Goal: Information Seeking & Learning: Learn about a topic

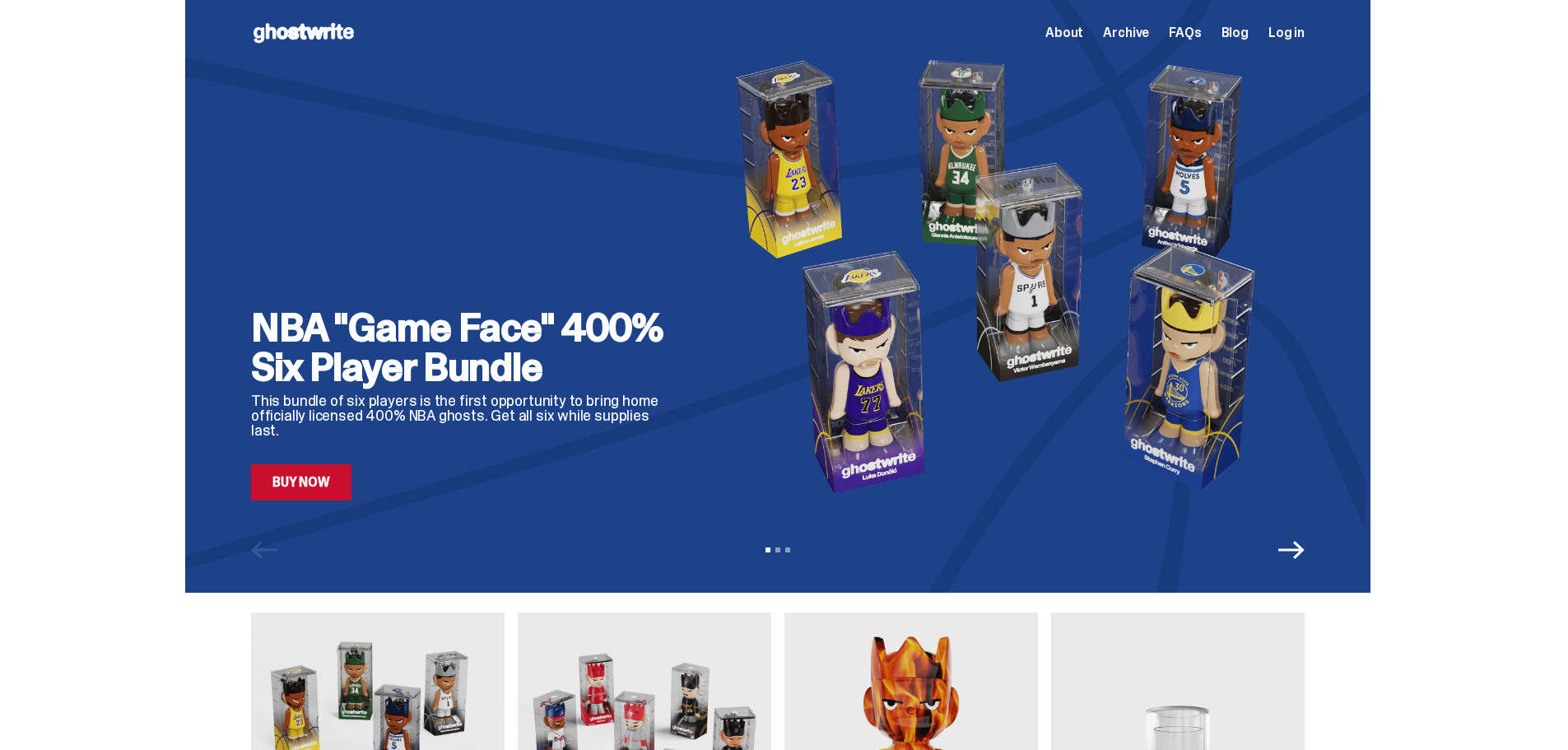
click at [336, 489] on link "Buy Now" at bounding box center [301, 482] width 101 height 36
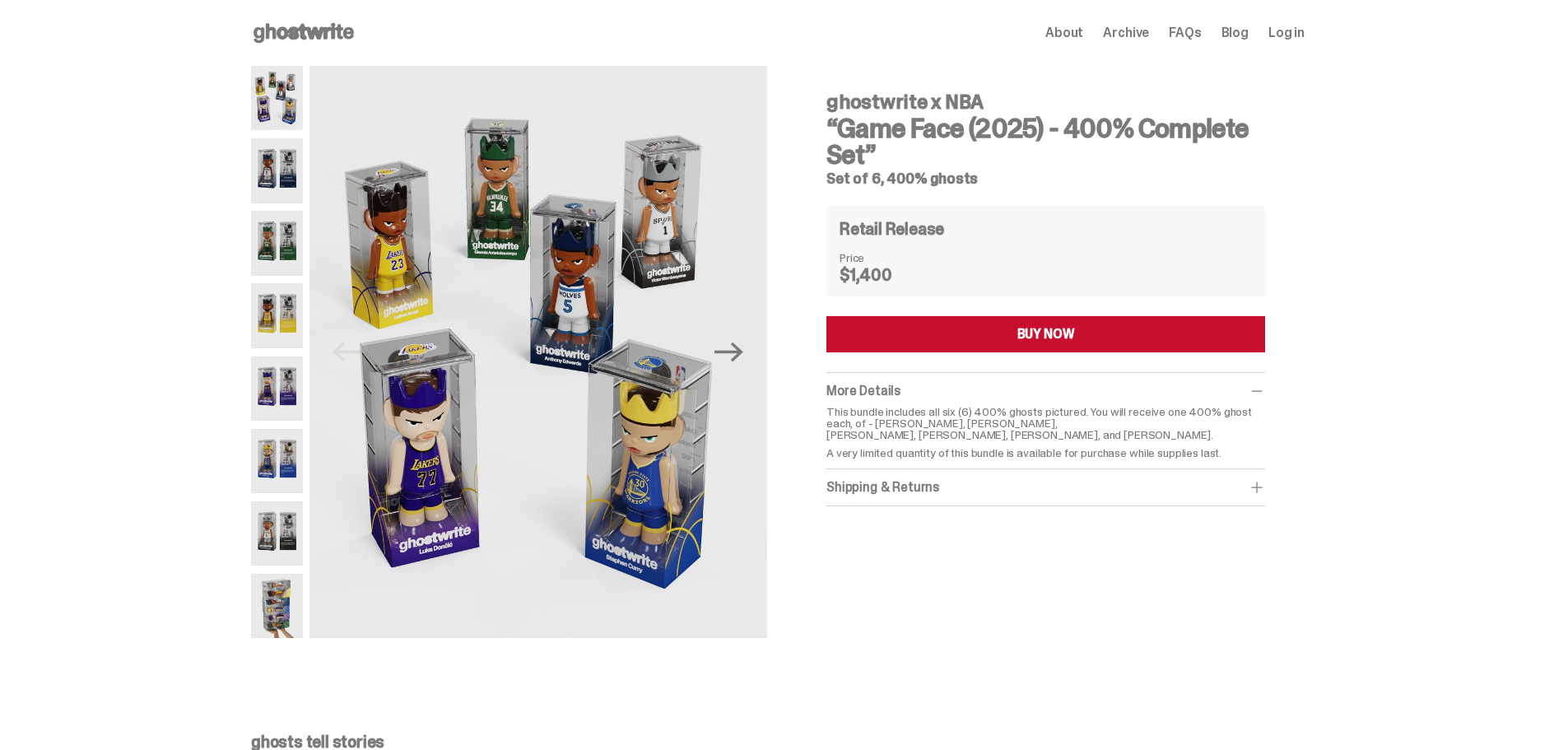
click at [293, 154] on img at bounding box center [277, 170] width 52 height 65
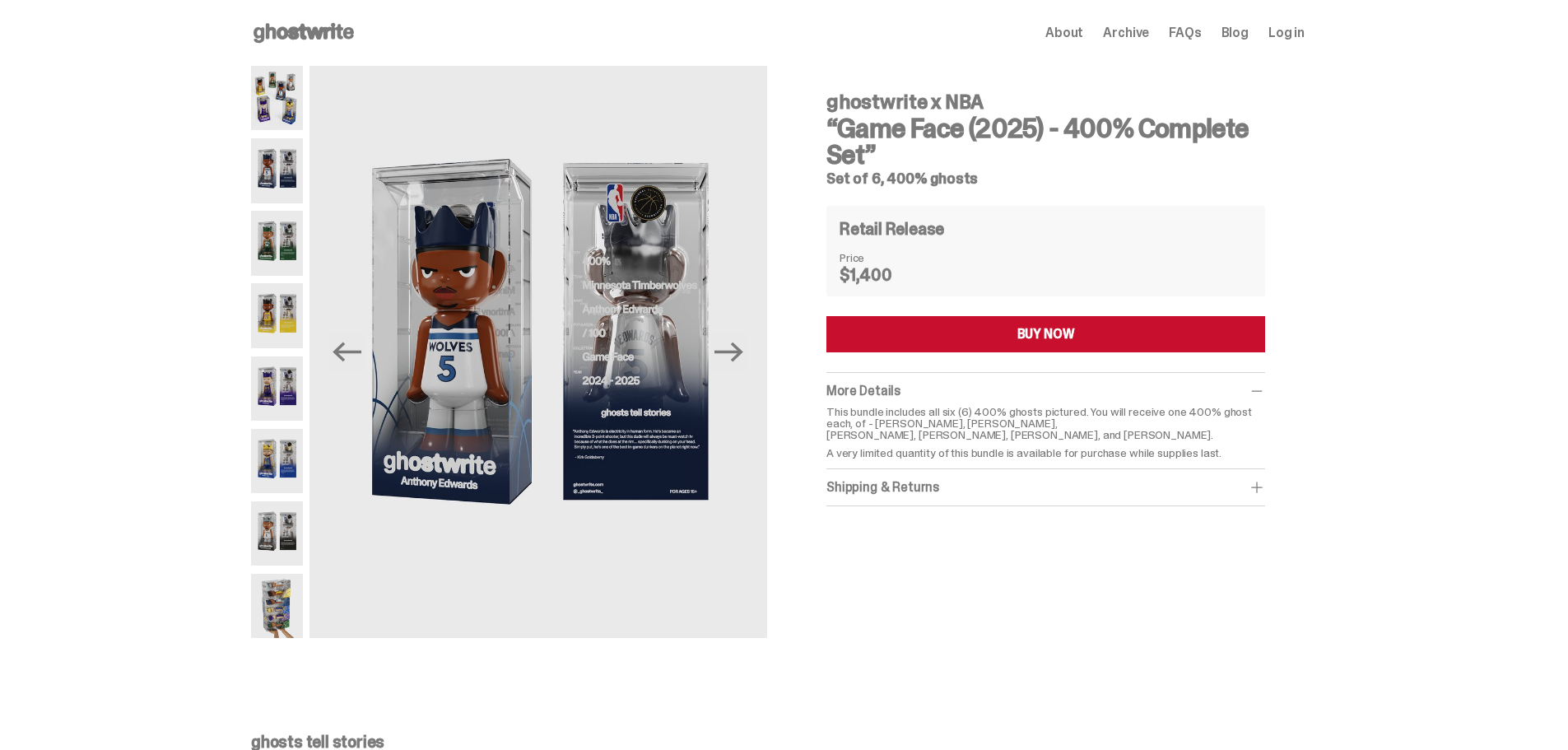
click at [267, 234] on img at bounding box center [277, 243] width 52 height 65
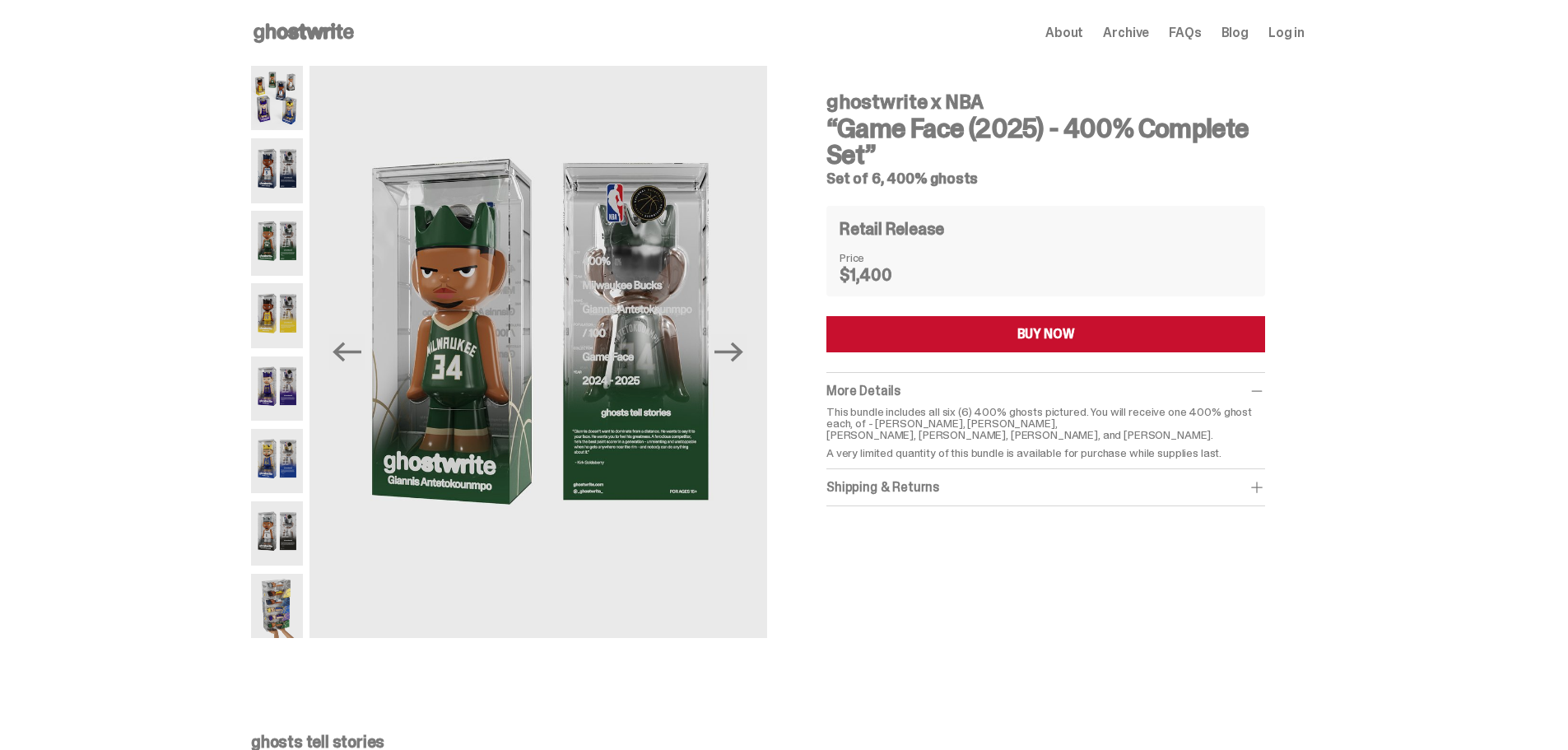
click at [278, 306] on img at bounding box center [277, 316] width 52 height 65
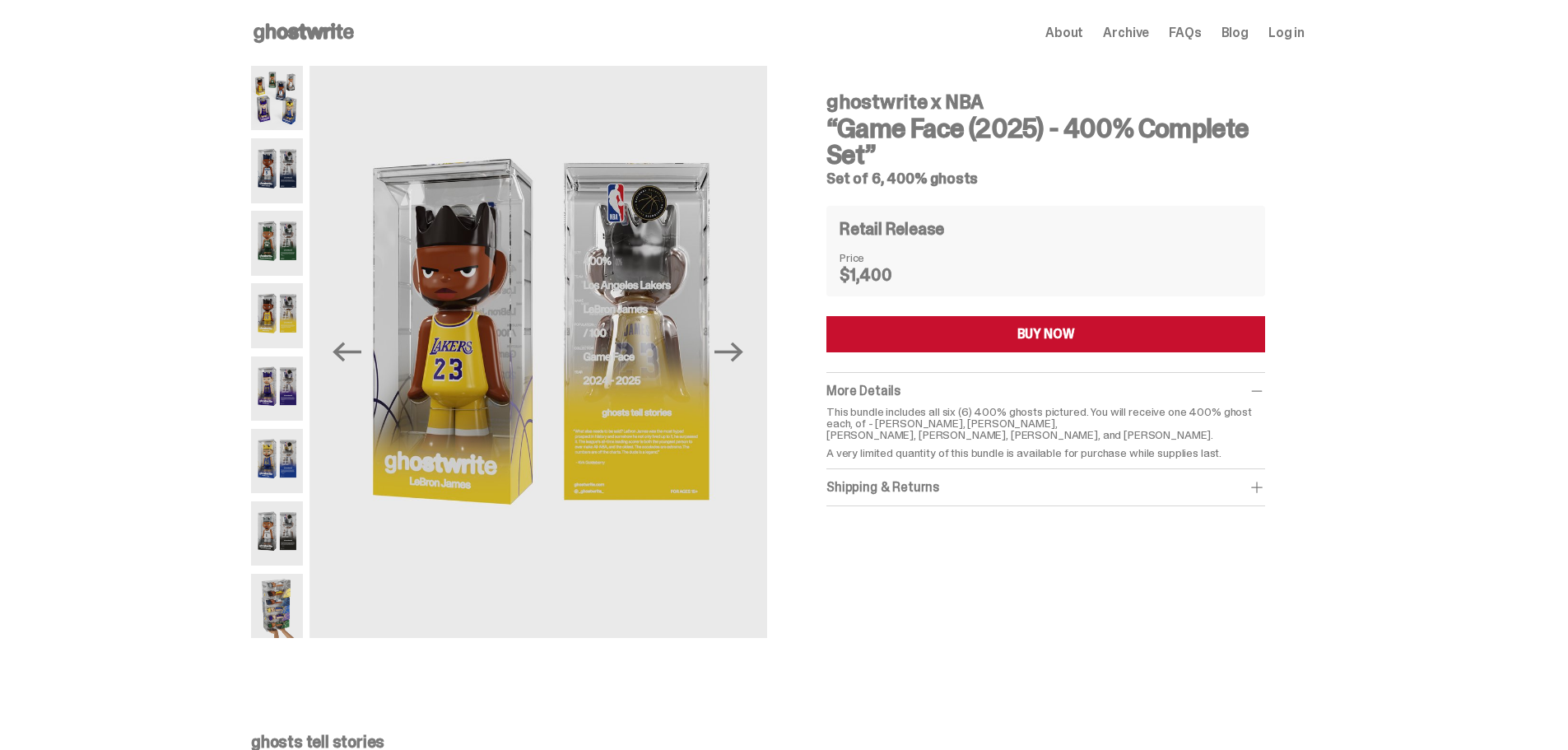
click at [275, 392] on img at bounding box center [277, 388] width 52 height 65
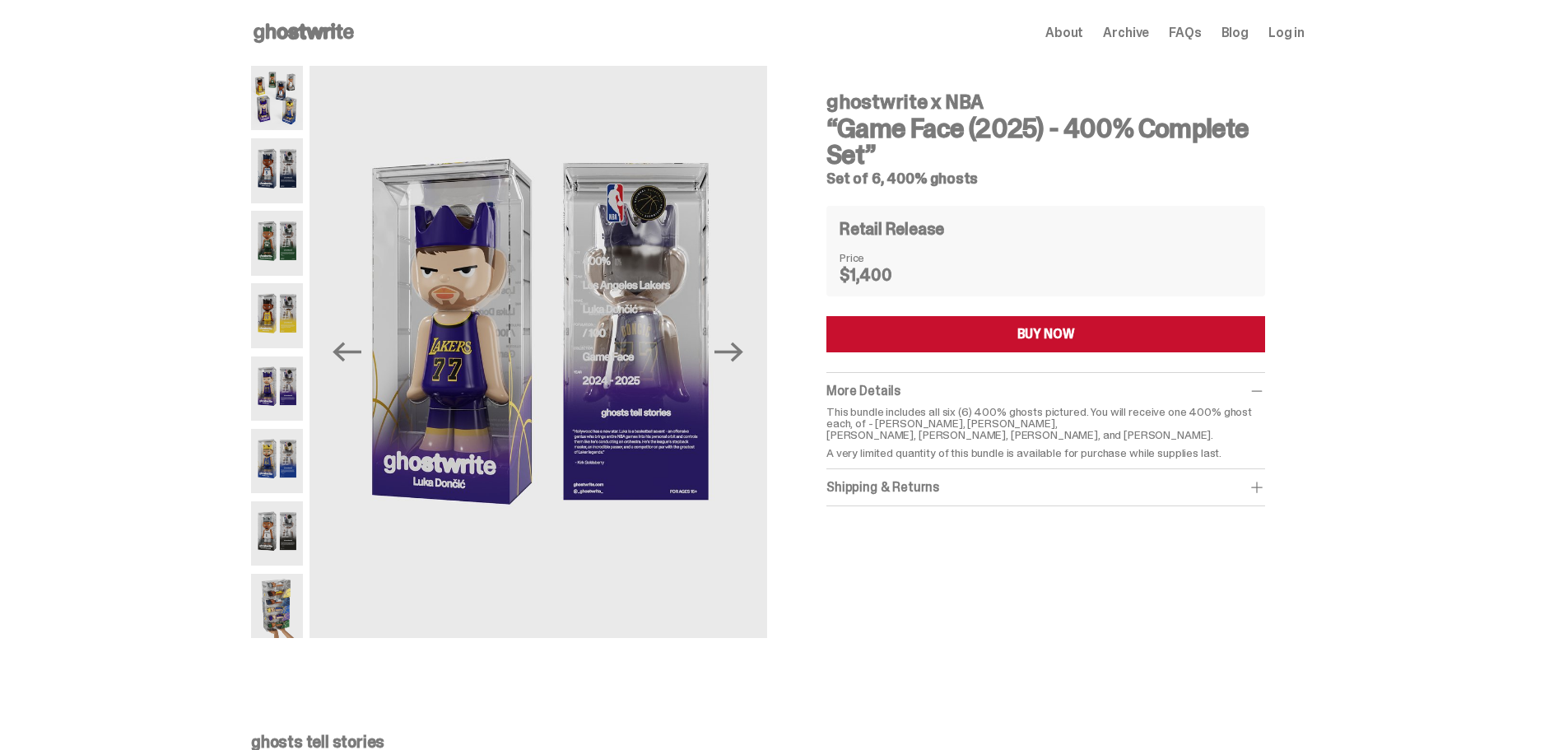
click at [262, 460] on img at bounding box center [277, 461] width 52 height 65
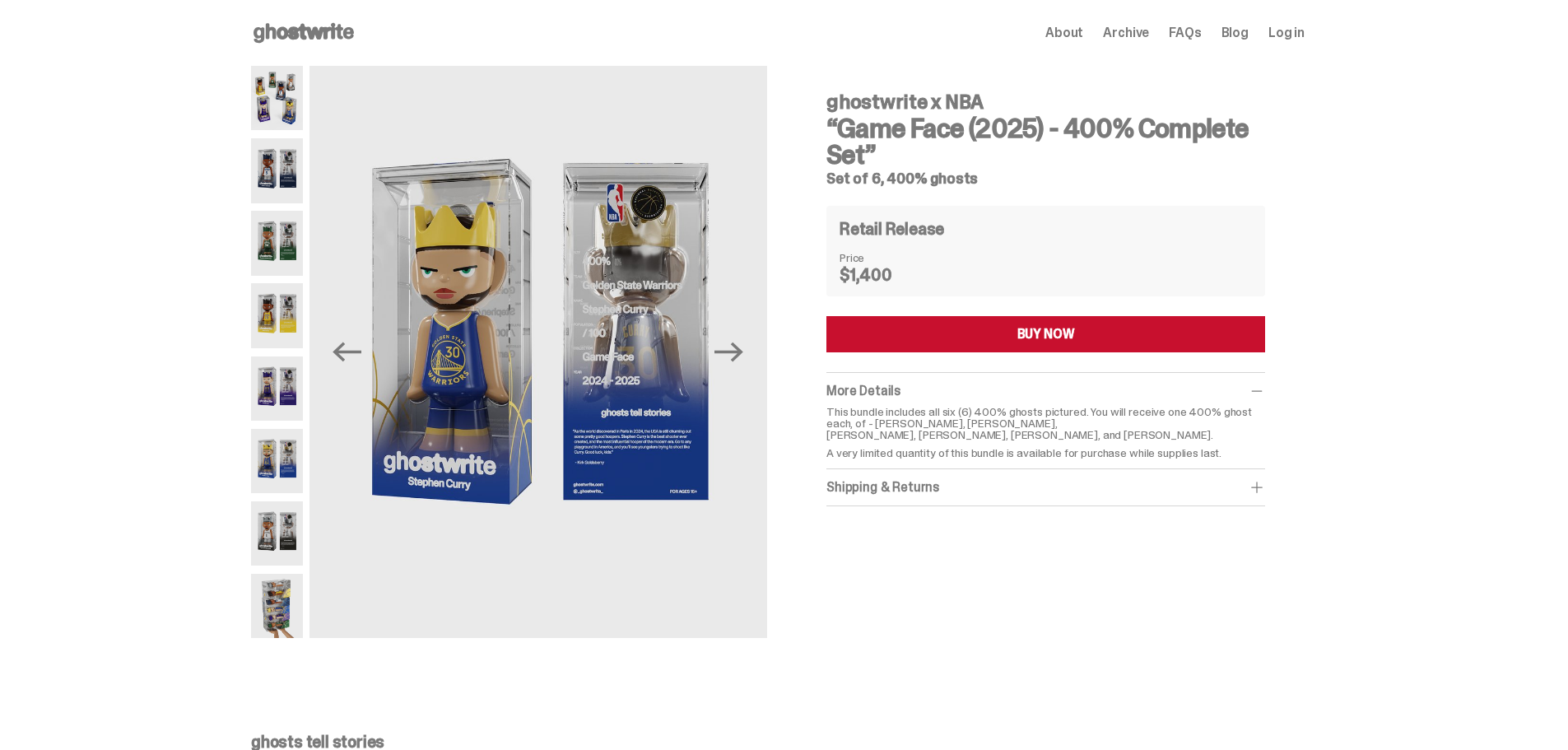
click at [268, 542] on img at bounding box center [277, 534] width 52 height 65
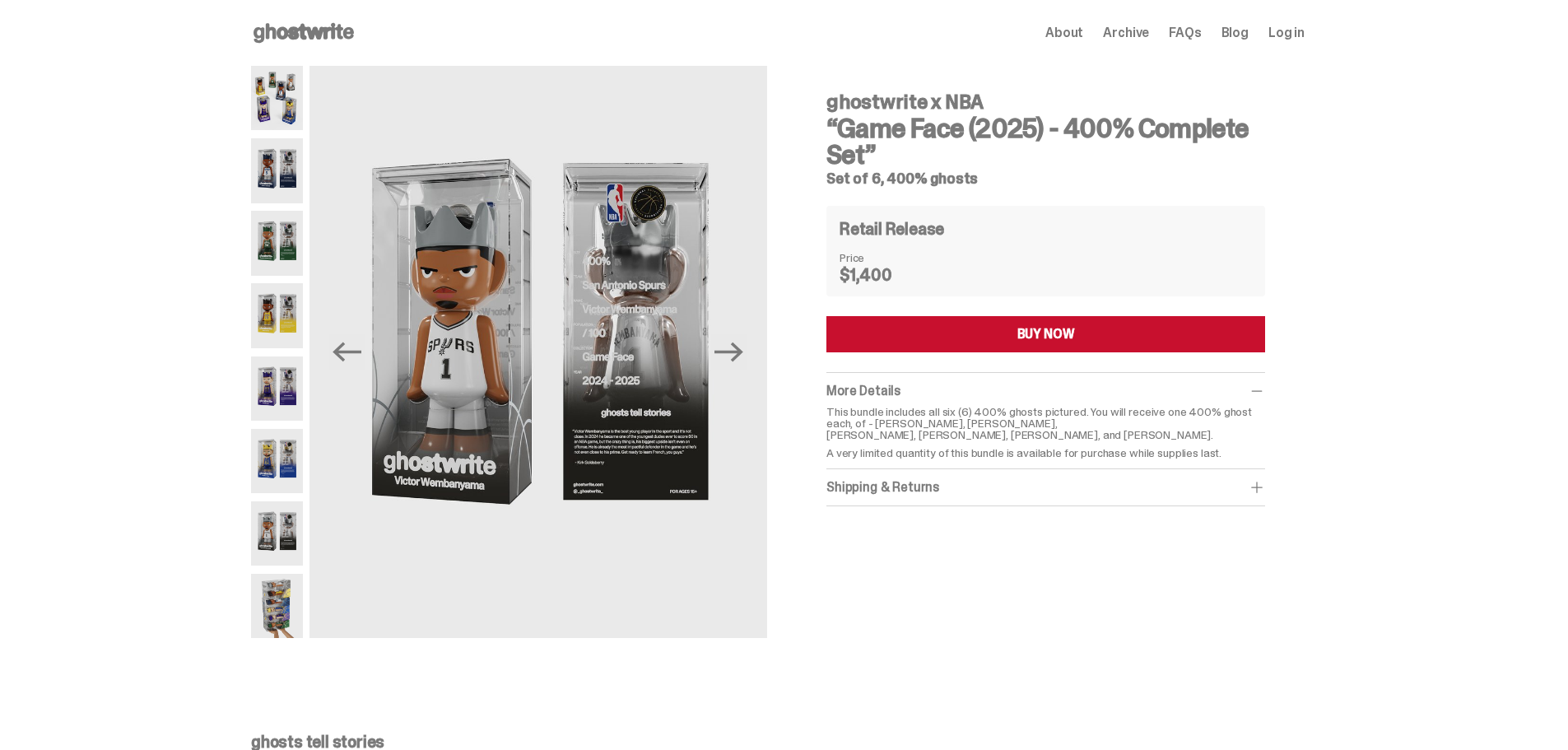
click at [286, 602] on img at bounding box center [277, 606] width 52 height 65
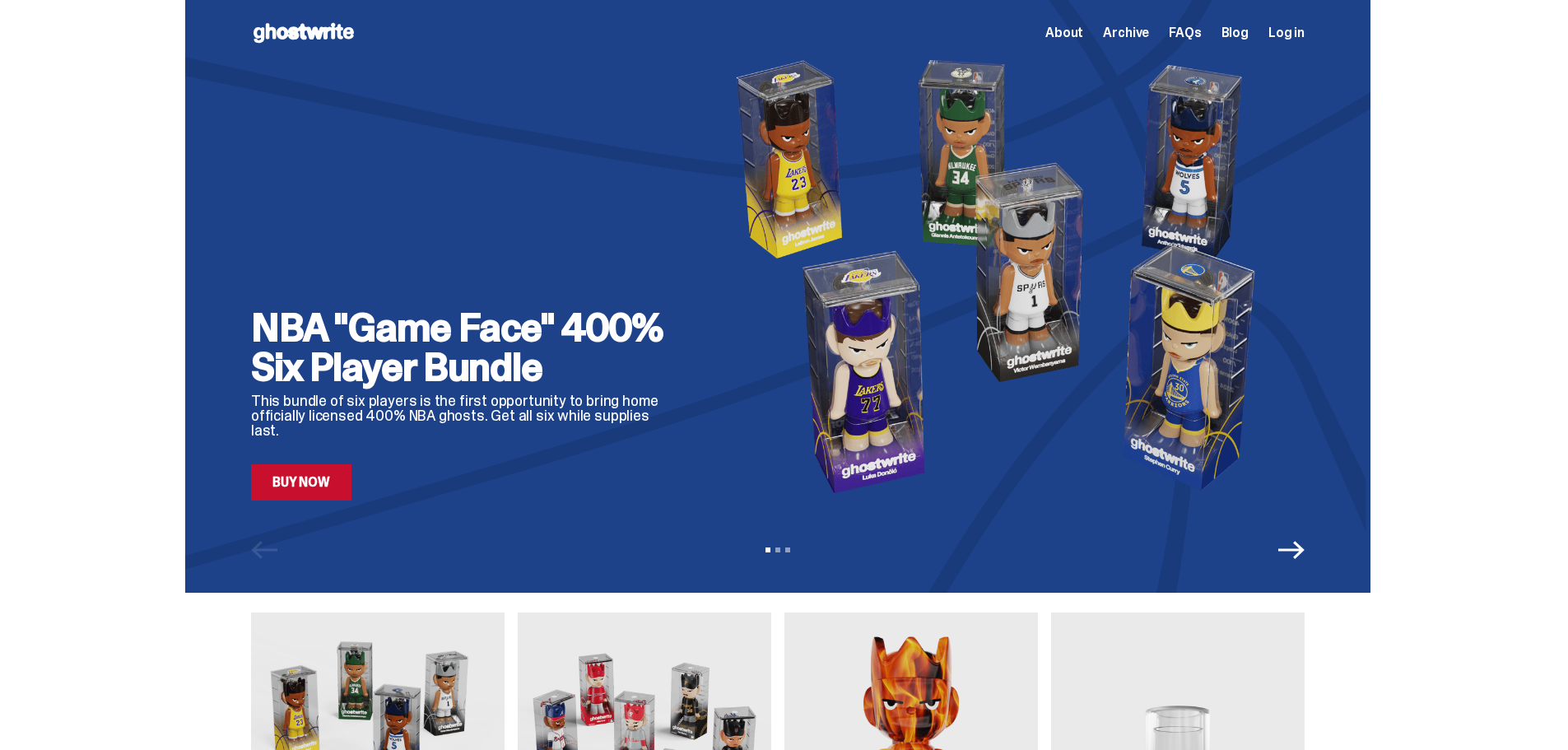
click at [1290, 553] on icon "Next" at bounding box center [1291, 550] width 26 height 26
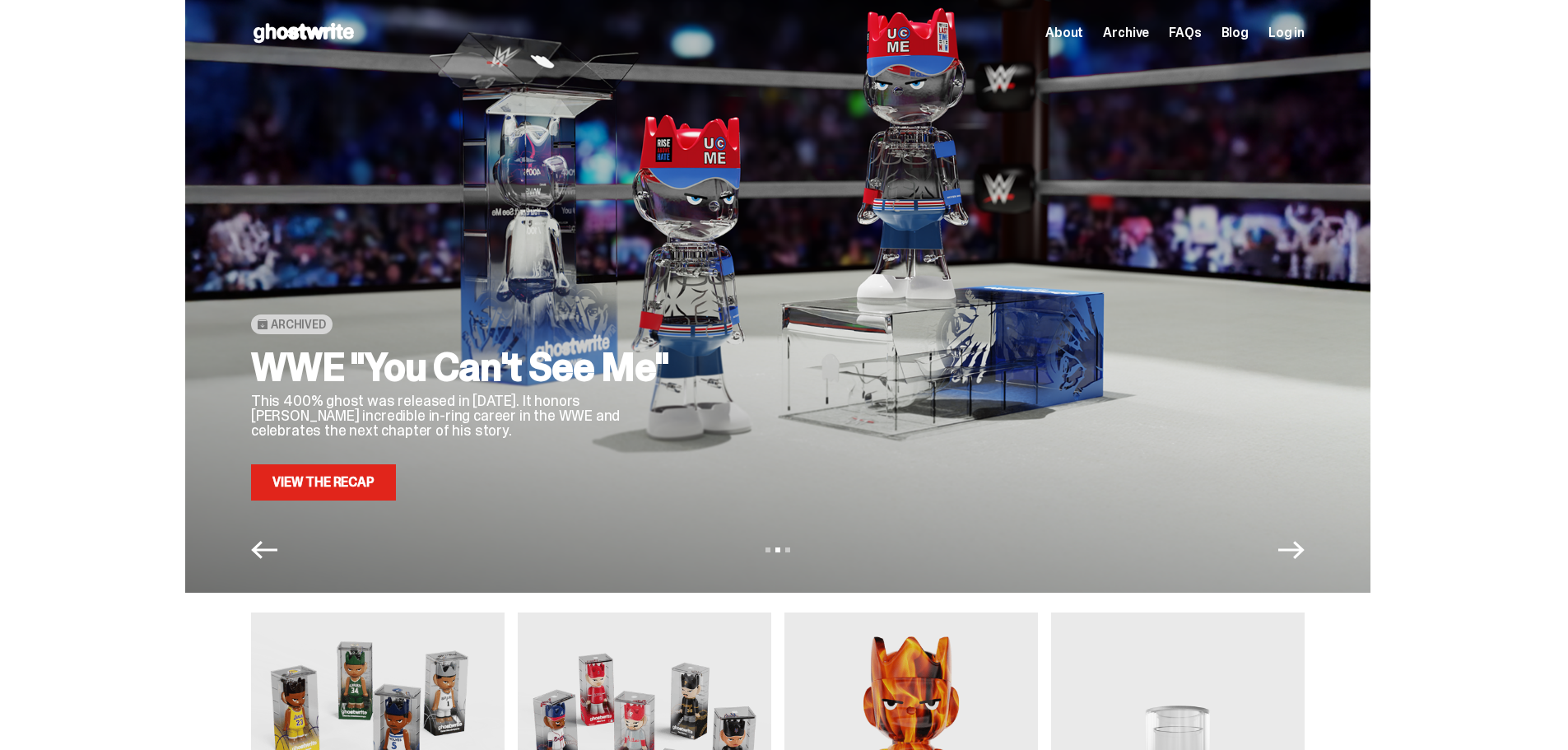
click at [1290, 553] on icon "Next" at bounding box center [1291, 550] width 26 height 26
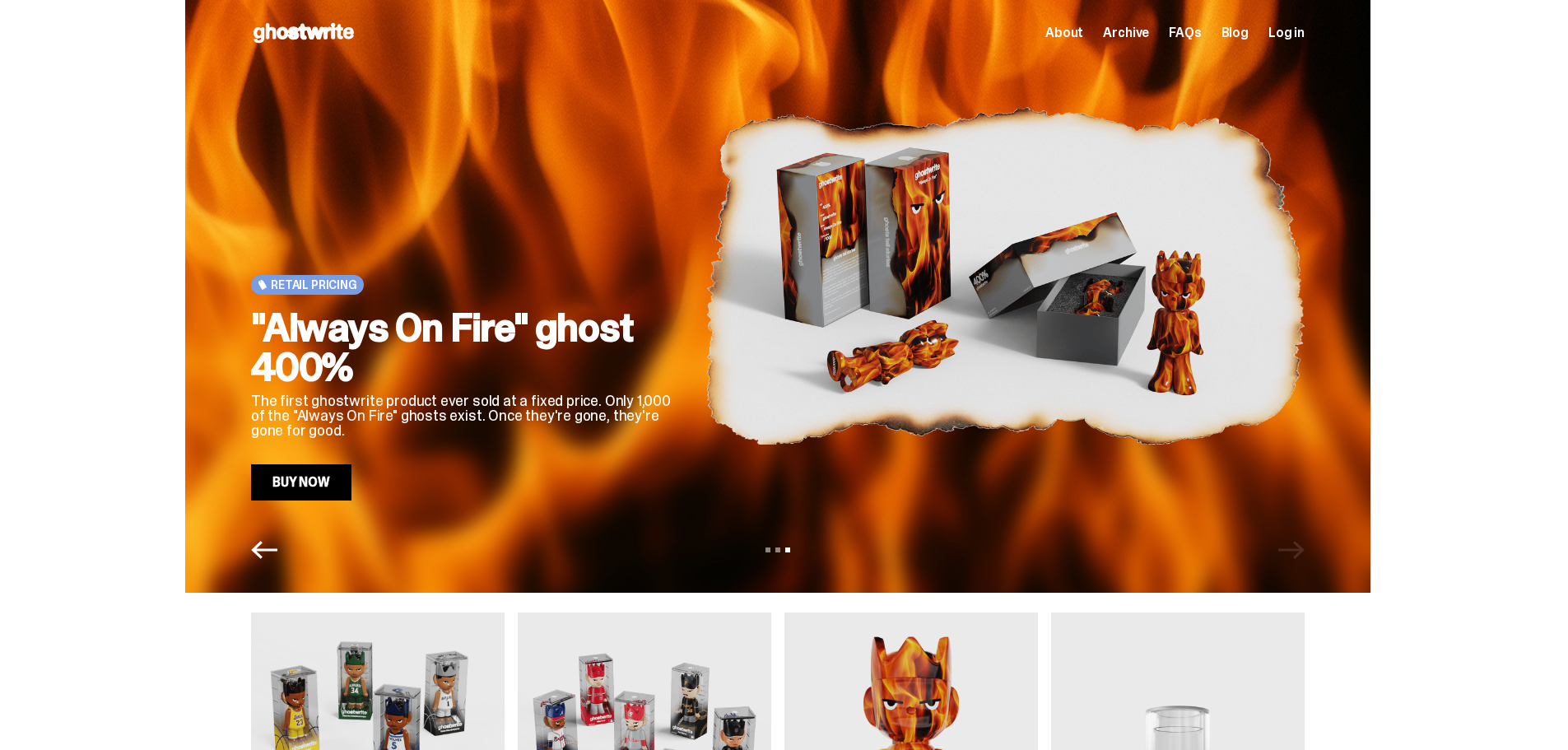
click at [307, 475] on link "Buy Now" at bounding box center [301, 482] width 101 height 36
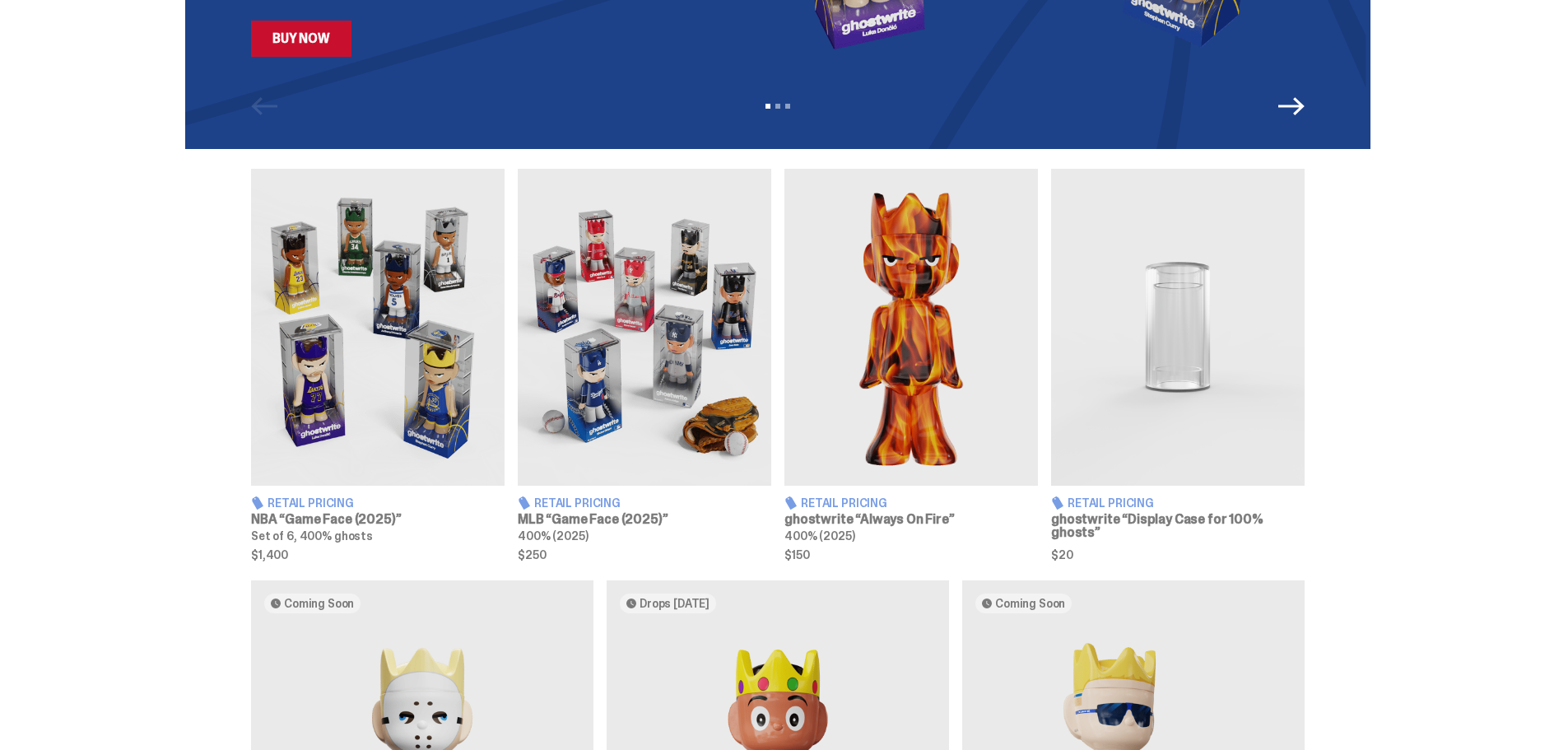
scroll to position [494, 0]
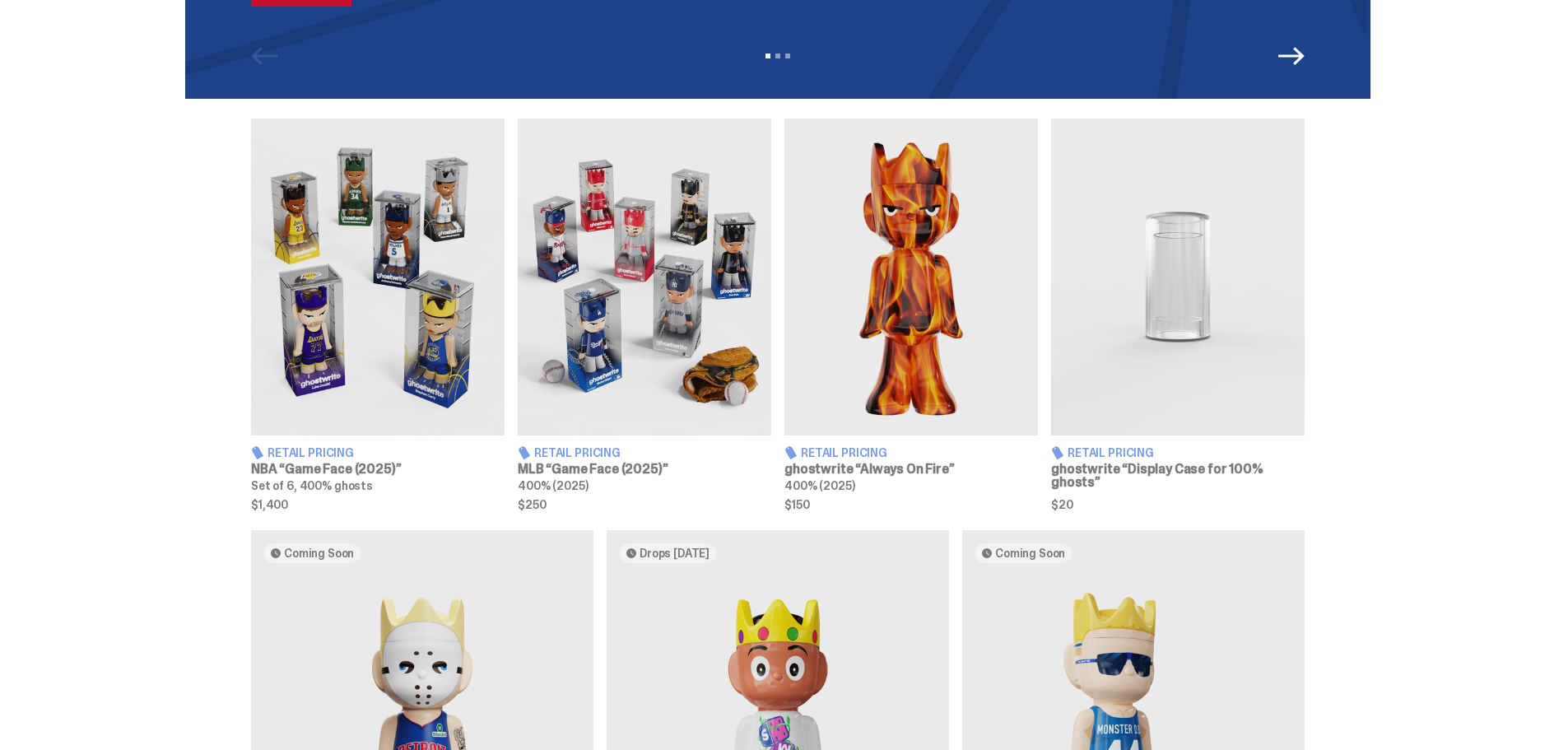
click at [595, 274] on img at bounding box center [644, 277] width 253 height 317
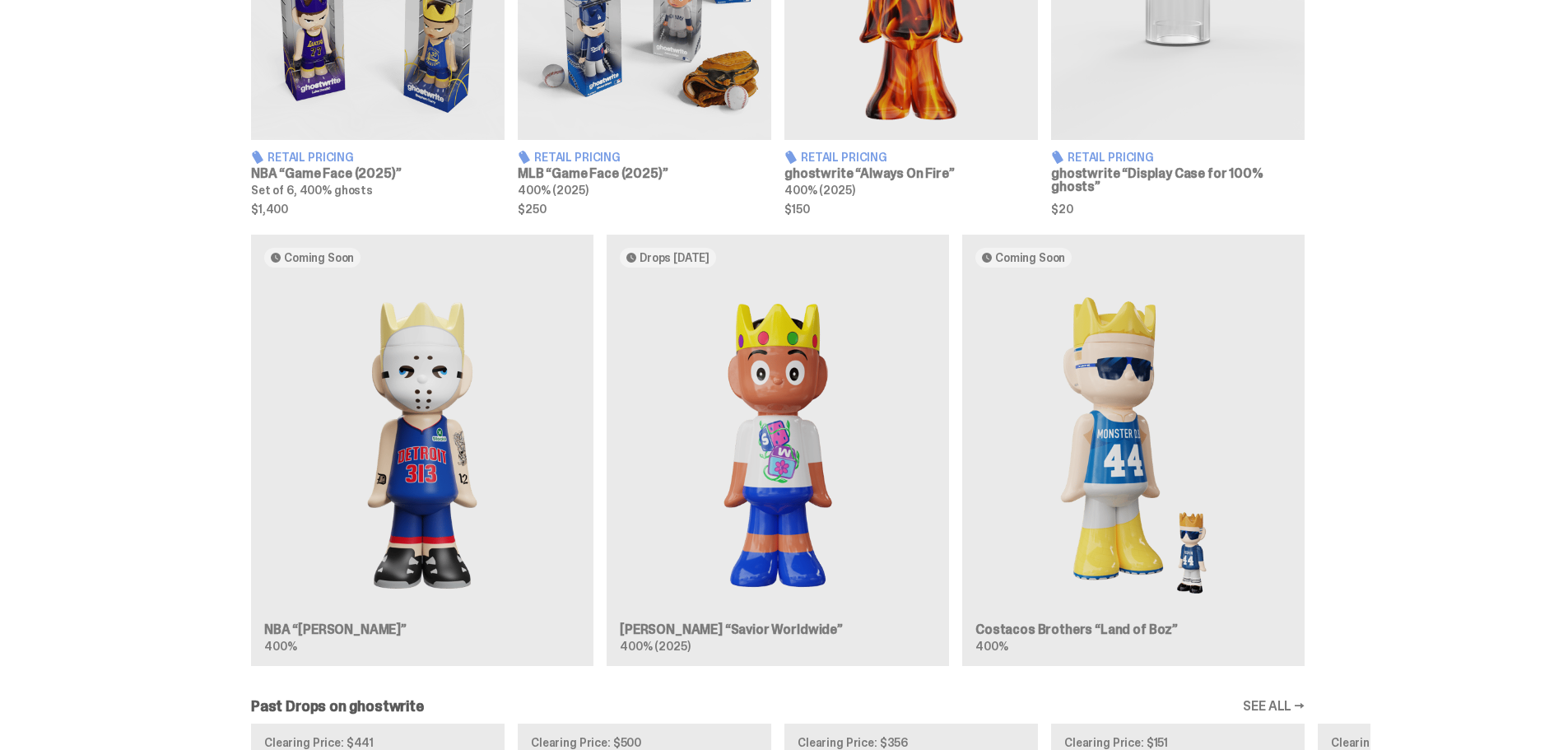
scroll to position [905, 0]
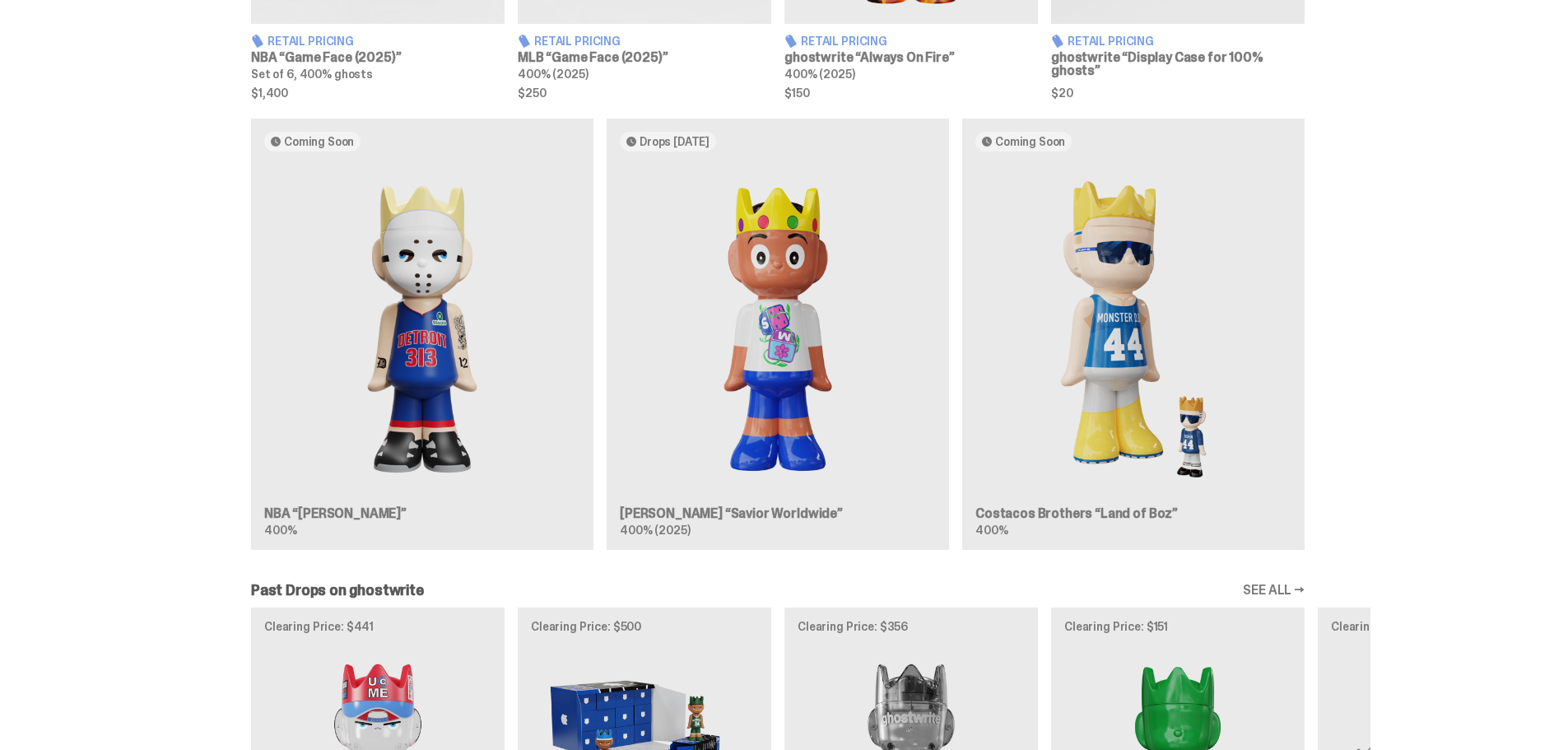
click at [419, 374] on div "Coming Soon NBA “Eminem” 400% Drops Oct 21 Jae Tips “Savior Worldwide” 400% (20…" at bounding box center [778, 340] width 1186 height 444
click at [310, 513] on div "Coming Soon NBA “Eminem” 400% Drops Oct 21 Jae Tips “Savior Worldwide” 400% (20…" at bounding box center [778, 340] width 1186 height 444
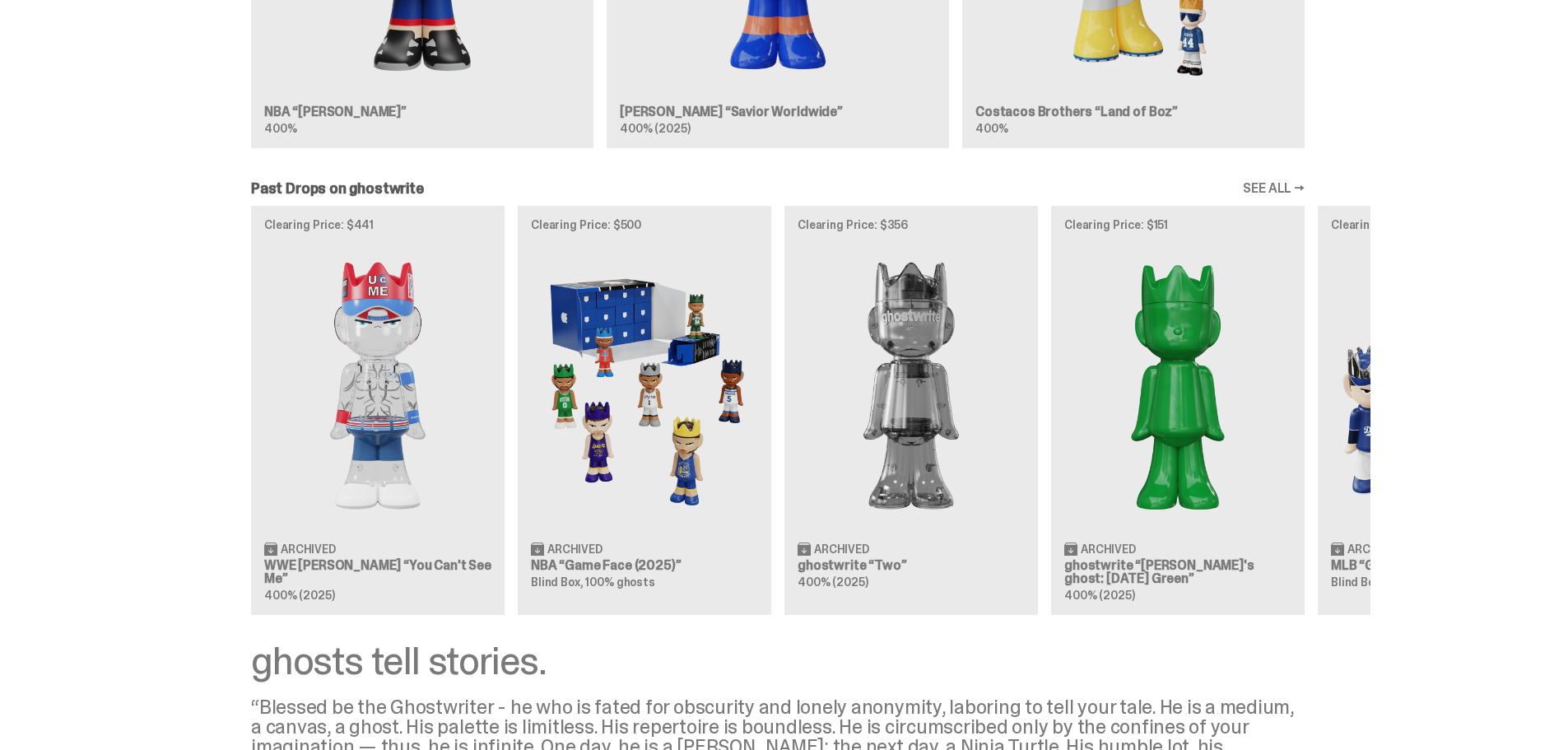
scroll to position [1317, 0]
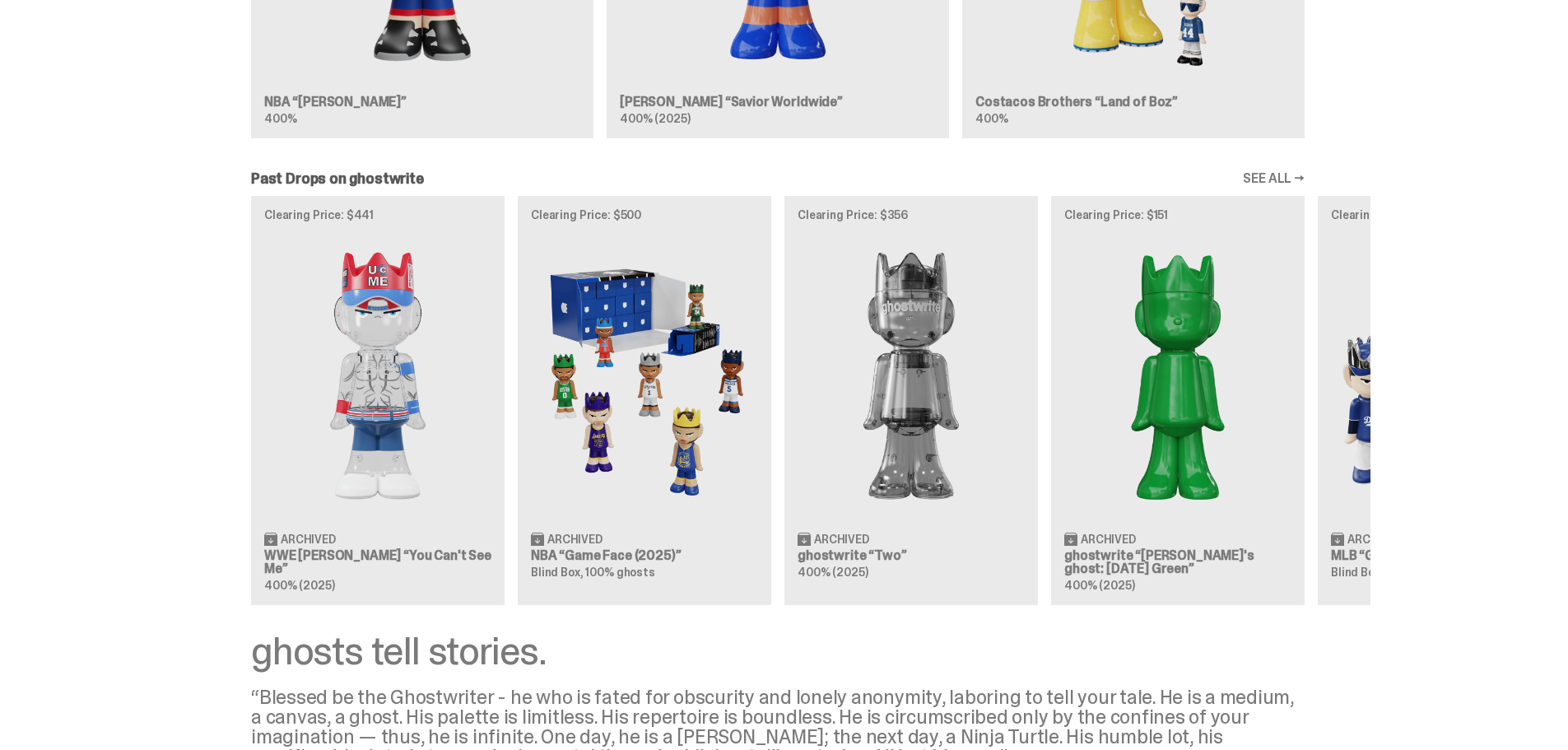
click at [1194, 408] on div "Clearing Price: $441 Archived WWE John Cena “You Can't See Me” 400% (2025) Clea…" at bounding box center [778, 399] width 1186 height 408
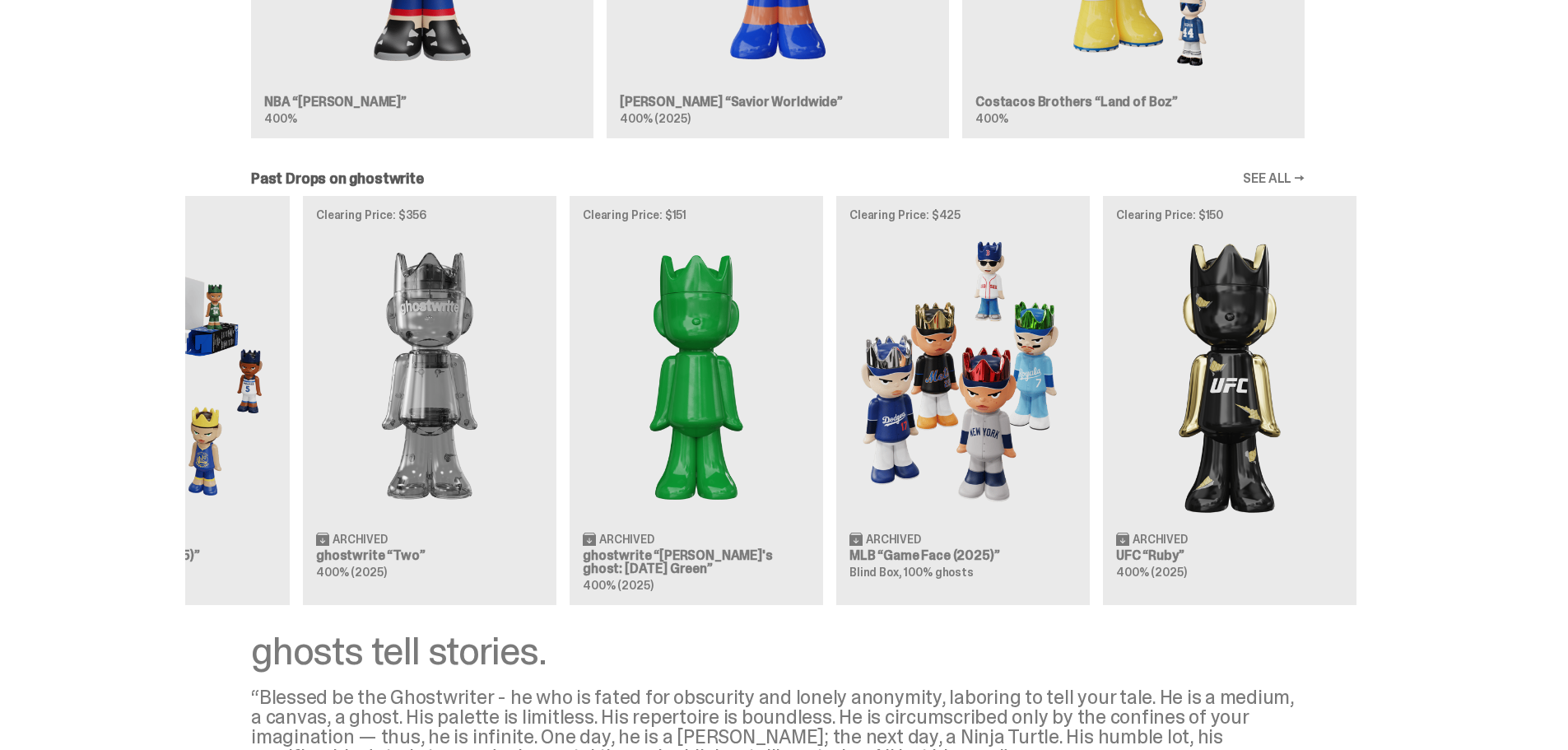
scroll to position [0, 533]
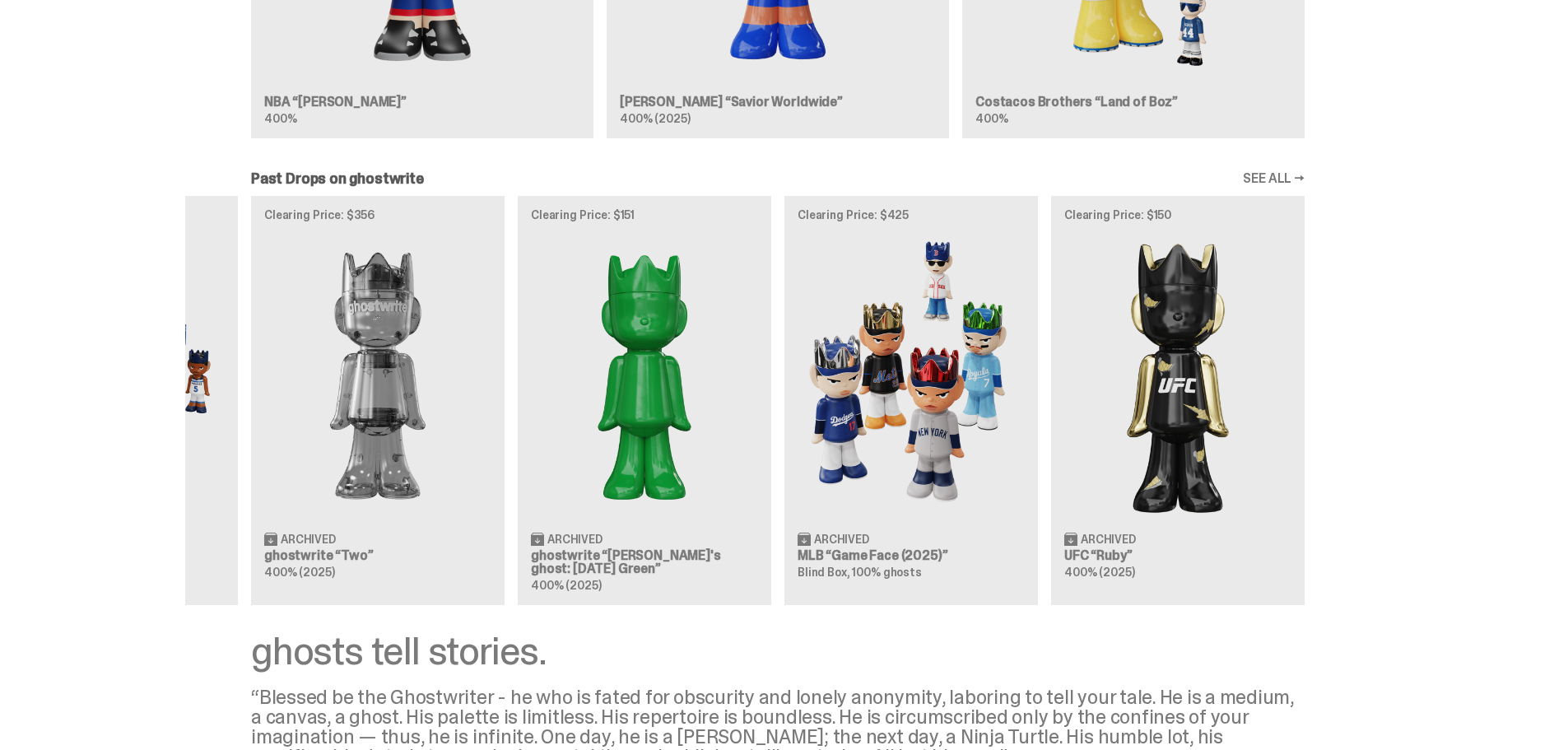
click at [461, 429] on div "Clearing Price: $441 Archived WWE John Cena “You Can't See Me” 400% (2025) Clea…" at bounding box center [778, 399] width 1186 height 408
click at [803, 430] on div "Clearing Price: $441 Archived WWE John Cena “You Can't See Me” 400% (2025) Clea…" at bounding box center [778, 399] width 1186 height 408
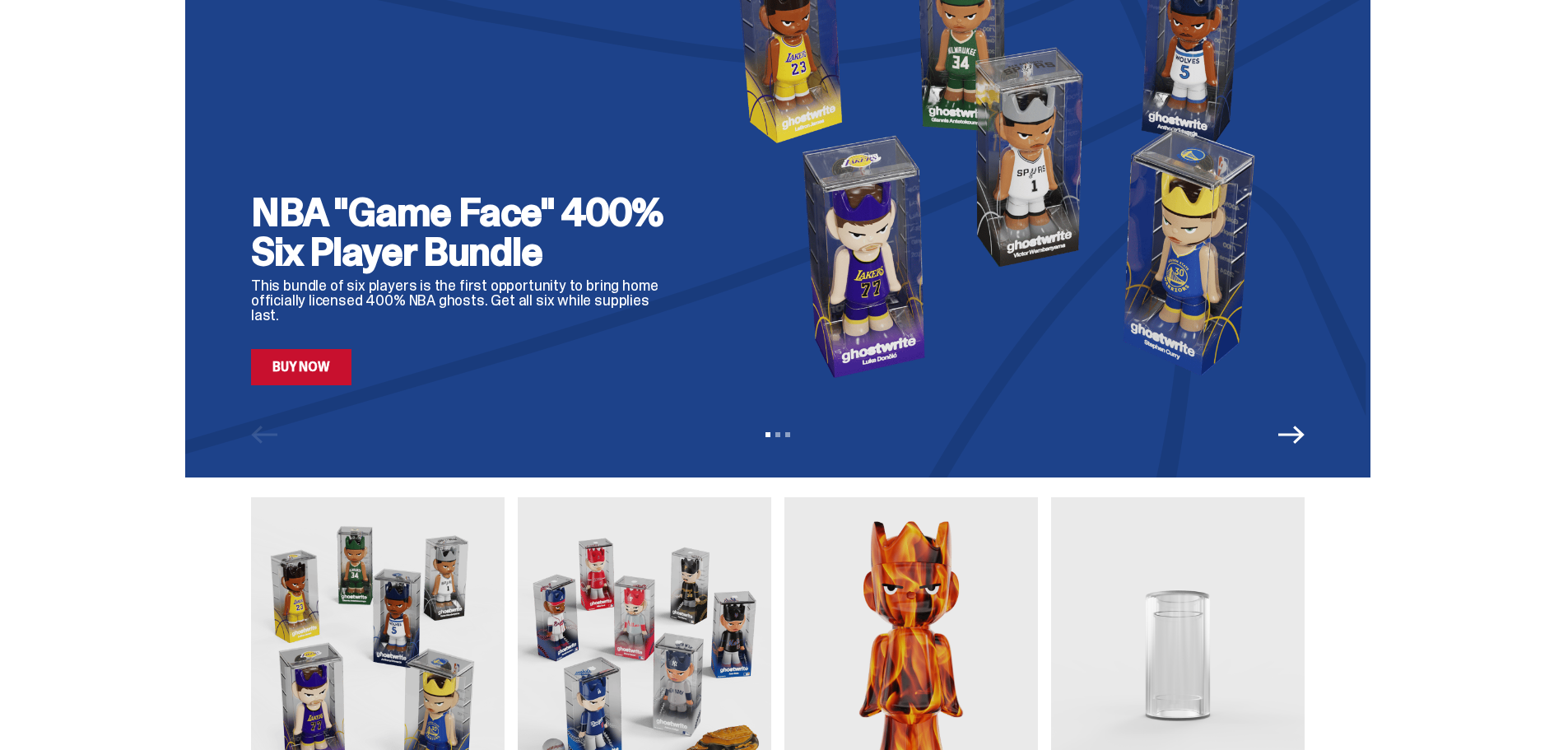
scroll to position [0, 0]
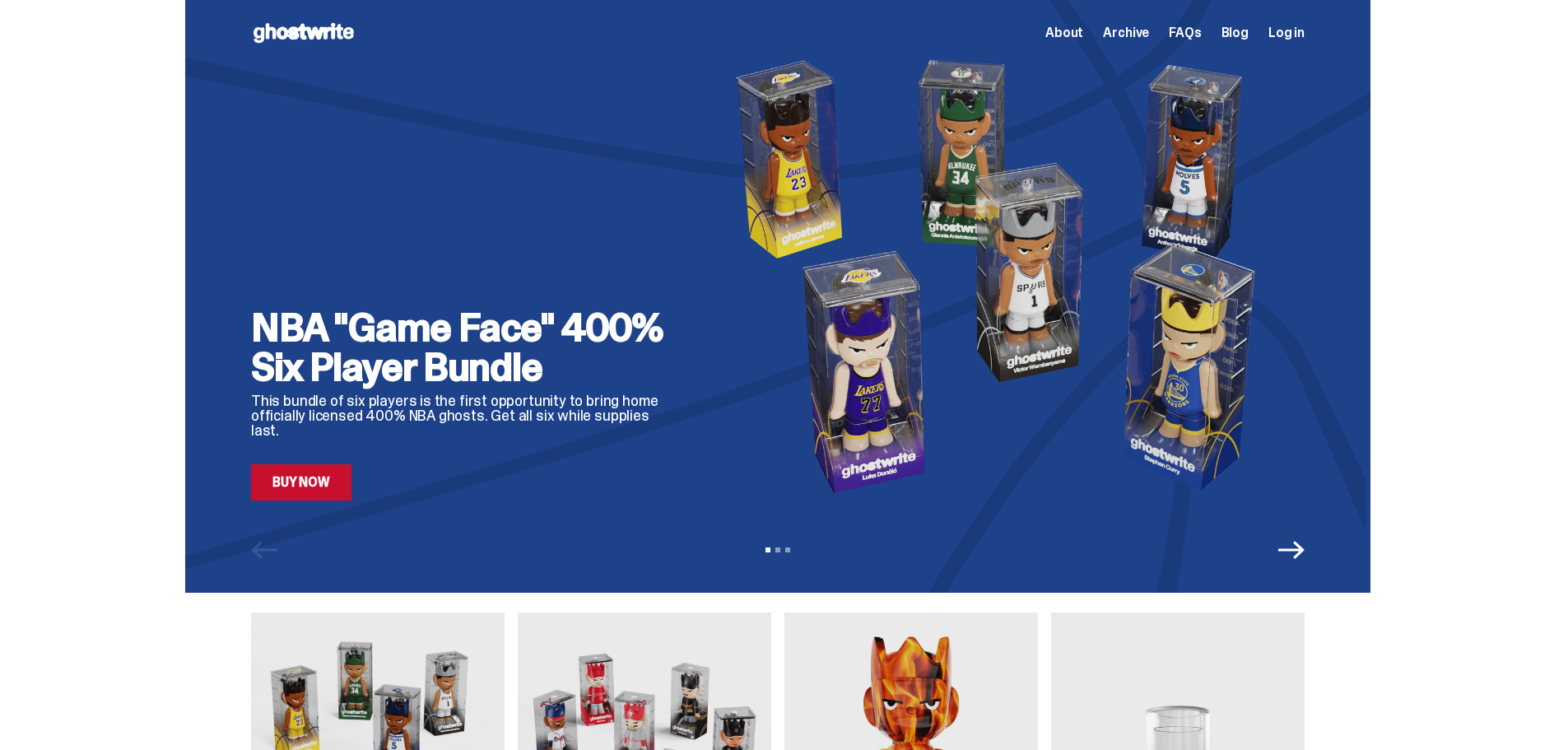
click at [1079, 34] on span "About" at bounding box center [1064, 32] width 38 height 13
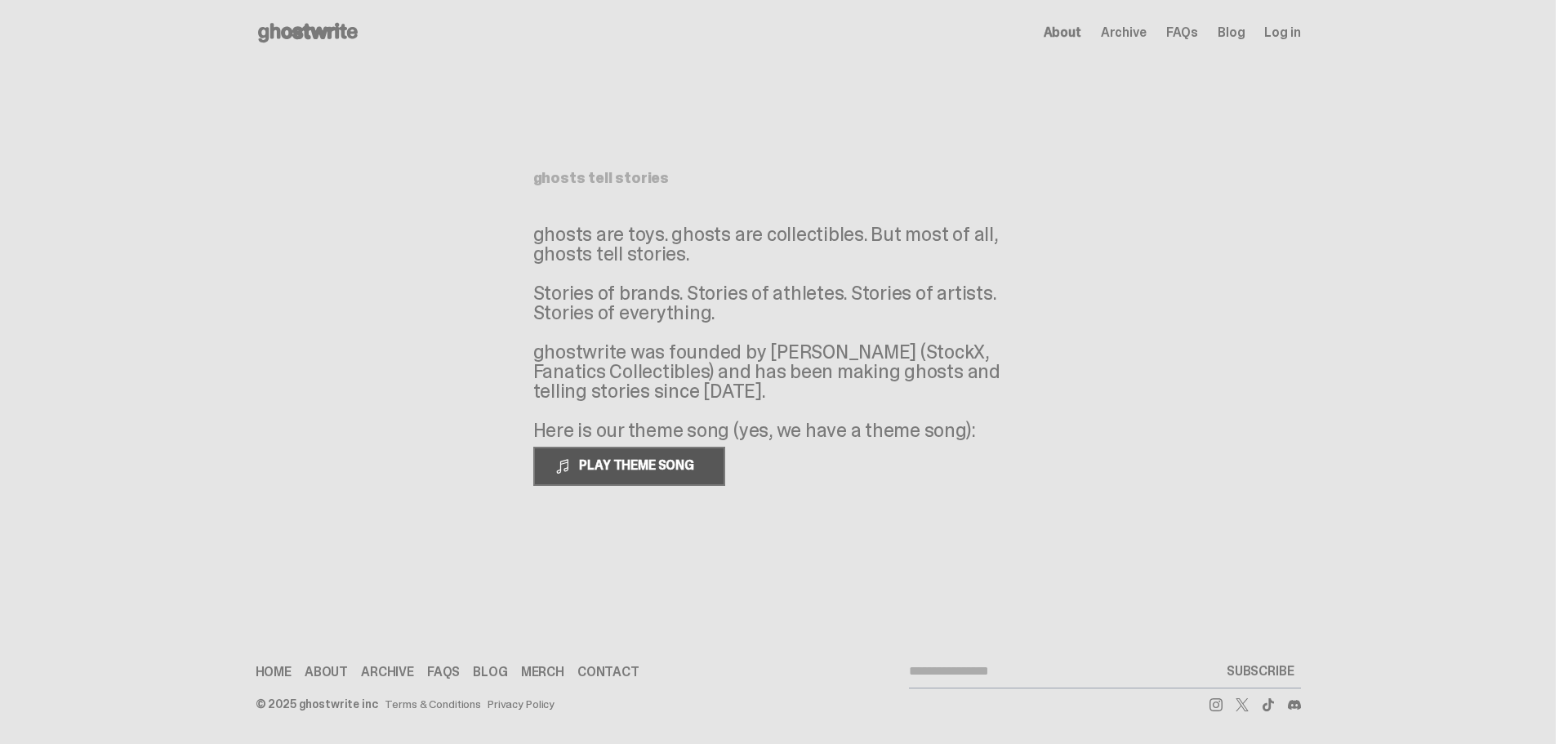
click at [670, 477] on button "PLAY THEME SONG" at bounding box center [630, 466] width 192 height 39
drag, startPoint x: 387, startPoint y: 397, endPoint x: 450, endPoint y: 397, distance: 63.0
click at [387, 398] on main "Something went wrong! Hang in there while we get back on track ghosts tell stor…" at bounding box center [777, 314] width 1555 height 499
click at [1139, 37] on span "Archive" at bounding box center [1124, 32] width 46 height 13
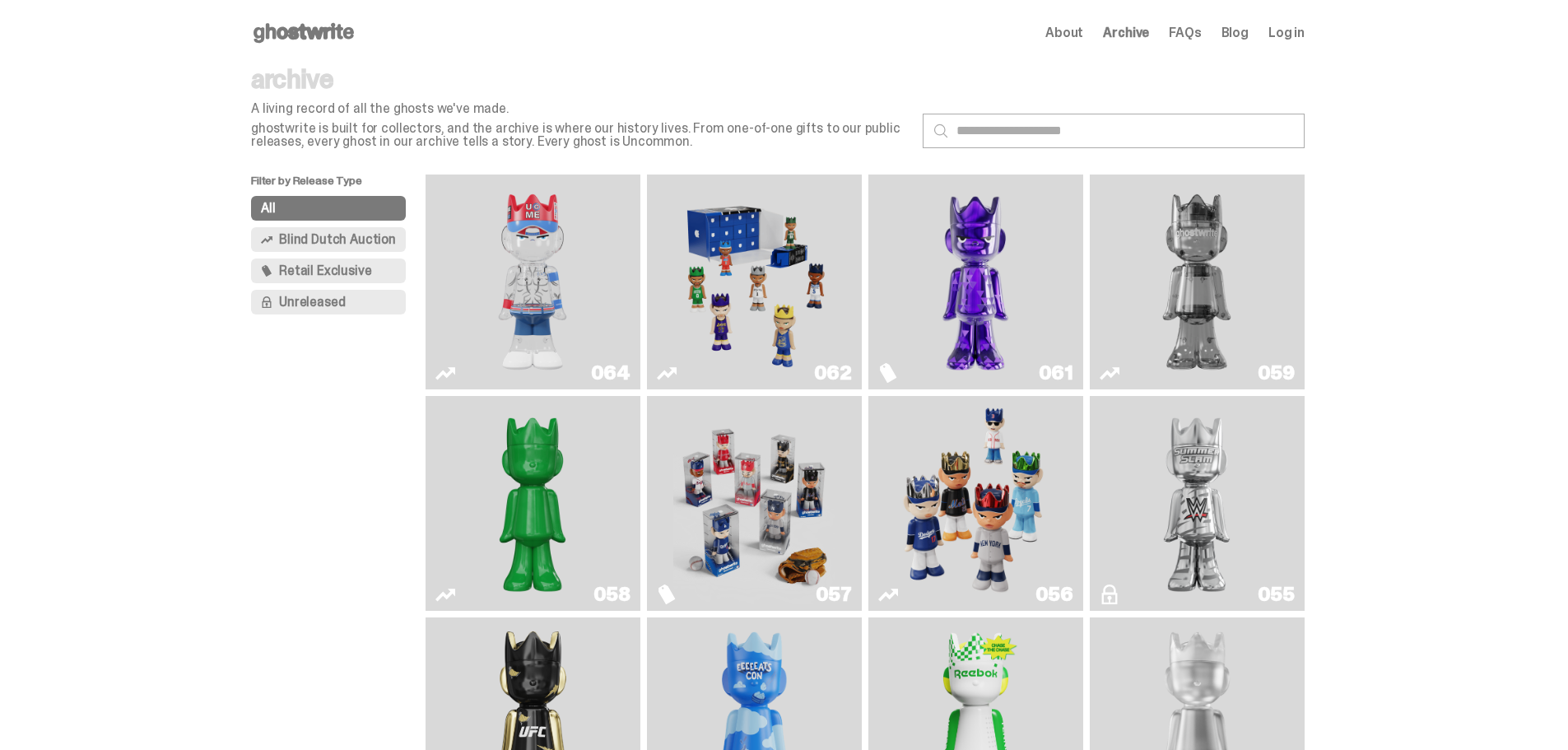
click at [971, 278] on img "Fantasy" at bounding box center [975, 282] width 161 height 201
click at [289, 299] on span "Unreleased" at bounding box center [311, 301] width 66 height 13
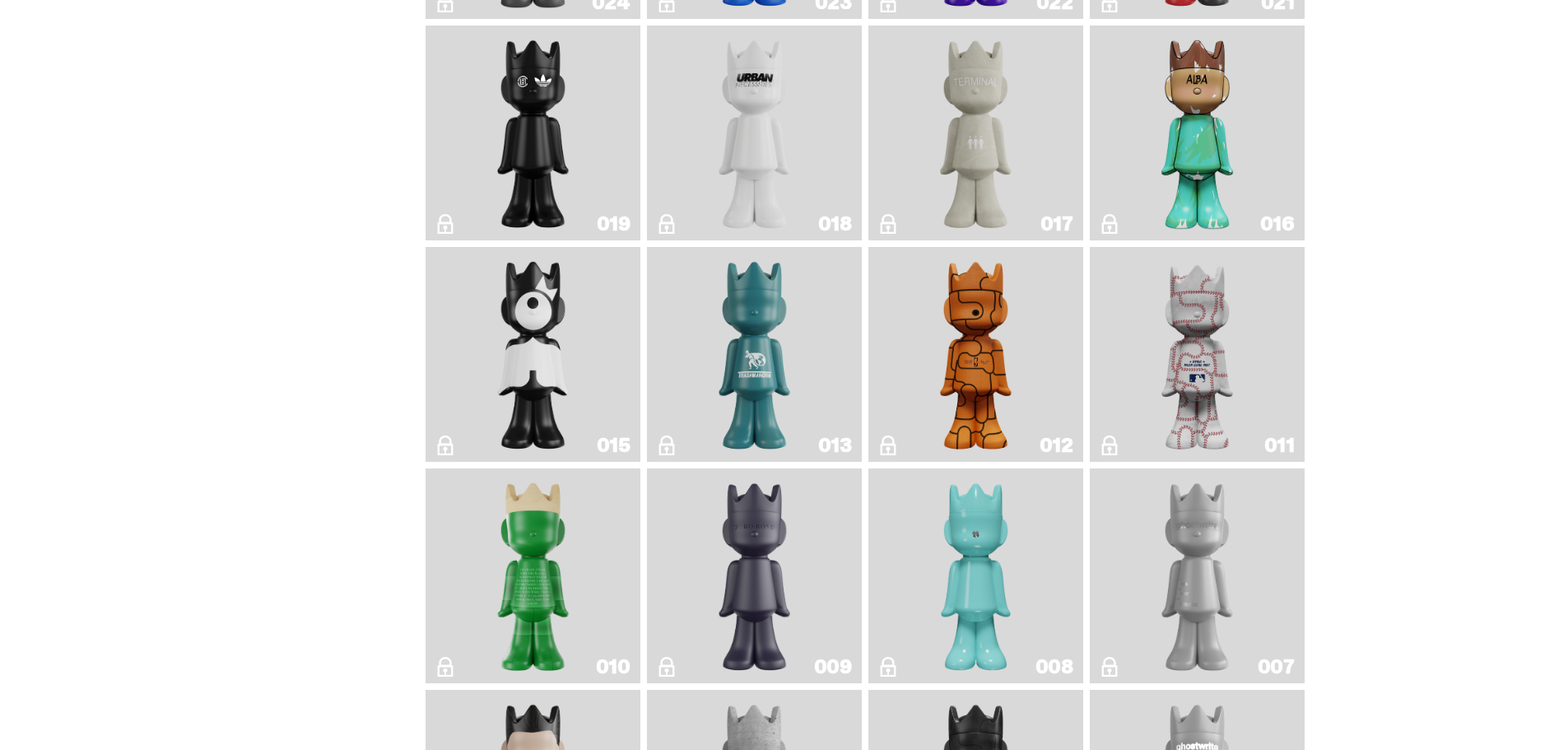
scroll to position [1195, 0]
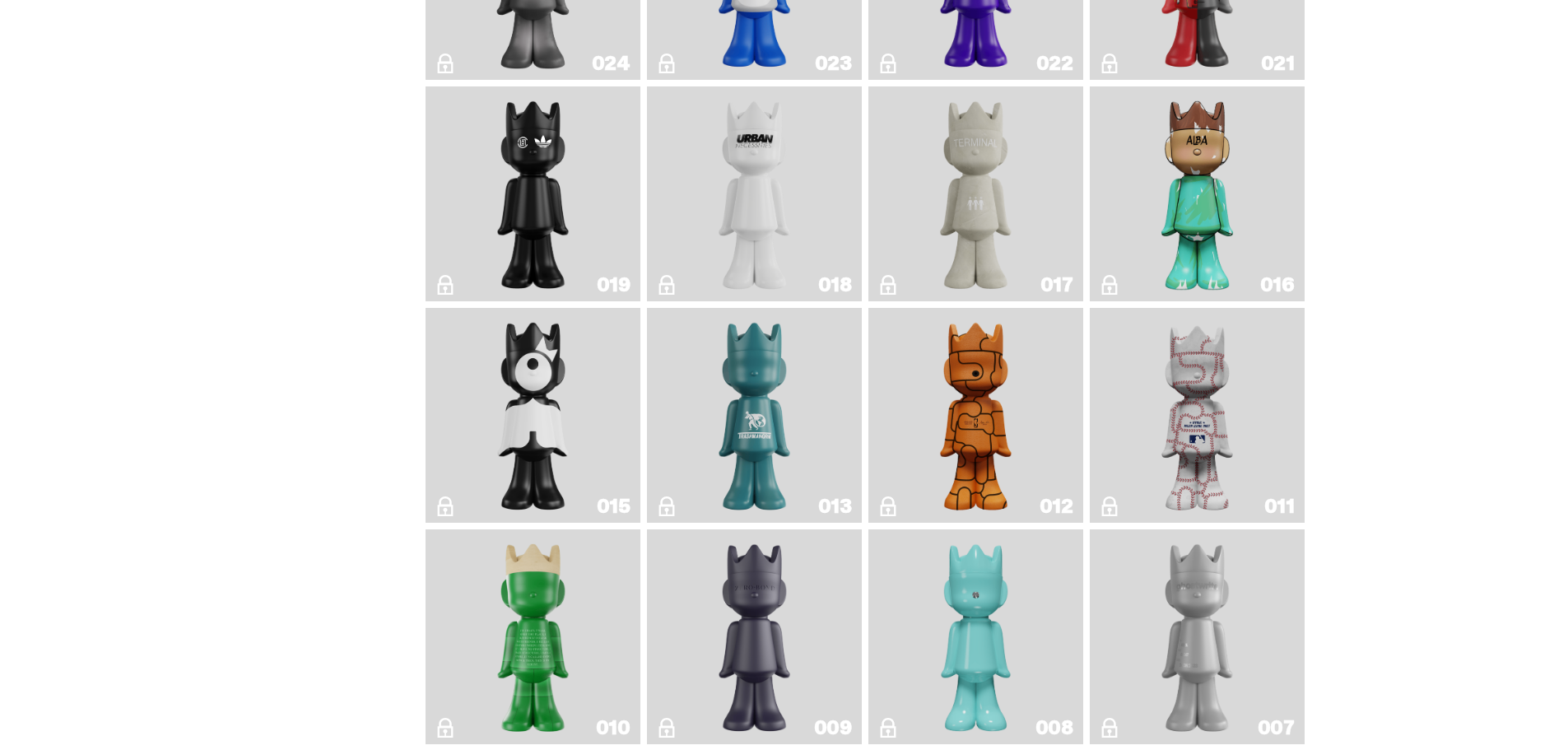
click at [1011, 442] on img "Basketball" at bounding box center [976, 416] width 87 height 201
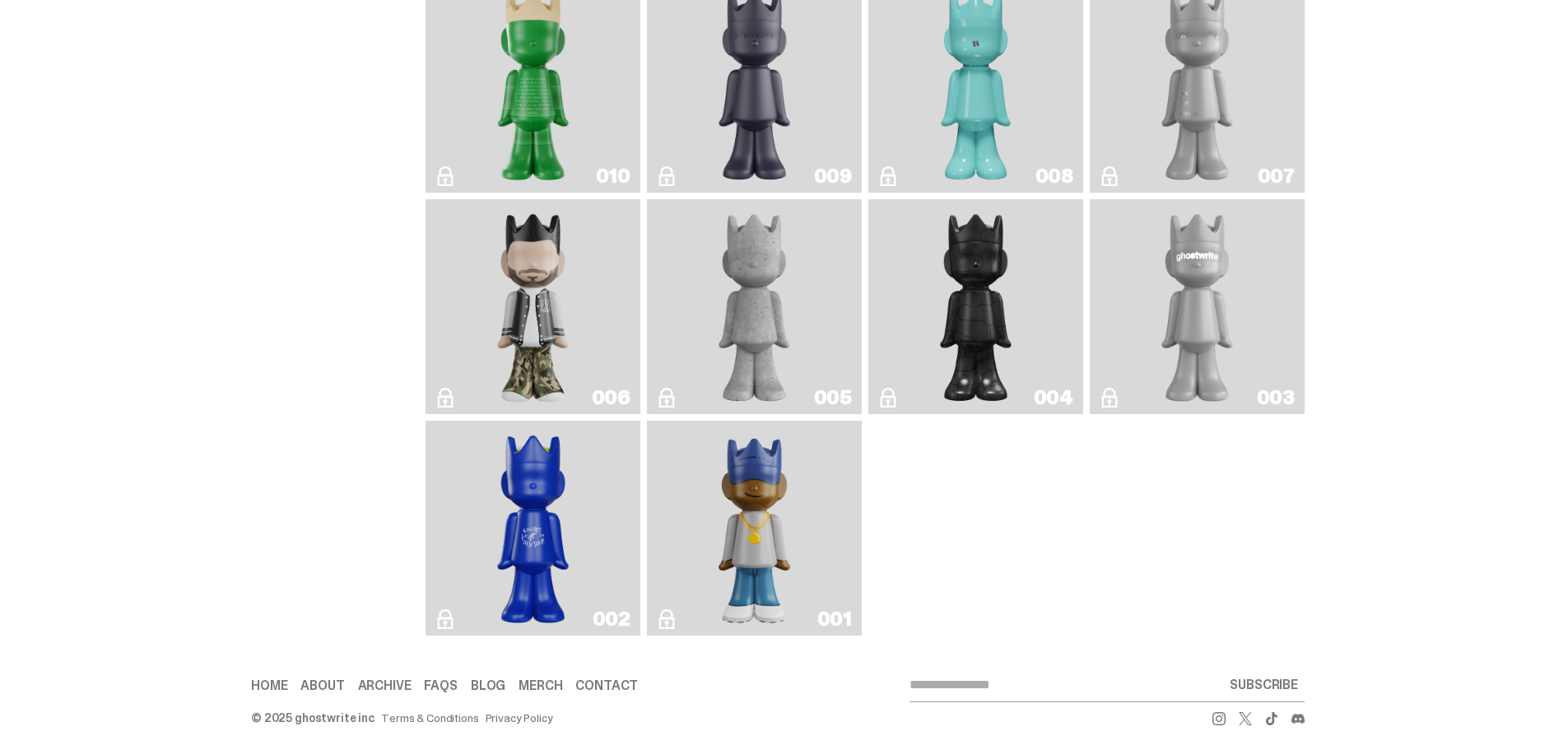
scroll to position [1771, 0]
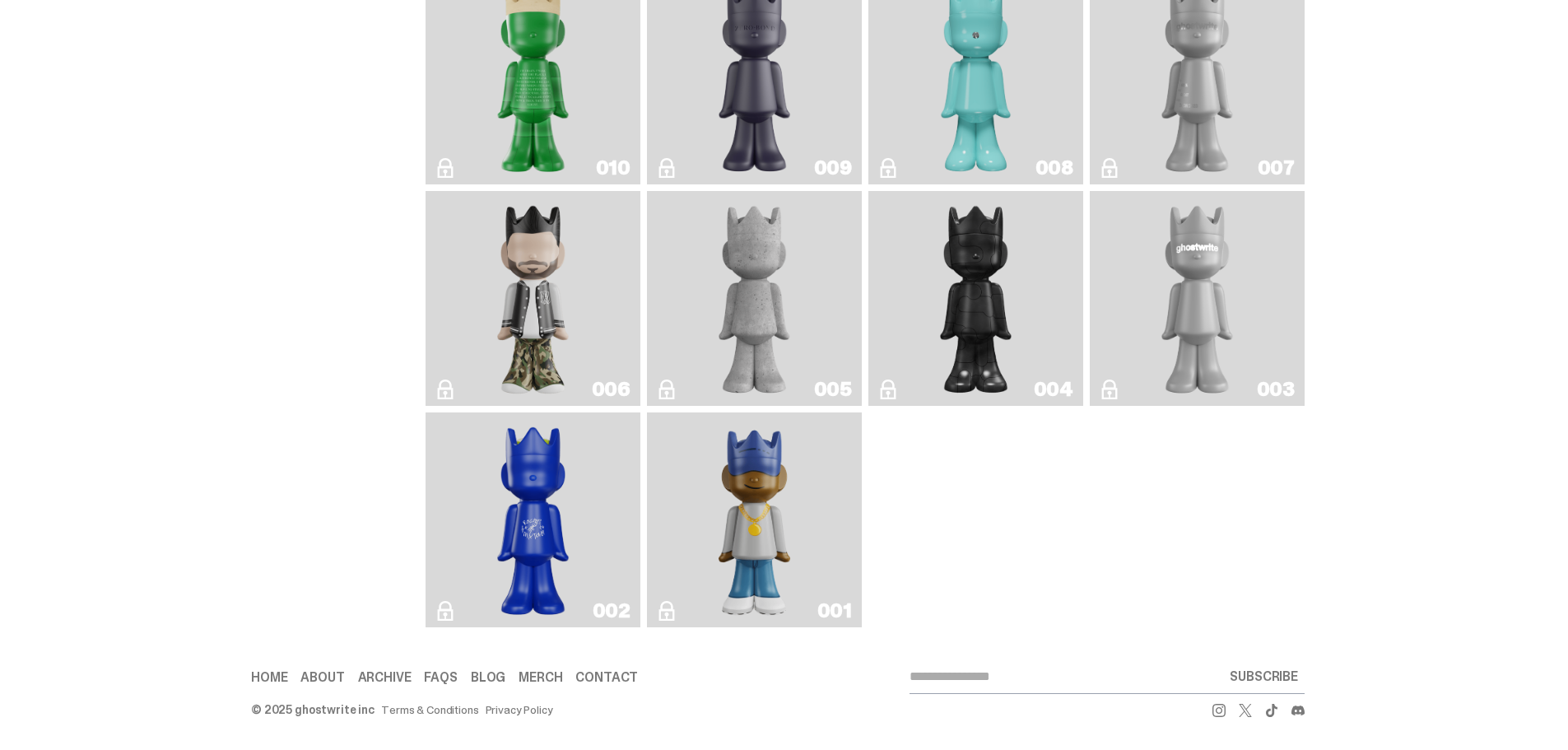
click at [767, 502] on img "Eastside Golf" at bounding box center [754, 519] width 86 height 201
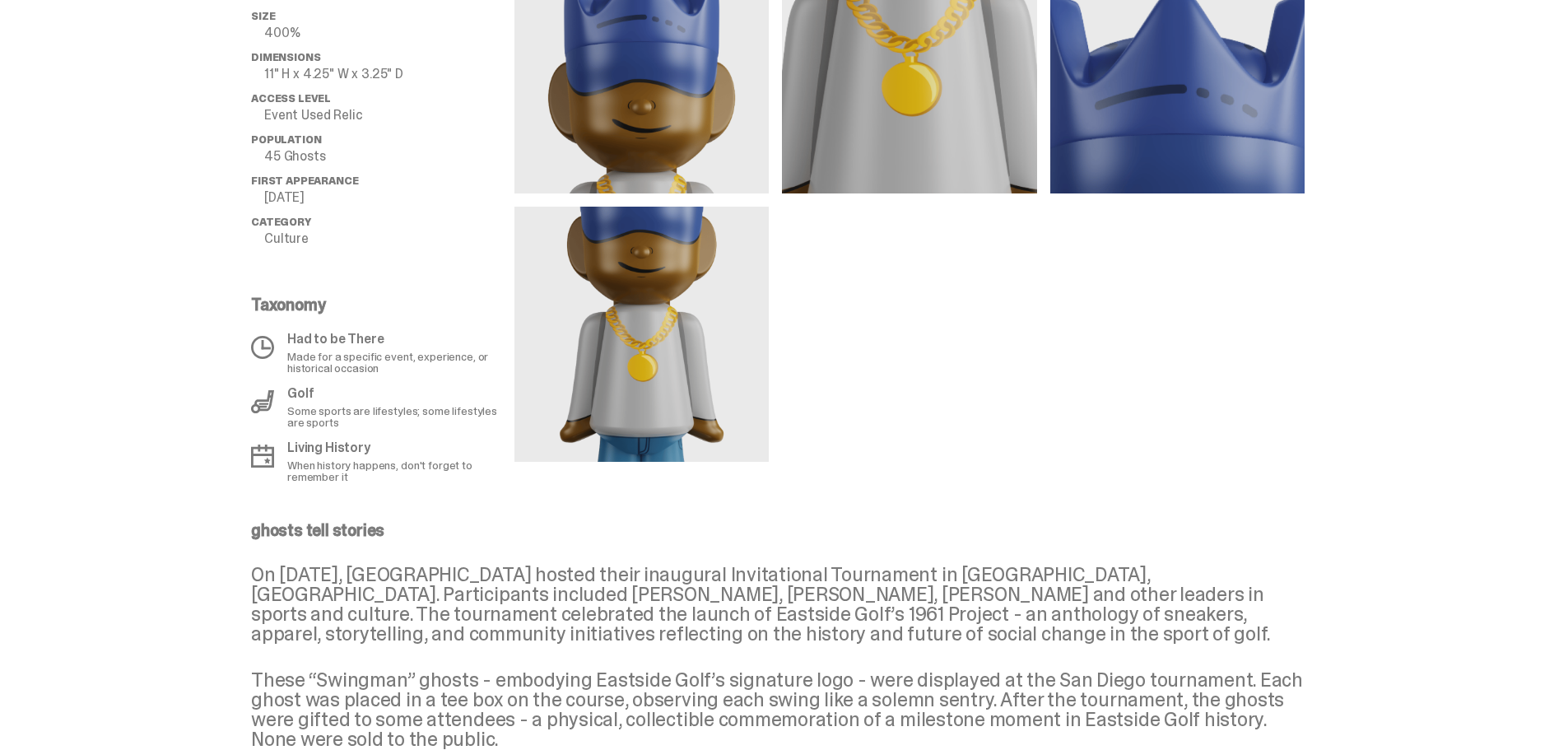
scroll to position [740, 0]
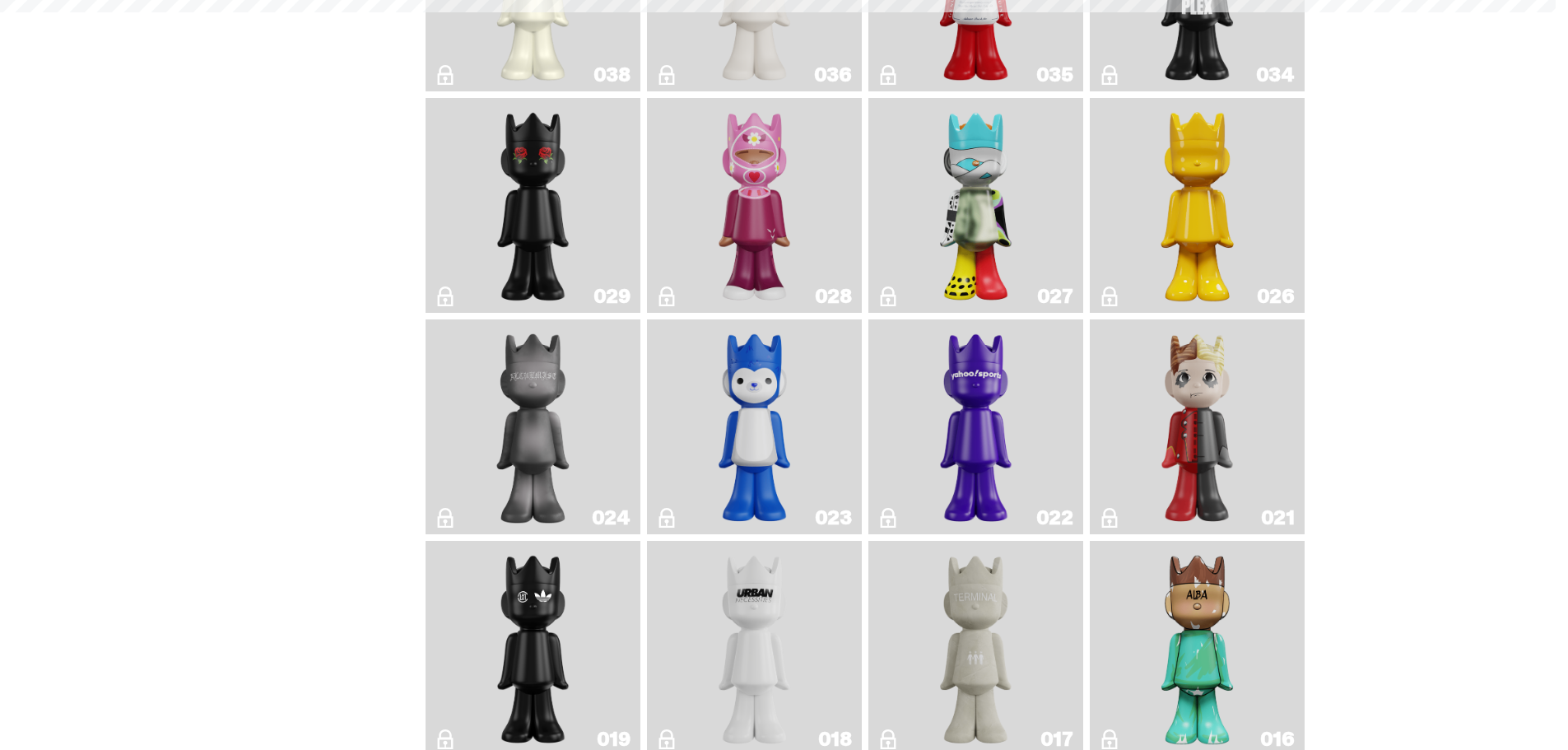
scroll to position [1771, 0]
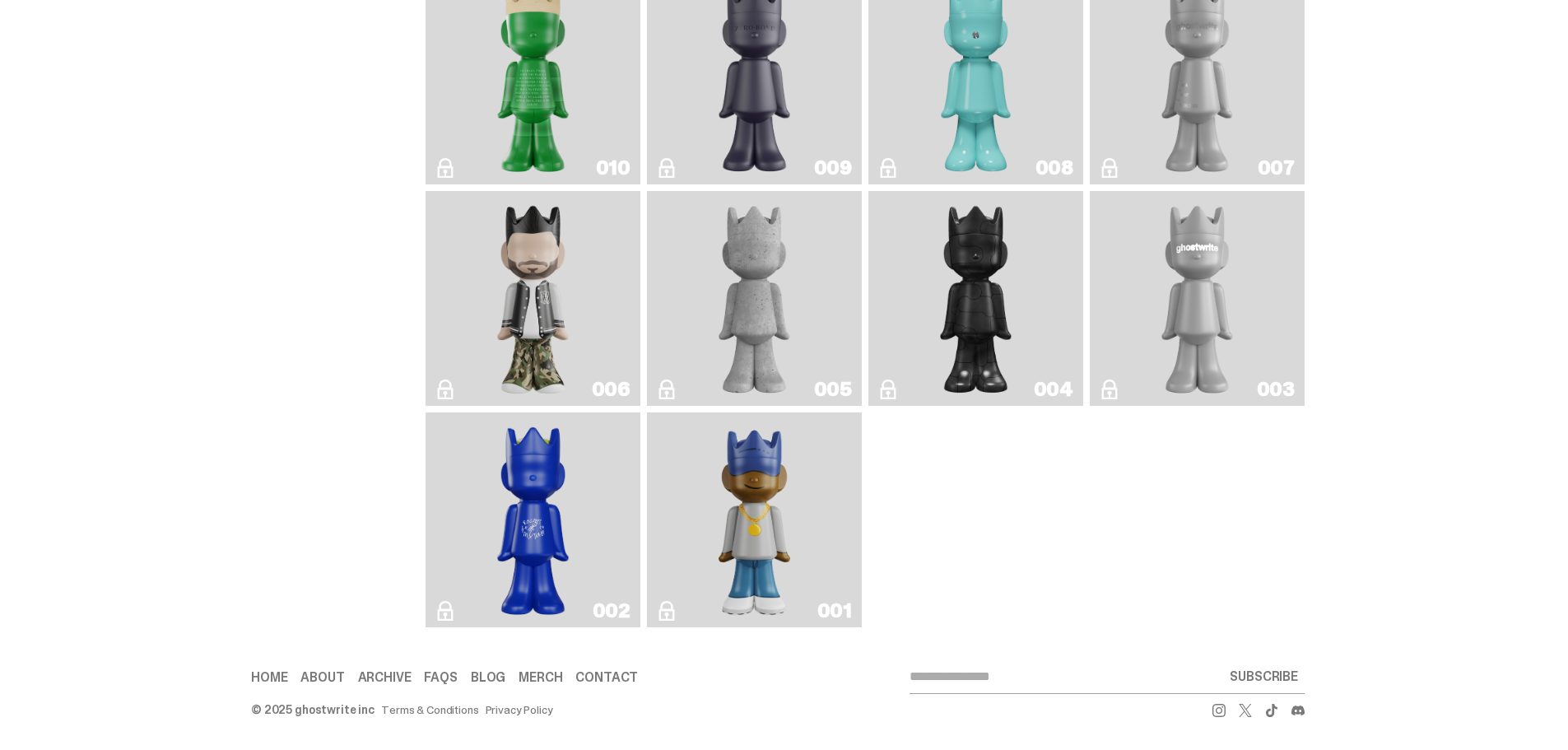
click at [539, 512] on img "Rocky's Matcha" at bounding box center [533, 519] width 87 height 201
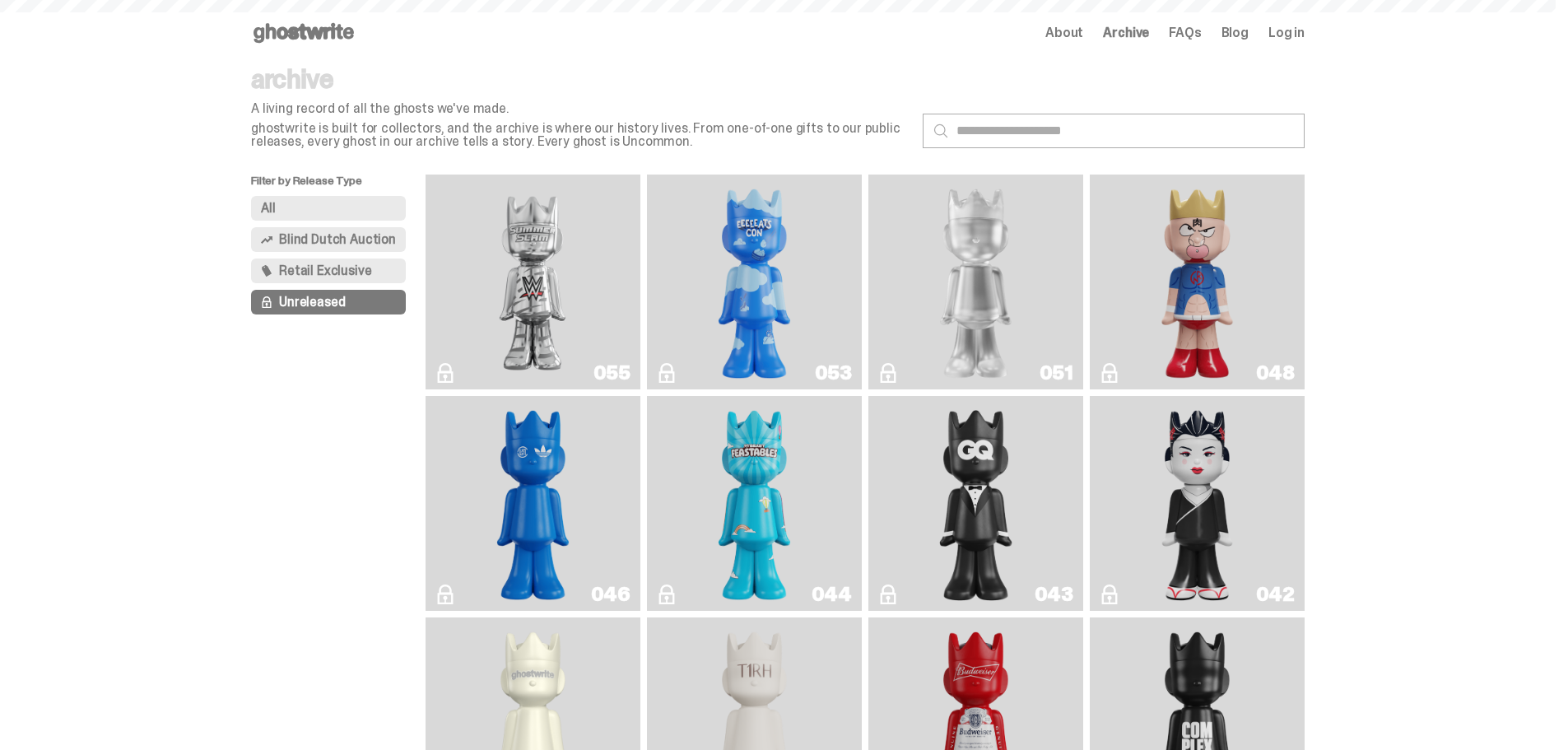
scroll to position [1771, 0]
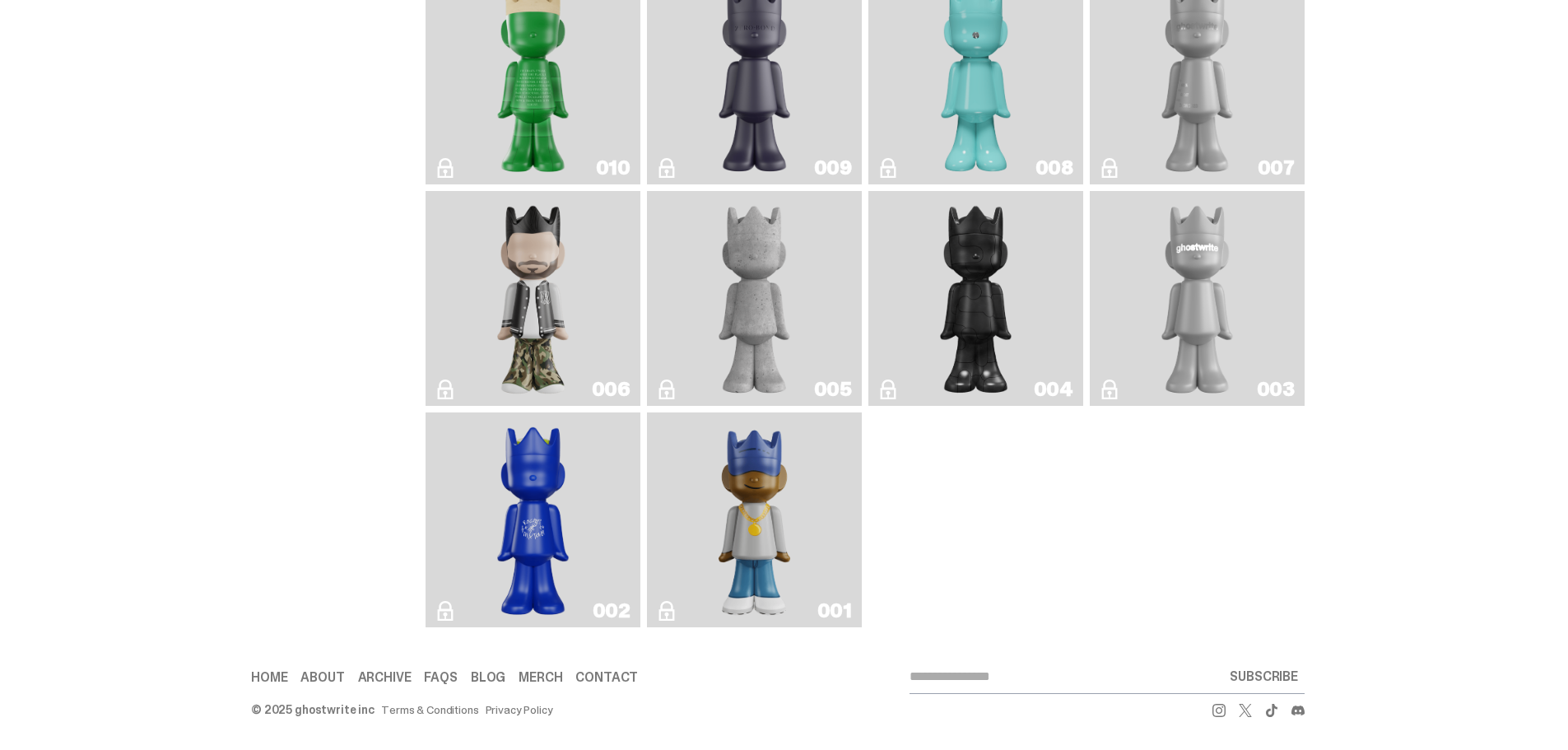
click at [1006, 308] on img "Toy Store" at bounding box center [976, 298] width 87 height 201
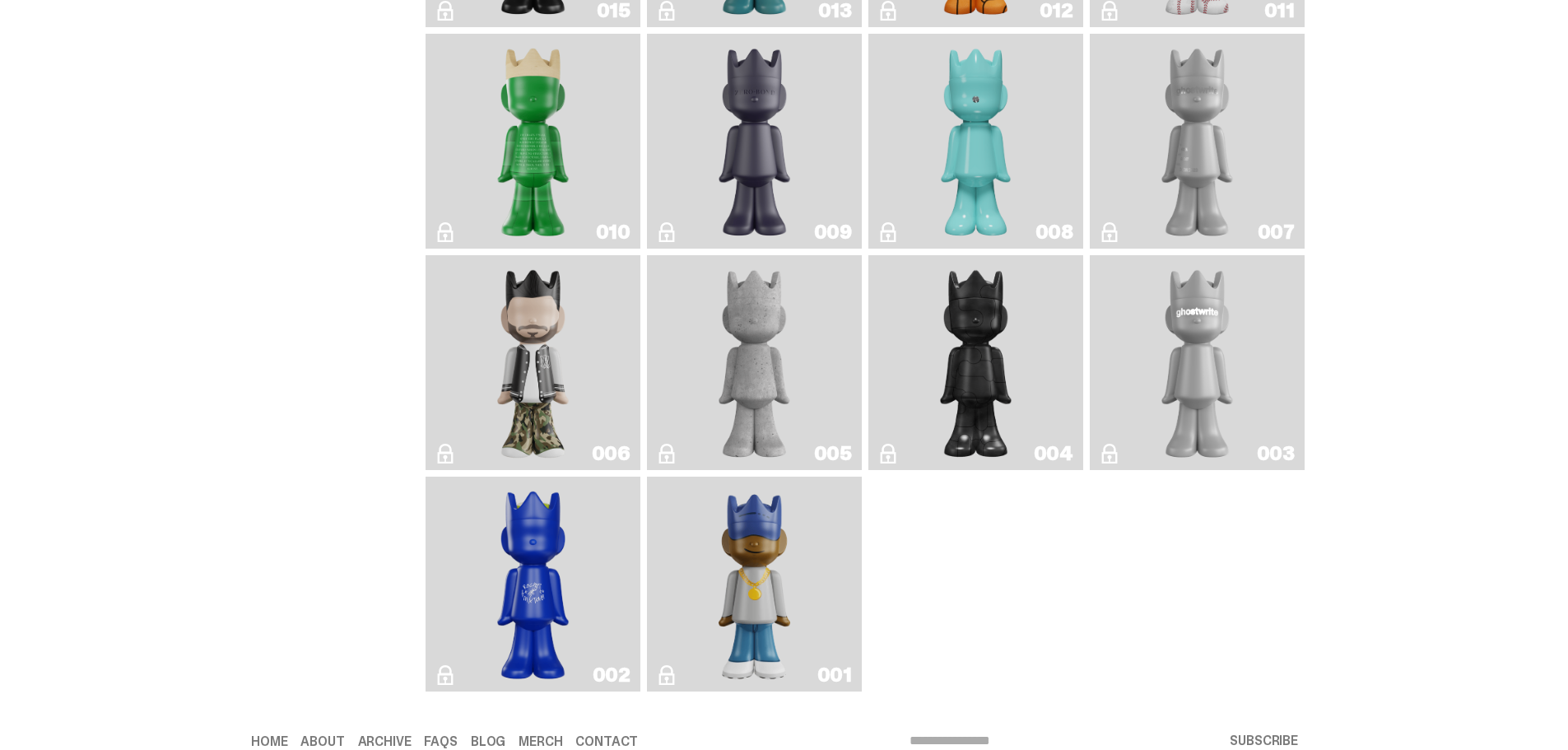
scroll to position [1607, 0]
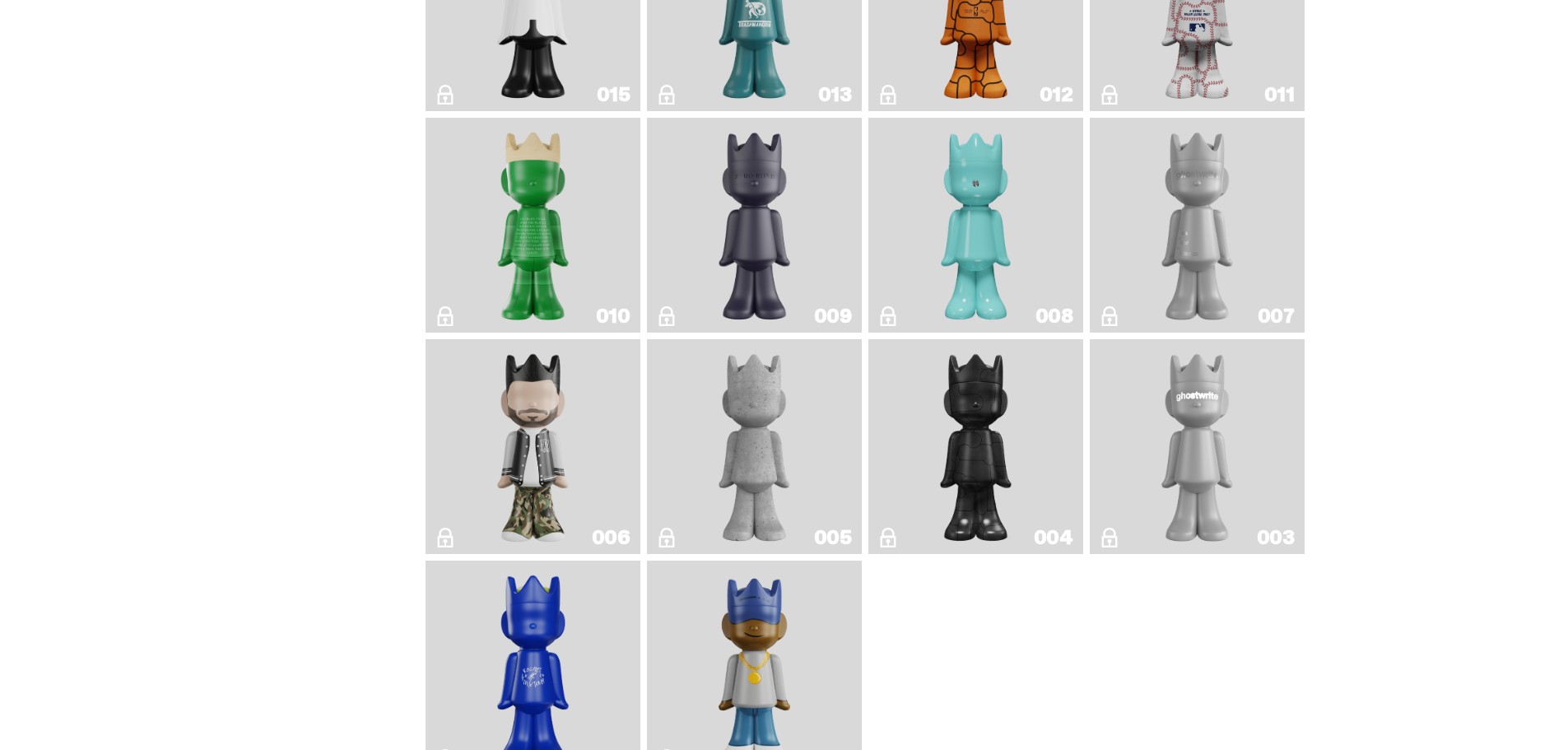
click at [520, 455] on img "Amiri" at bounding box center [533, 446] width 87 height 201
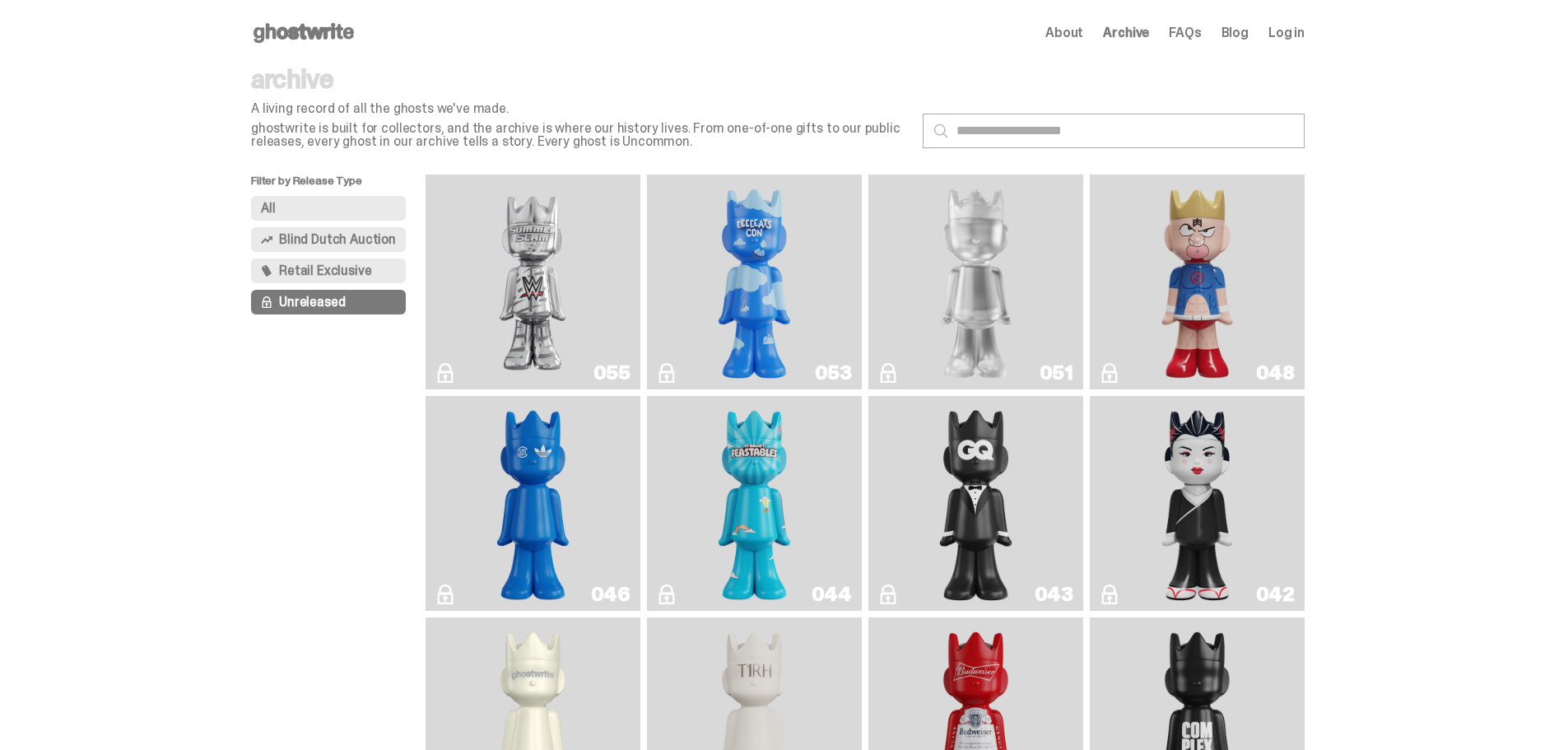
click at [292, 270] on span "Retail Exclusive" at bounding box center [325, 270] width 92 height 13
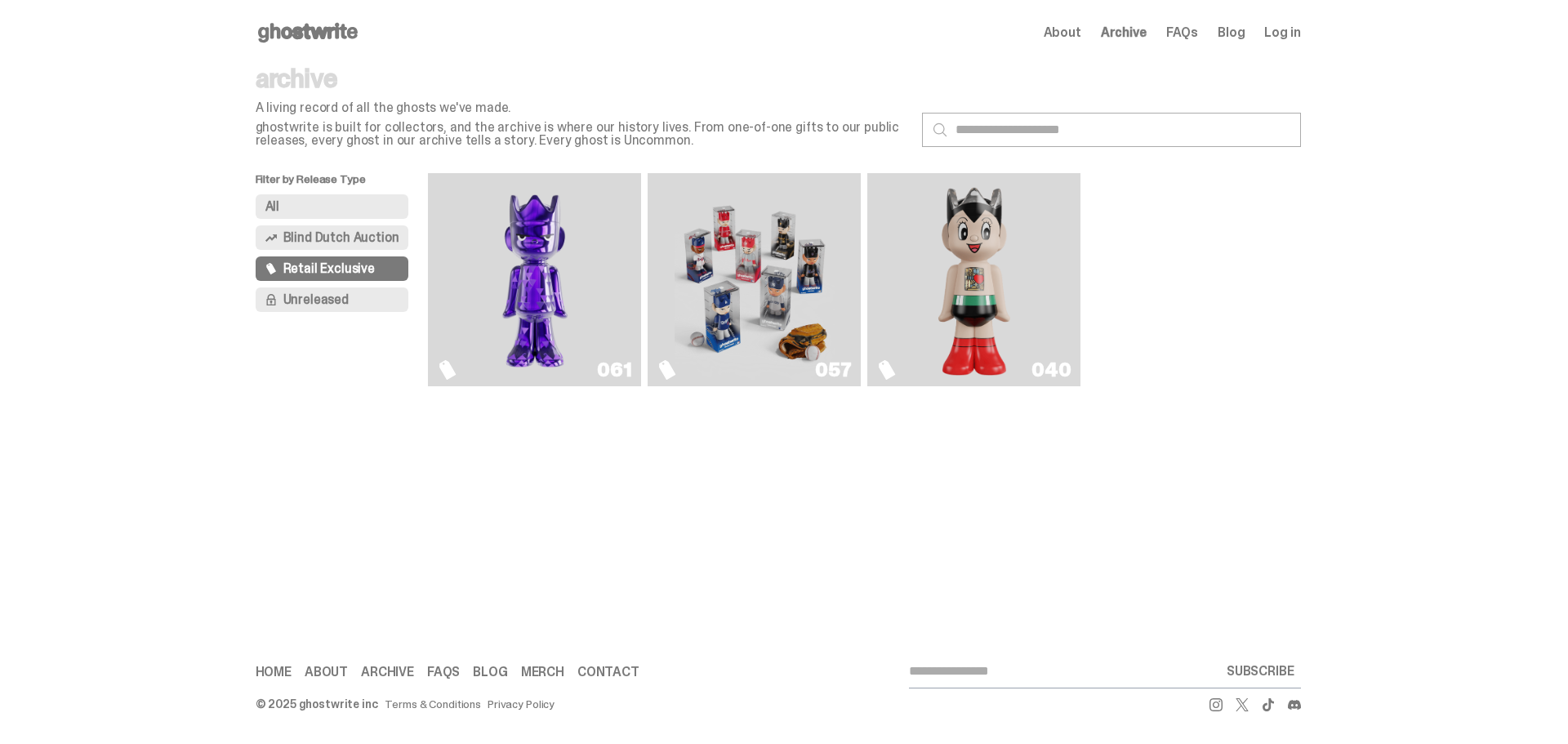
click at [747, 263] on img "Game Face (2025)" at bounding box center [754, 279] width 160 height 200
click at [353, 240] on span "Blind Dutch Auction" at bounding box center [342, 237] width 116 height 13
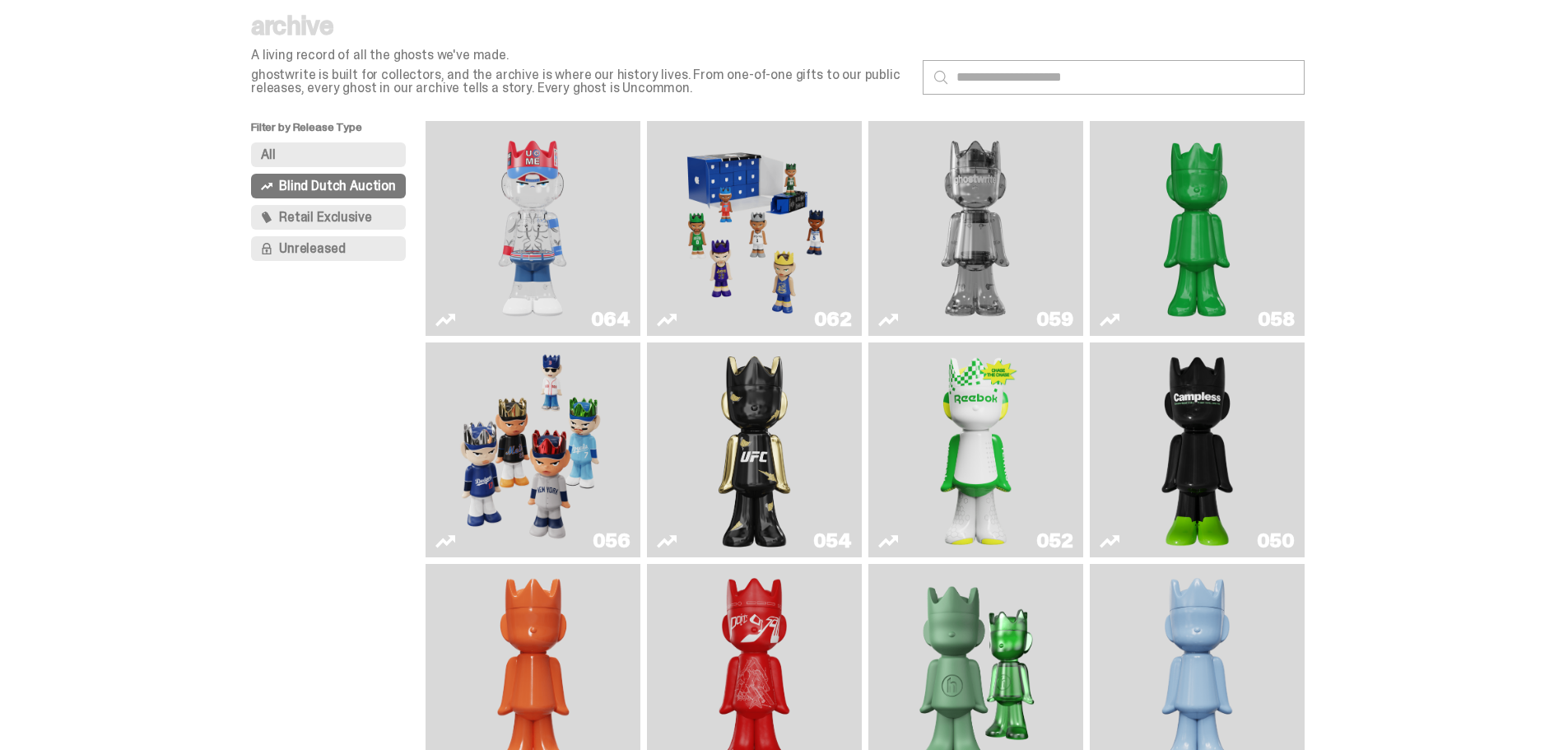
scroll to position [82, 0]
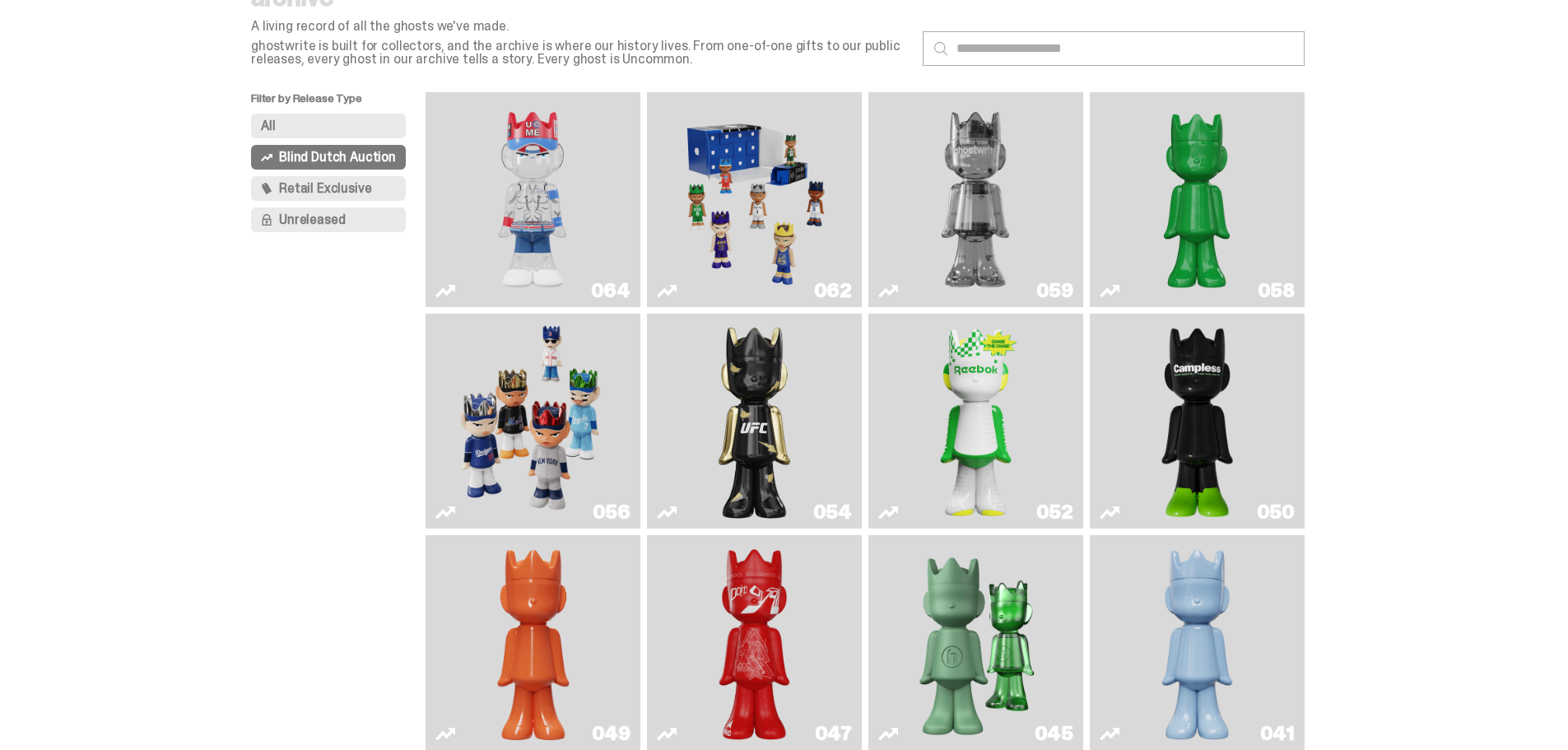
click at [551, 409] on img "Game Face (2025)" at bounding box center [532, 420] width 161 height 201
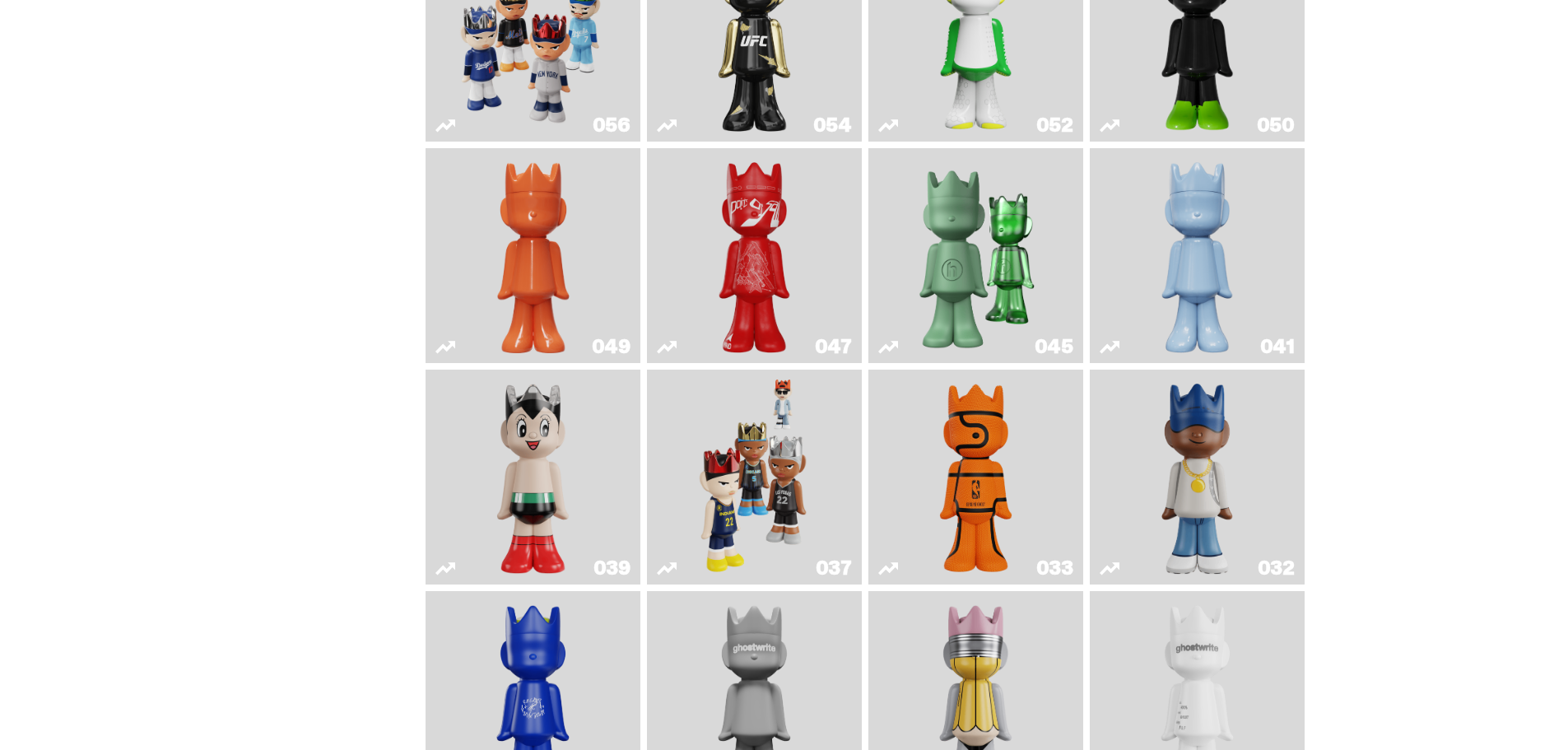
scroll to position [494, 0]
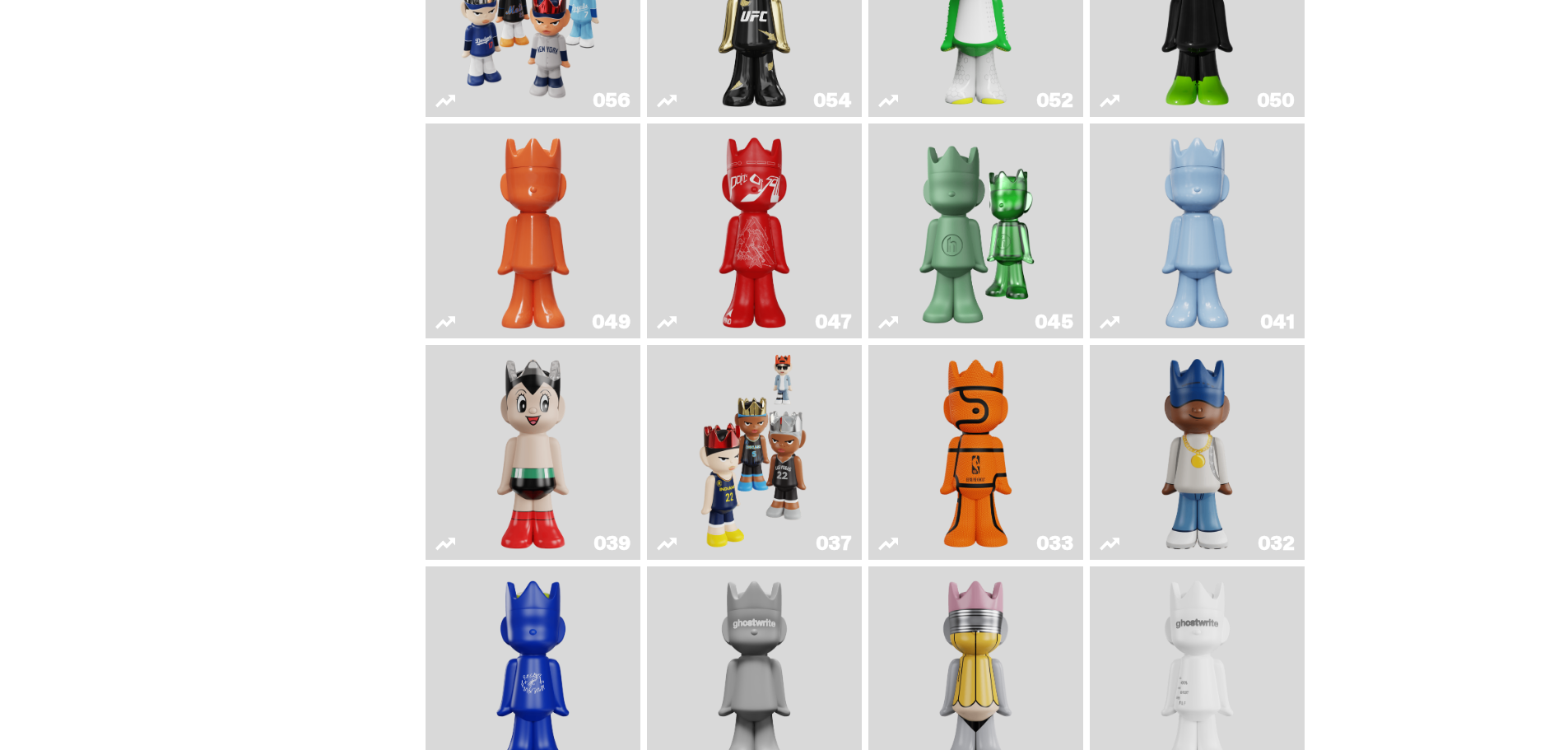
click at [1036, 443] on link "033" at bounding box center [975, 452] width 195 height 201
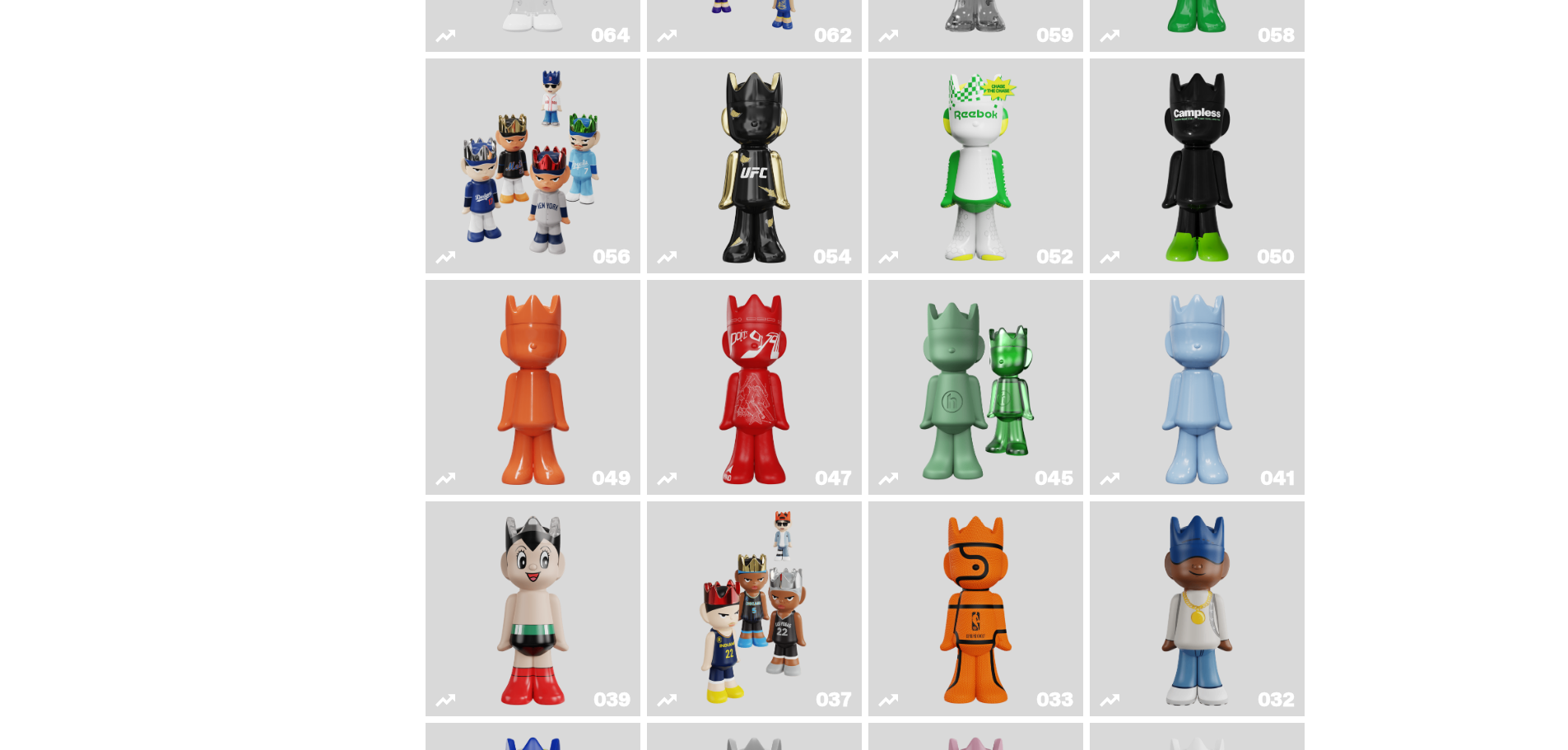
scroll to position [327, 0]
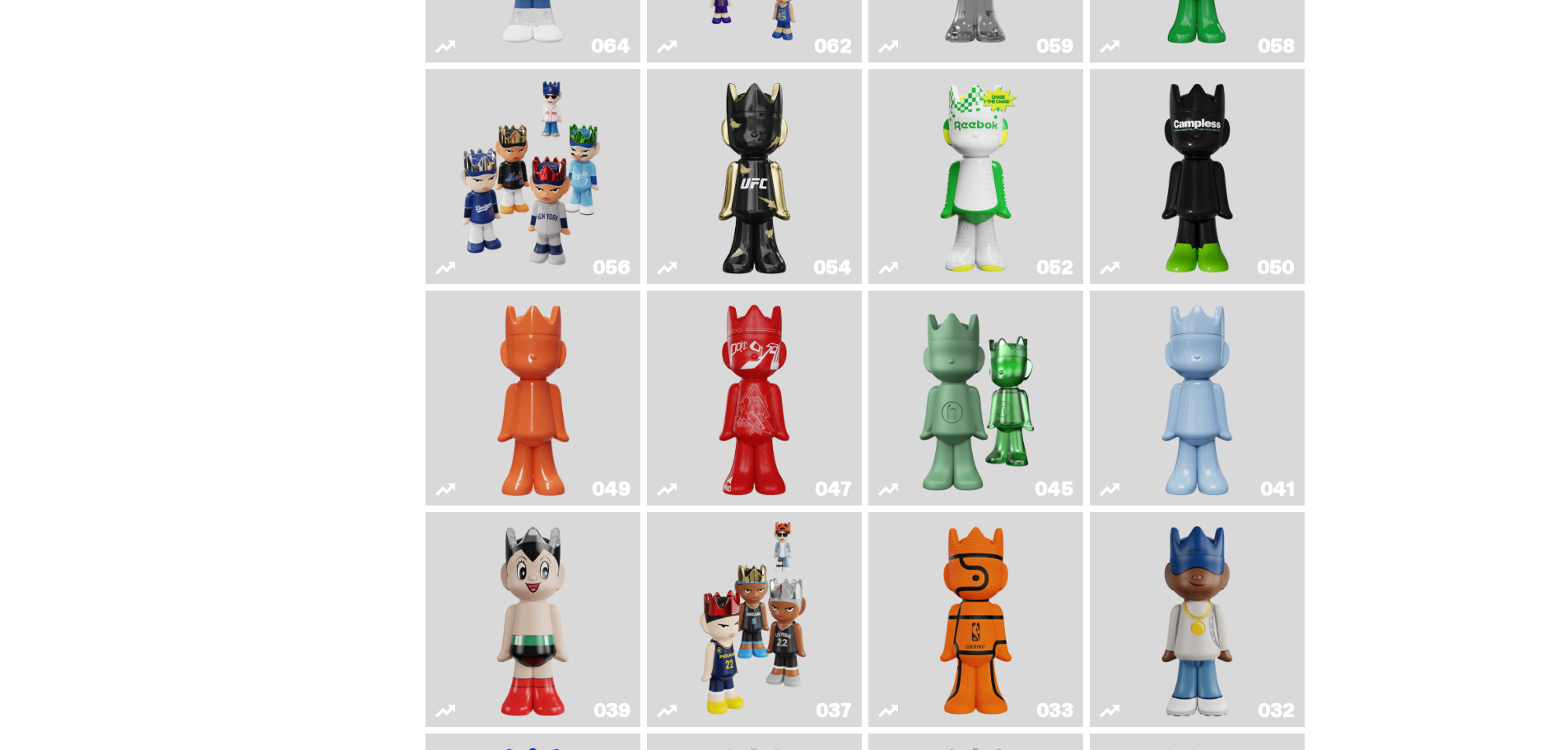
click at [549, 627] on img "Astro Boy" at bounding box center [533, 619] width 87 height 201
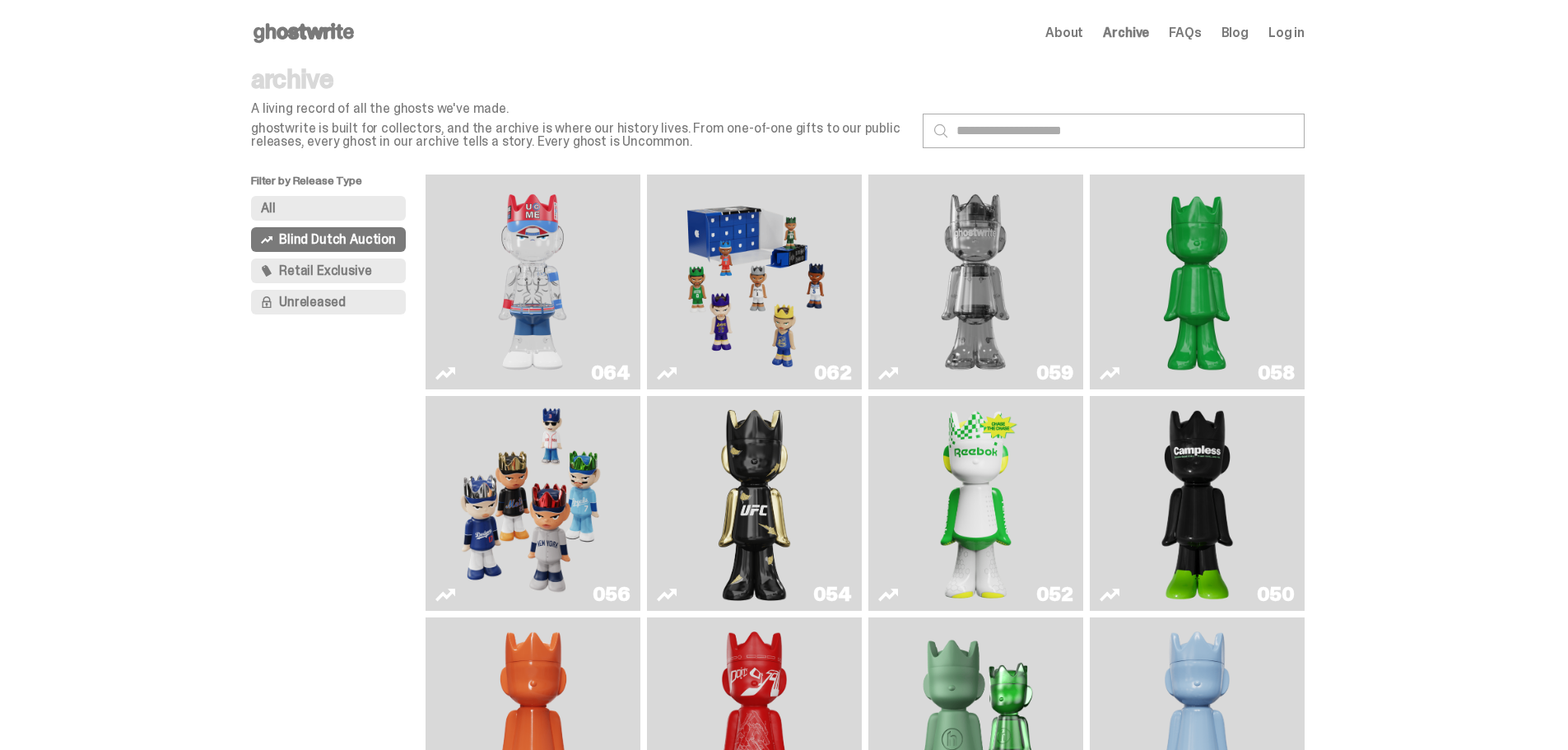
click at [325, 205] on button "All" at bounding box center [329, 207] width 155 height 24
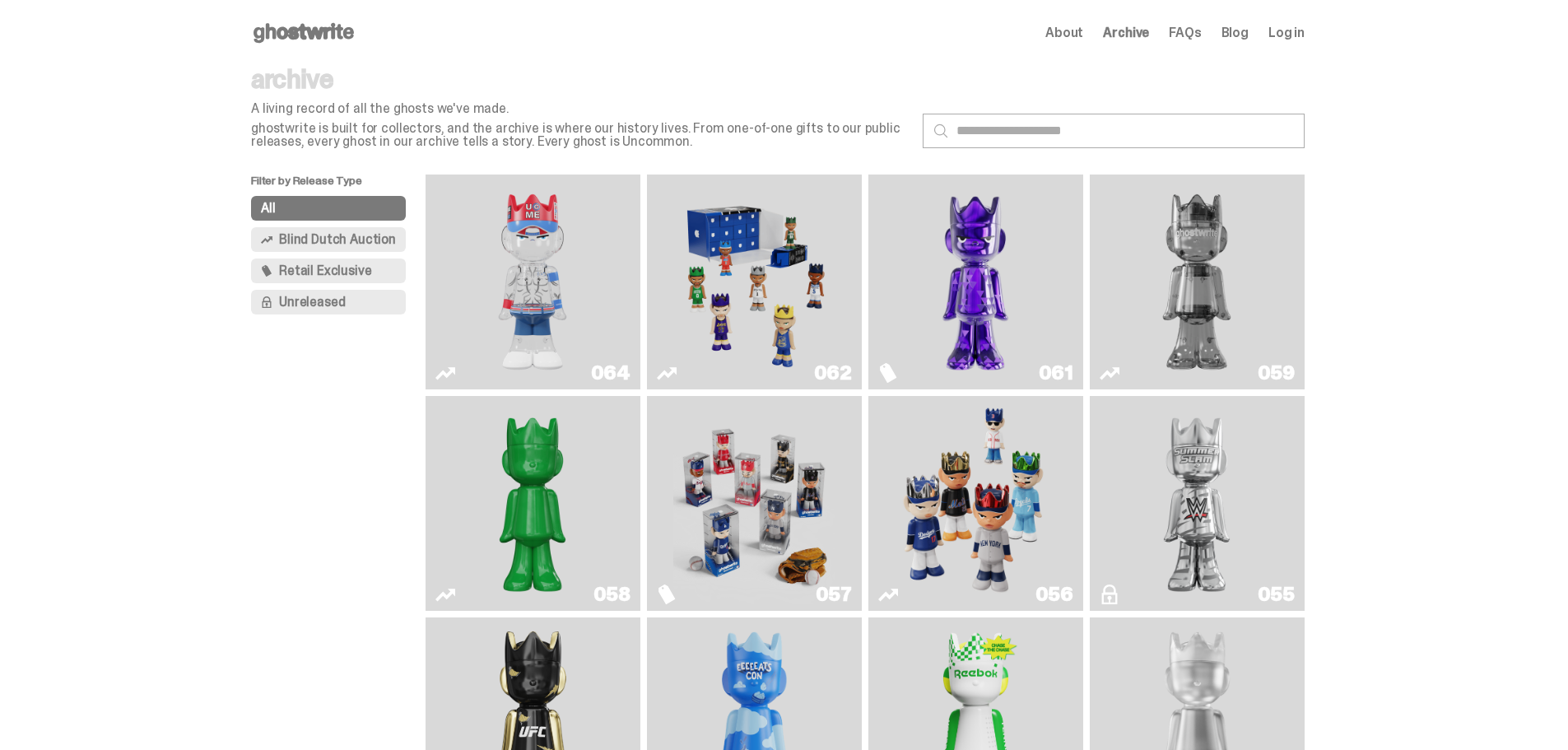
click at [1193, 36] on span "FAQs" at bounding box center [1185, 32] width 32 height 13
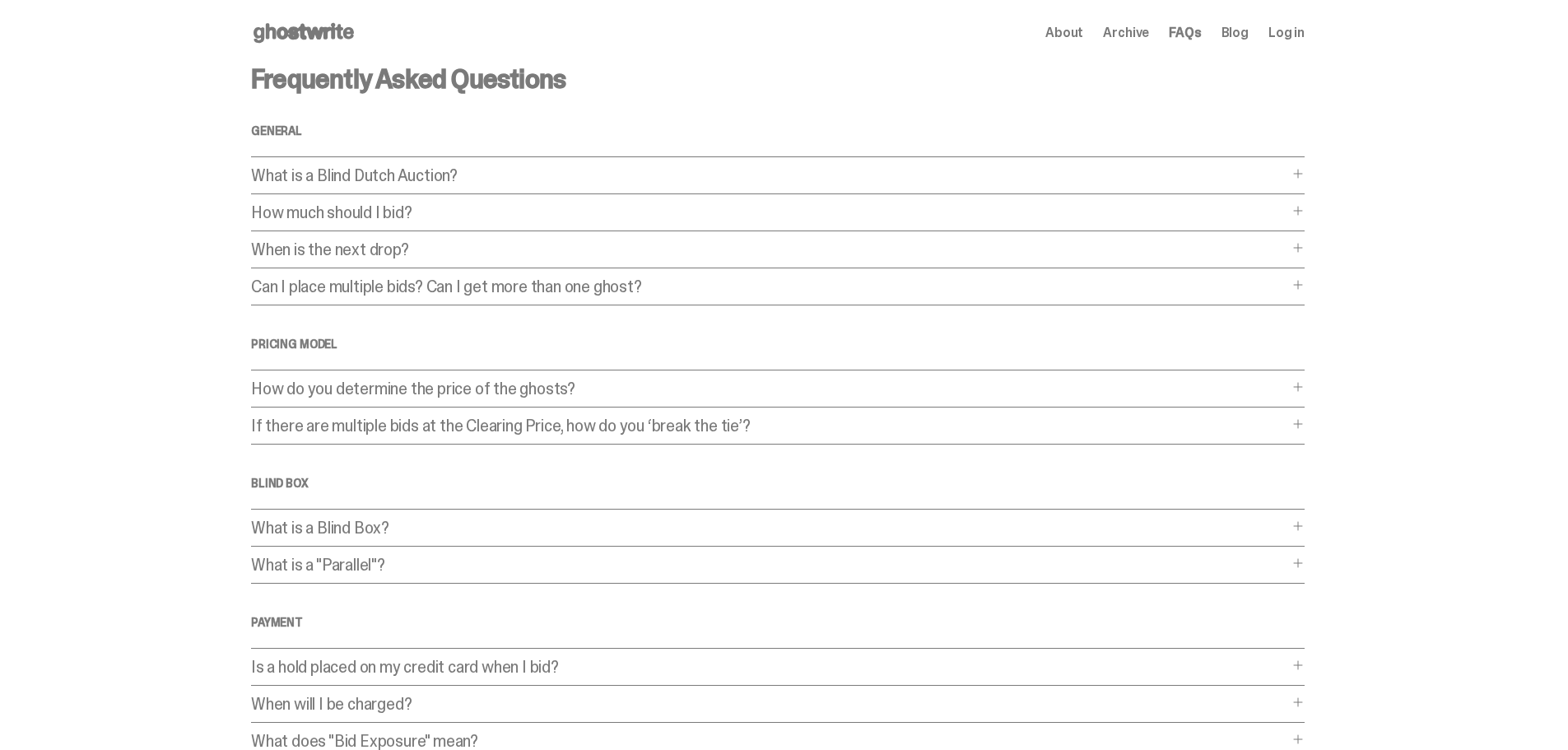
click at [370, 170] on p "What is a Blind Dutch Auction?" at bounding box center [770, 175] width 1037 height 17
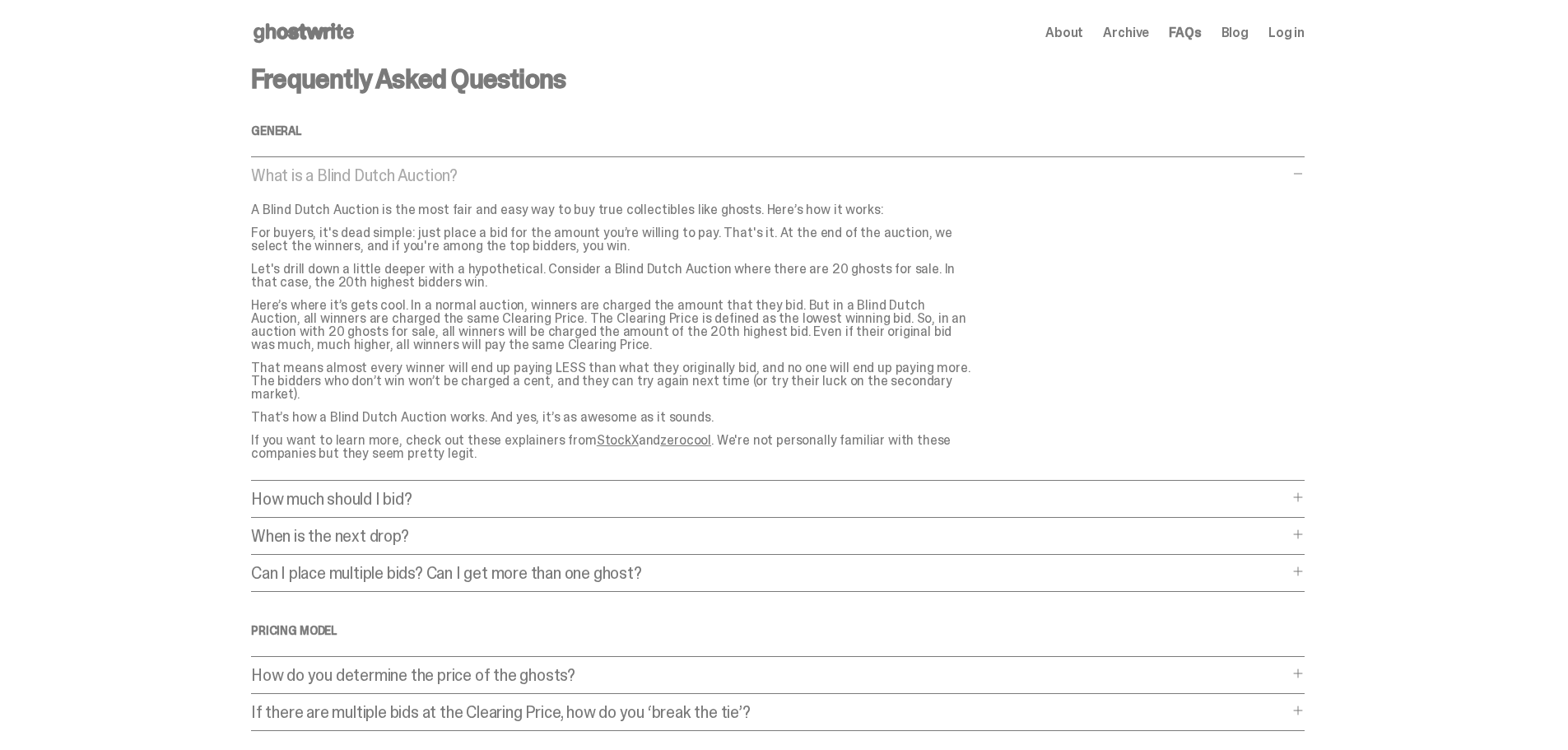
click at [398, 491] on p "How much should I bid?" at bounding box center [770, 499] width 1037 height 17
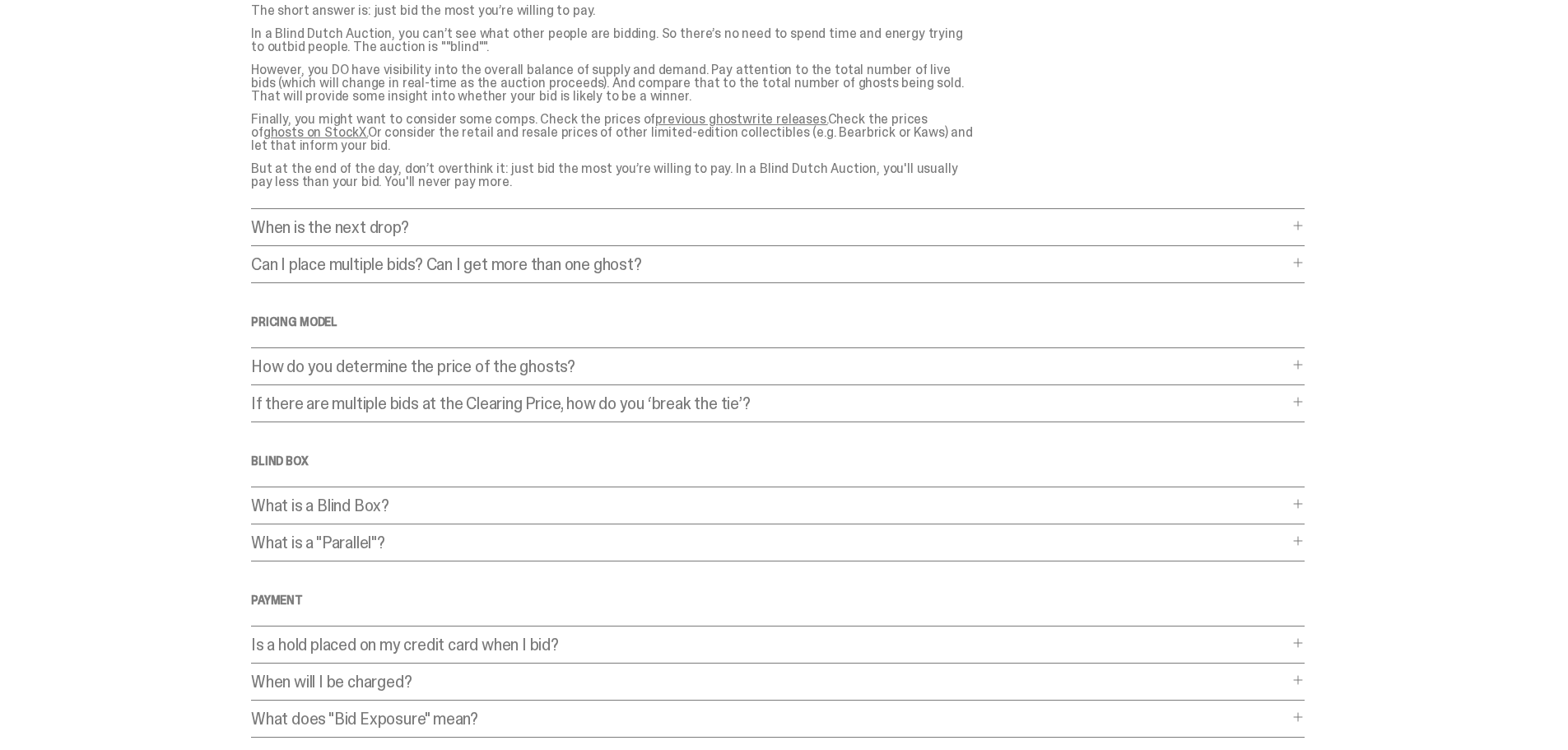
scroll to position [494, 0]
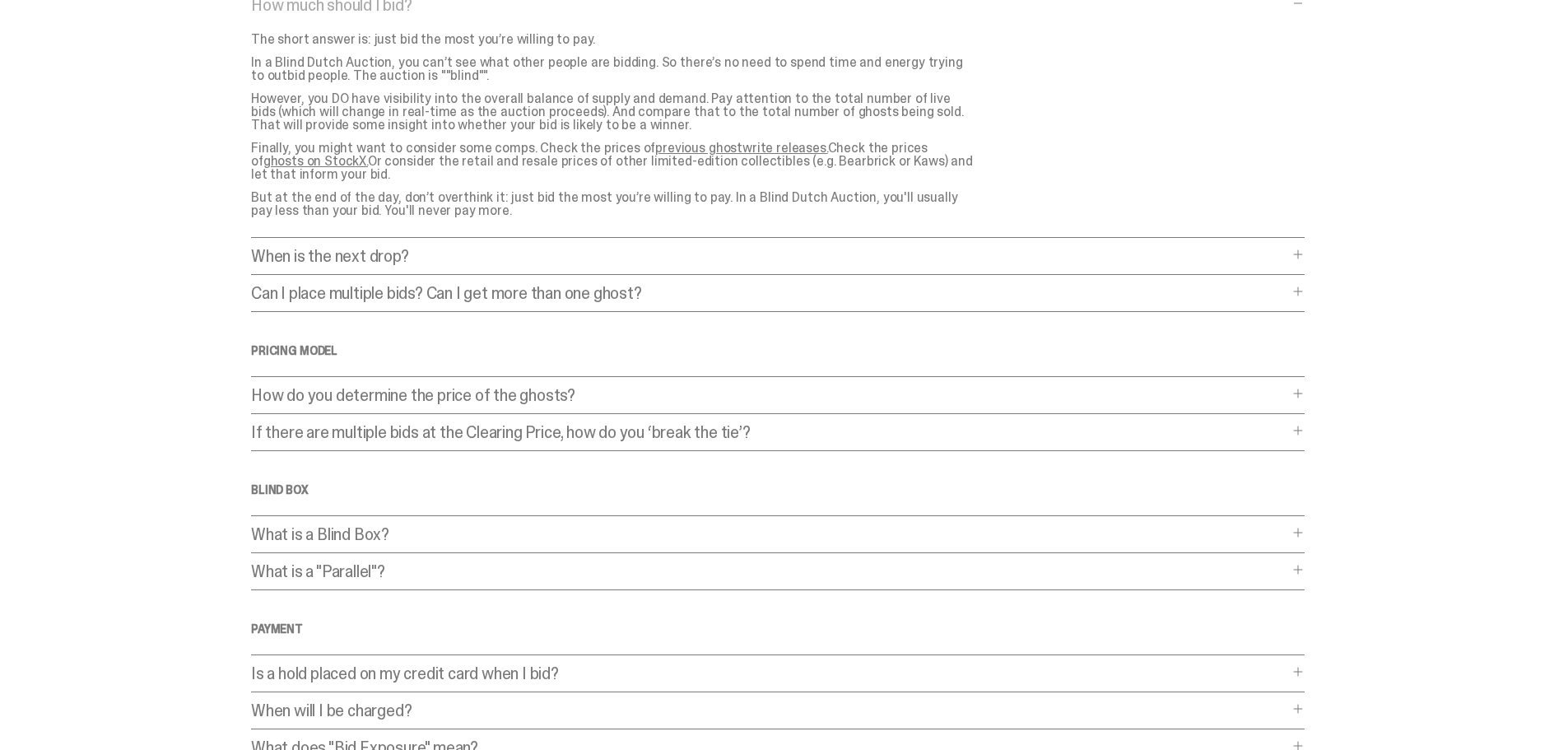
click at [320, 251] on p "When is the next drop?" at bounding box center [770, 255] width 1037 height 17
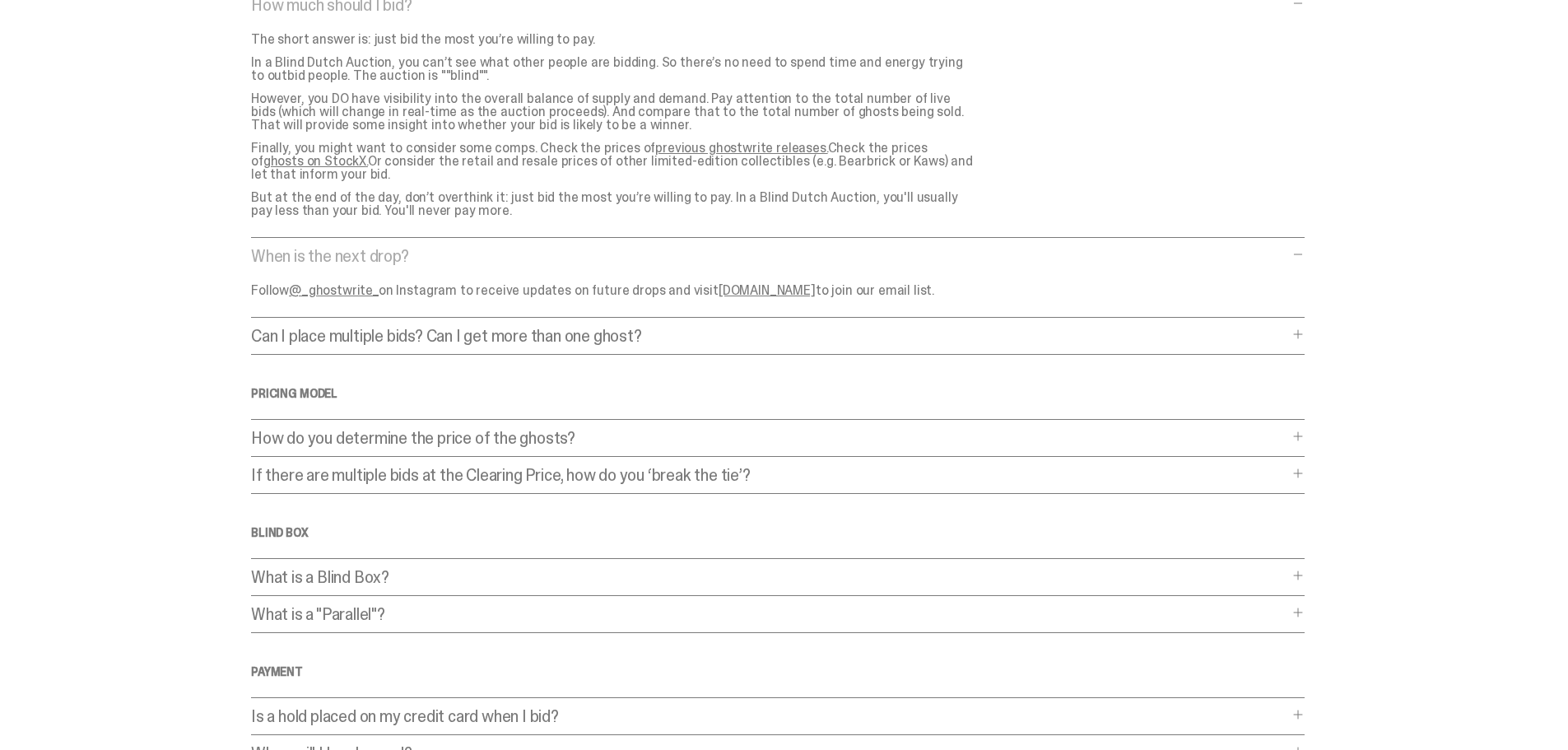
click at [422, 328] on p "Can I place multiple bids? Can I get more than one ghost?" at bounding box center [770, 335] width 1037 height 17
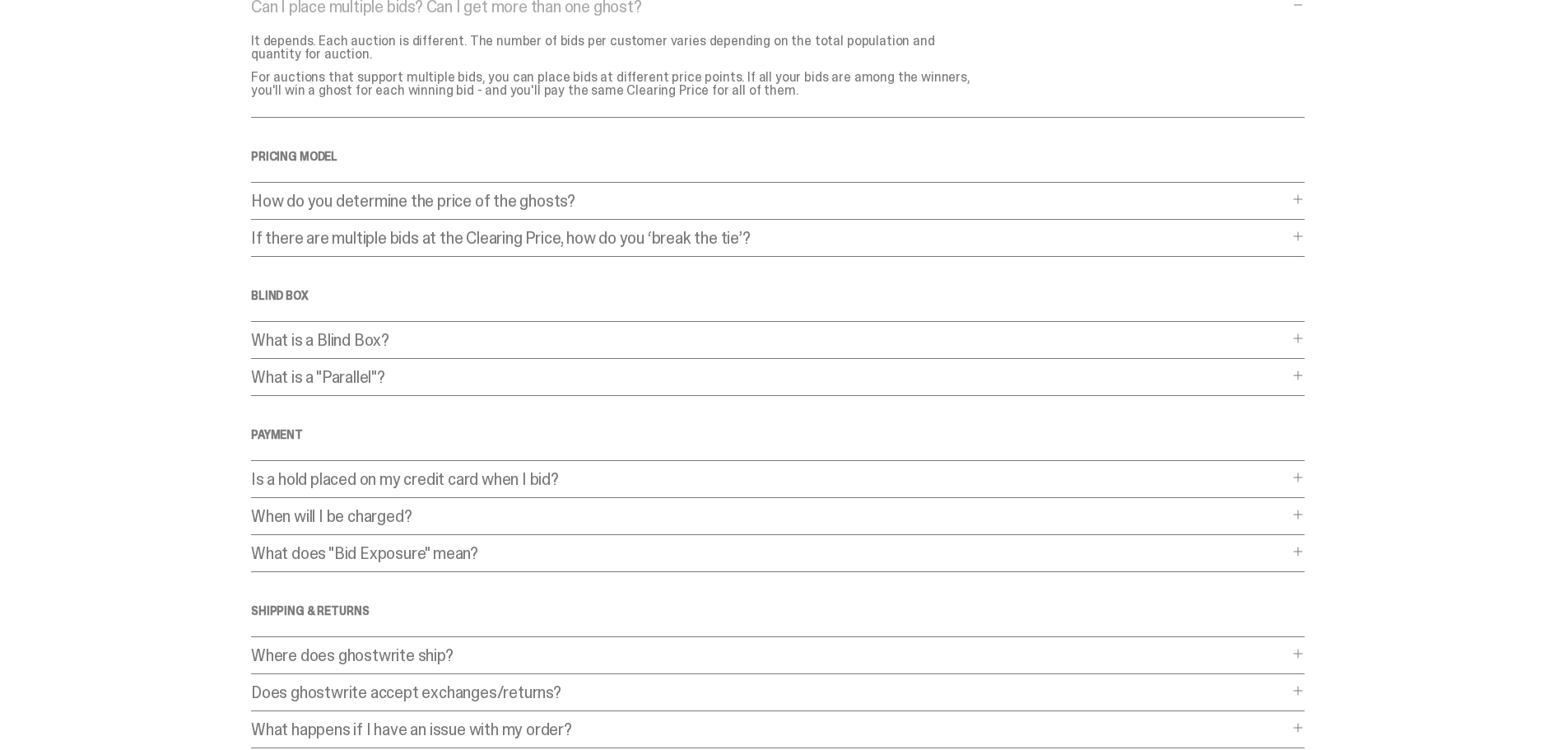
scroll to position [905, 0]
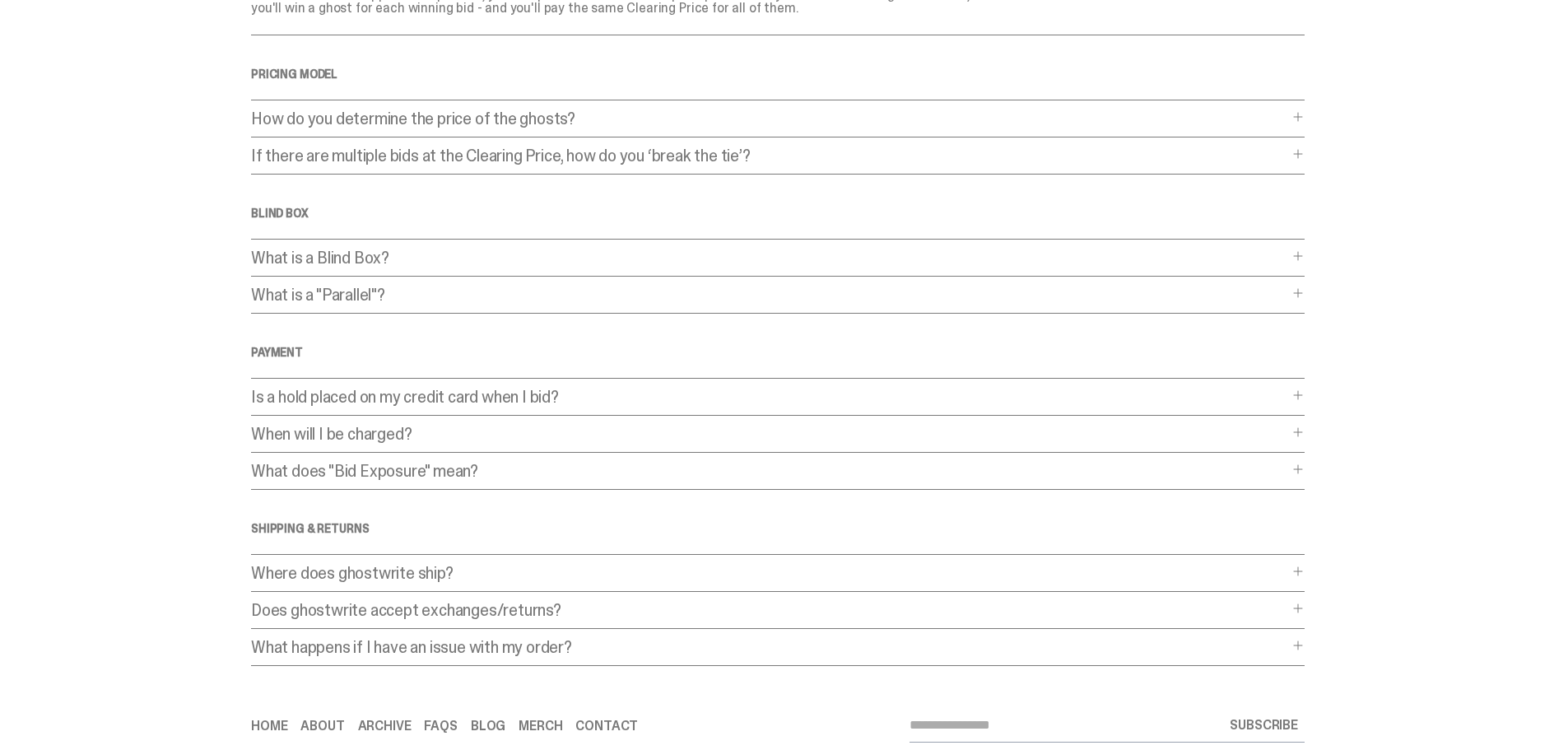
click at [381, 111] on p "How do you determine the price of the ghosts?" at bounding box center [770, 118] width 1037 height 17
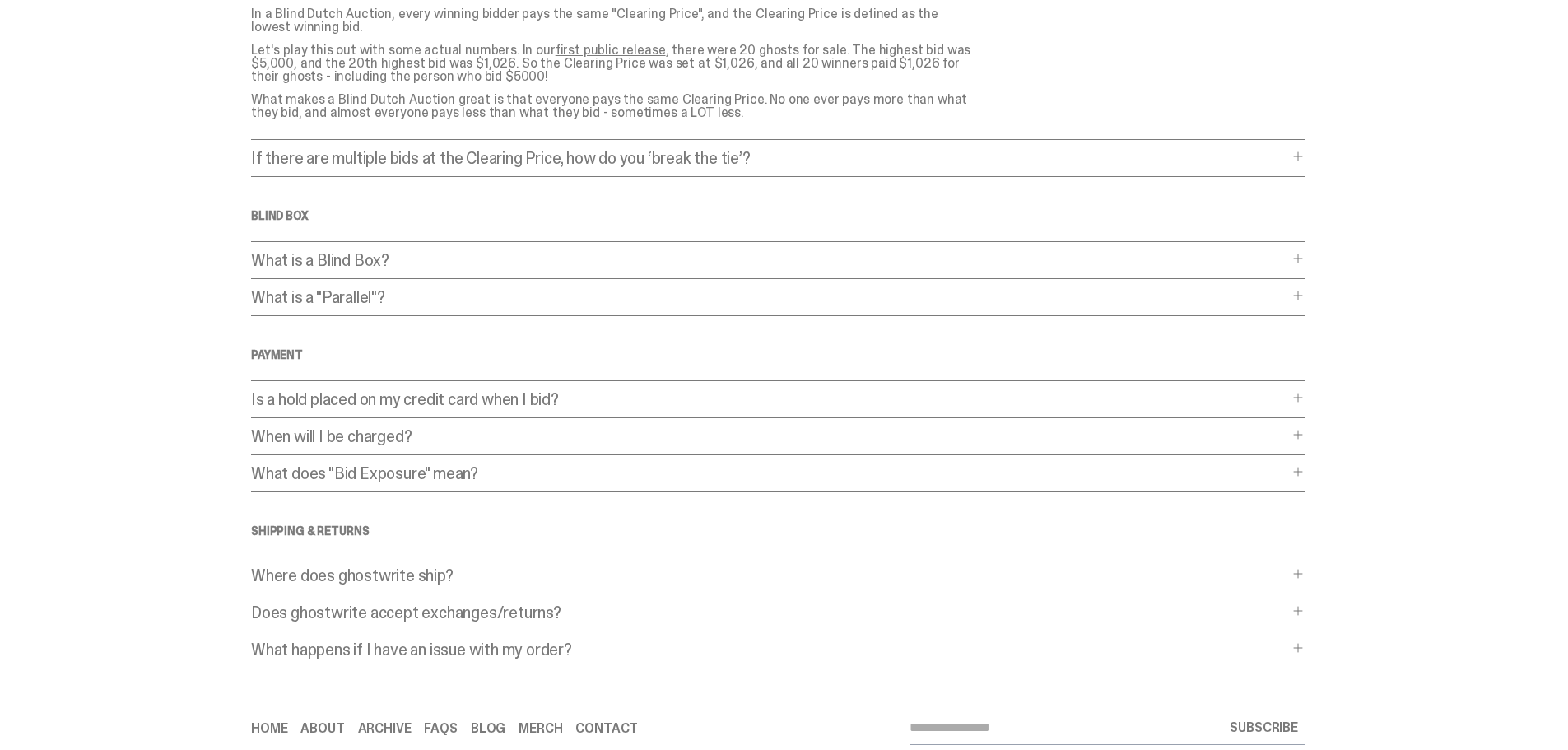
scroll to position [1070, 0]
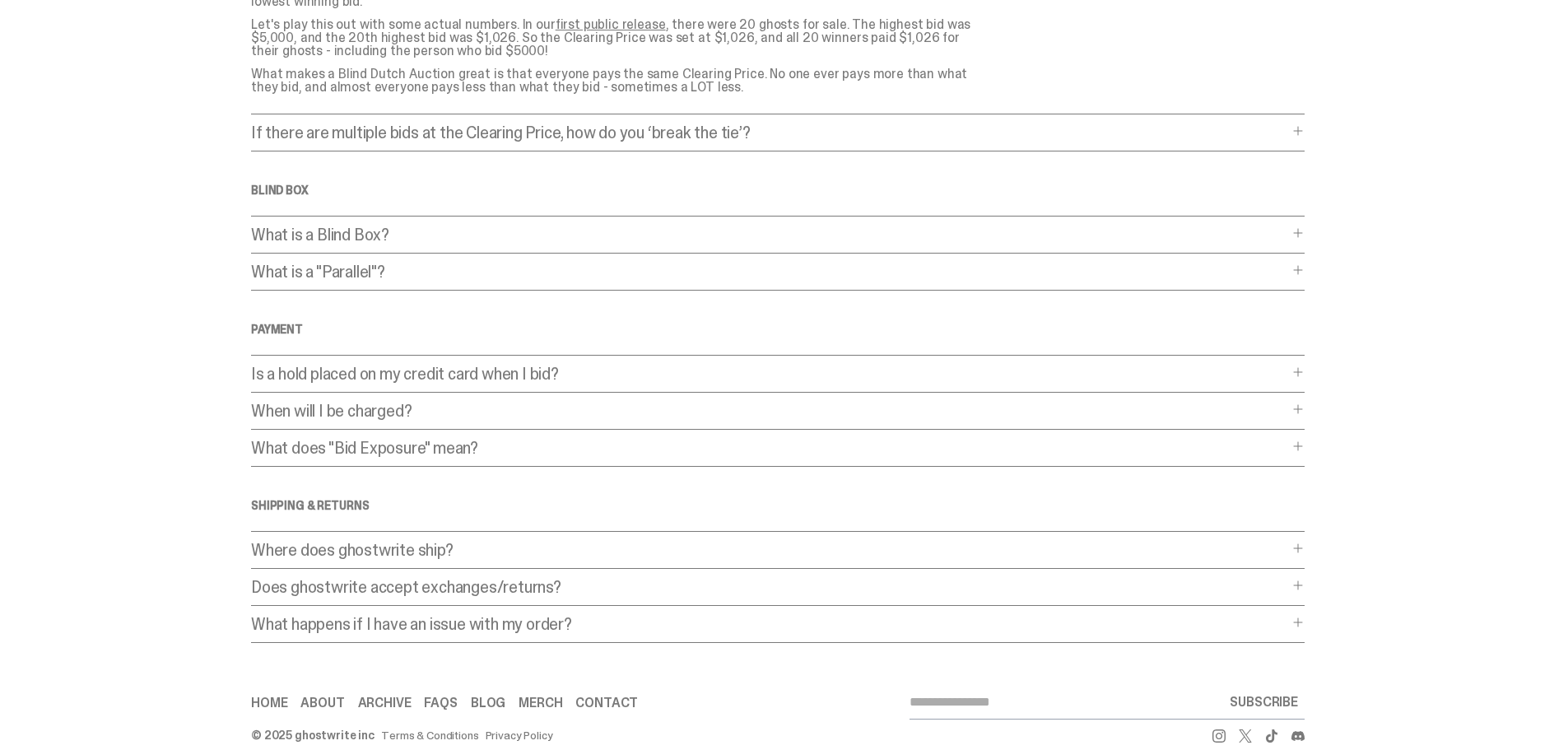
click at [348, 226] on p "What is a Blind Box?" at bounding box center [770, 234] width 1037 height 17
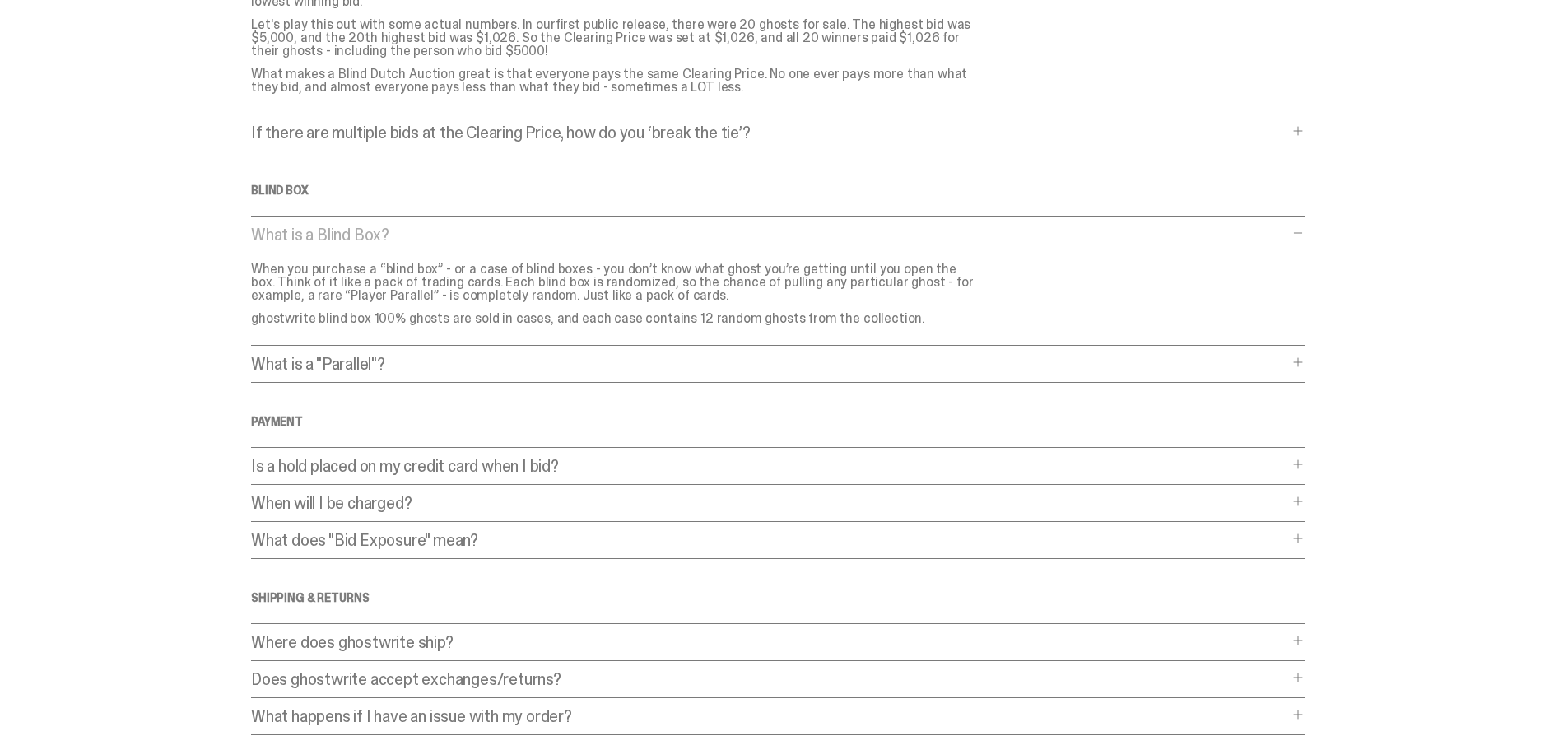
click at [322, 356] on p "What is a "Parallel"?" at bounding box center [770, 364] width 1037 height 17
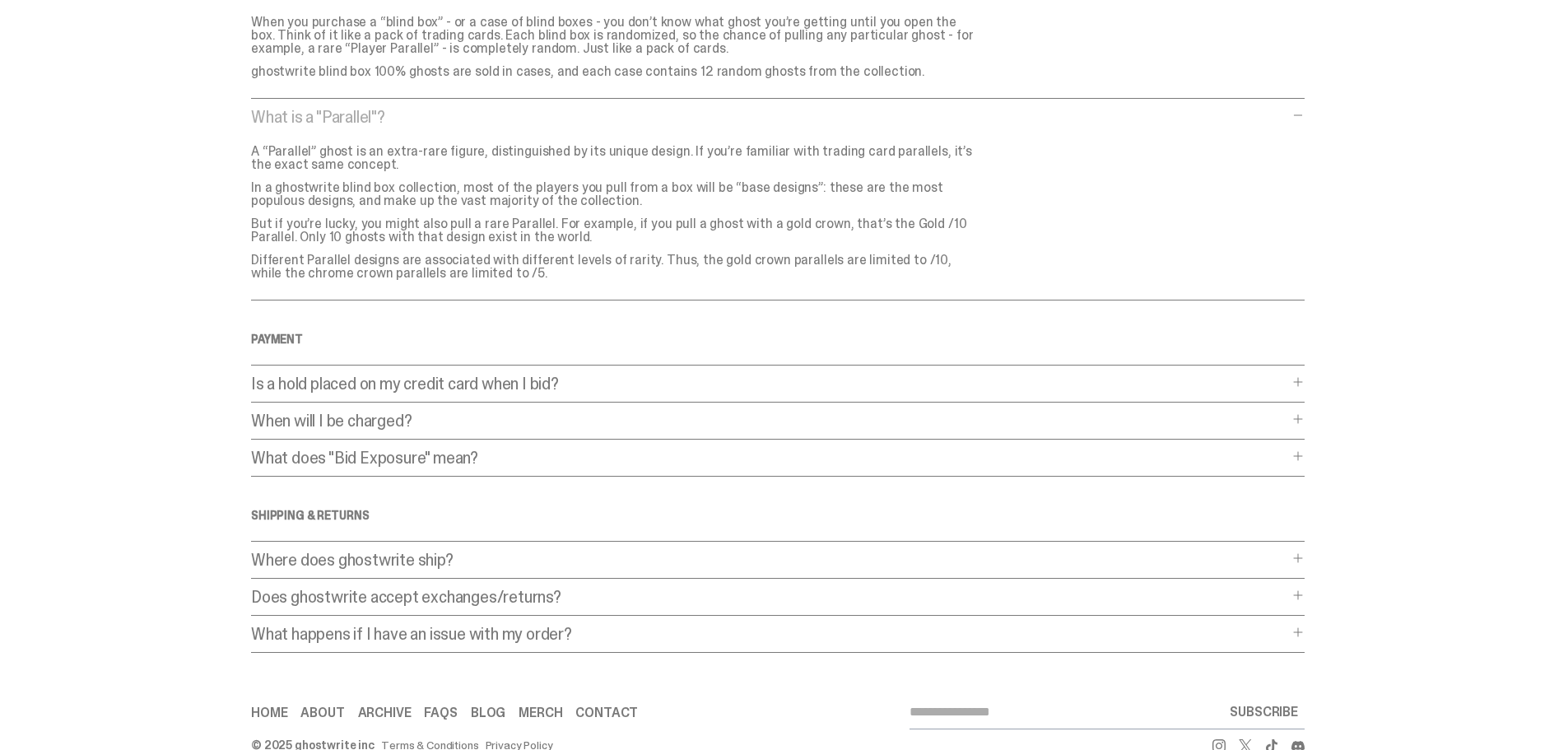
scroll to position [1339, 0]
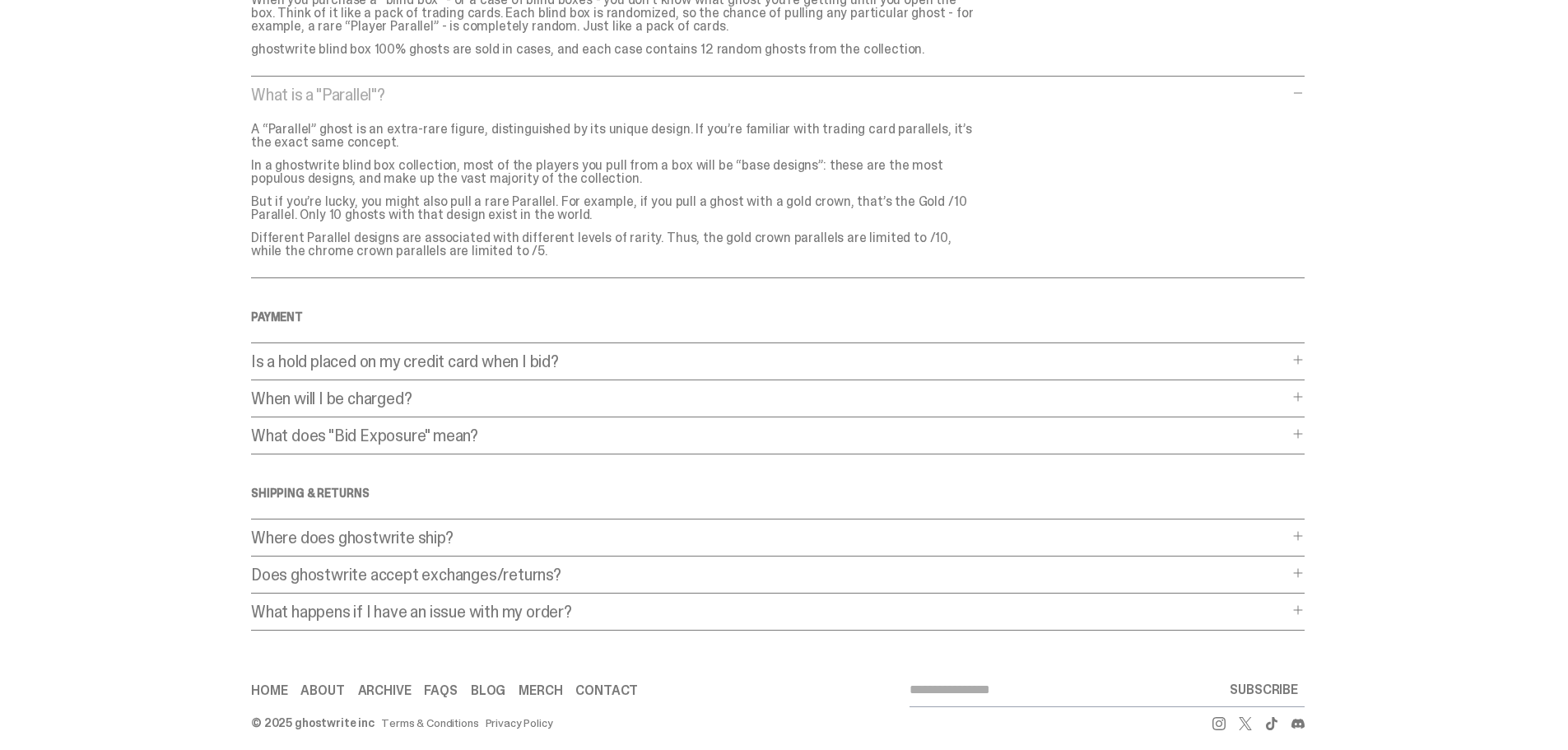
click at [342, 354] on p "Is a hold placed on my credit card when I bid?" at bounding box center [770, 361] width 1037 height 17
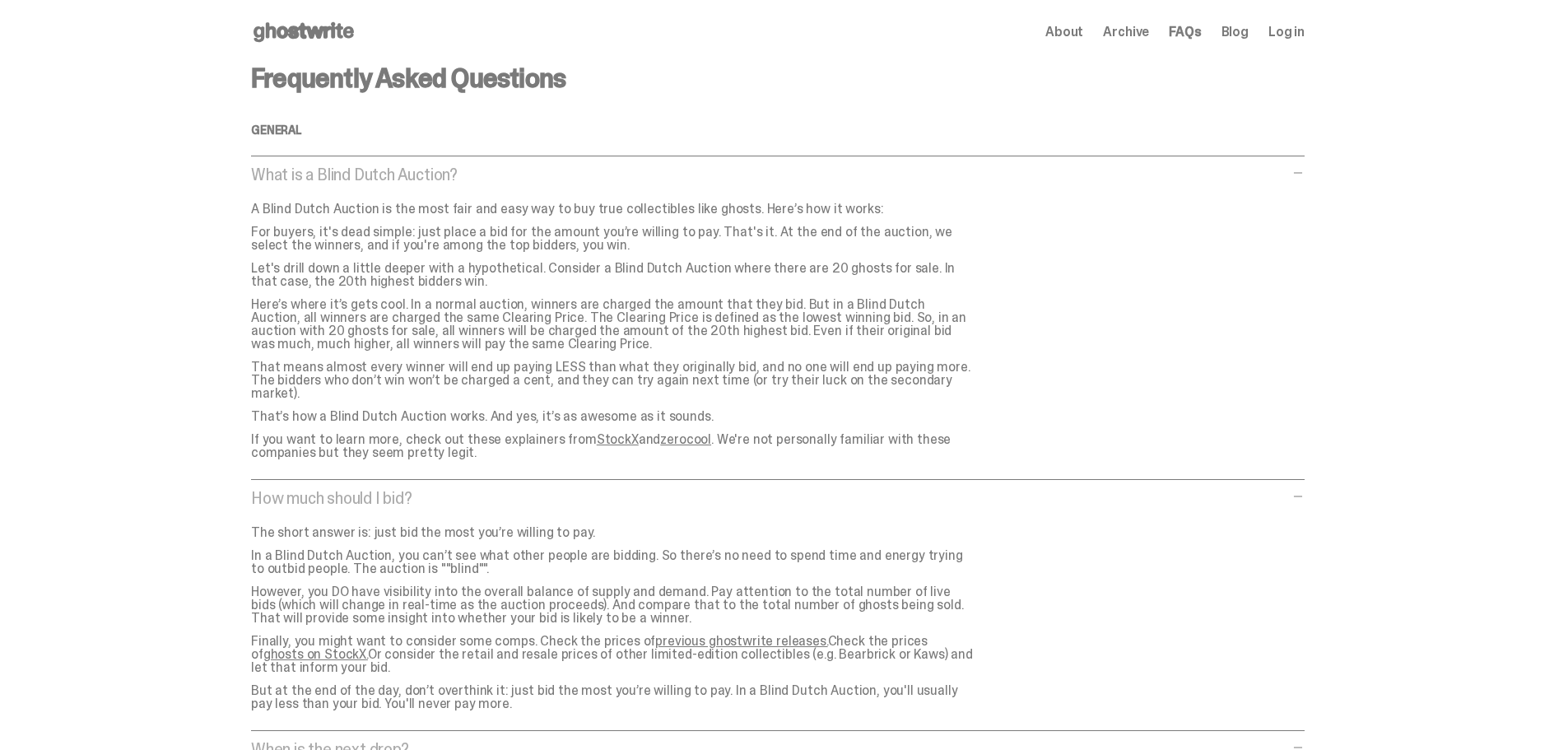
scroll to position [0, 0]
click at [1068, 34] on span "About" at bounding box center [1064, 32] width 38 height 13
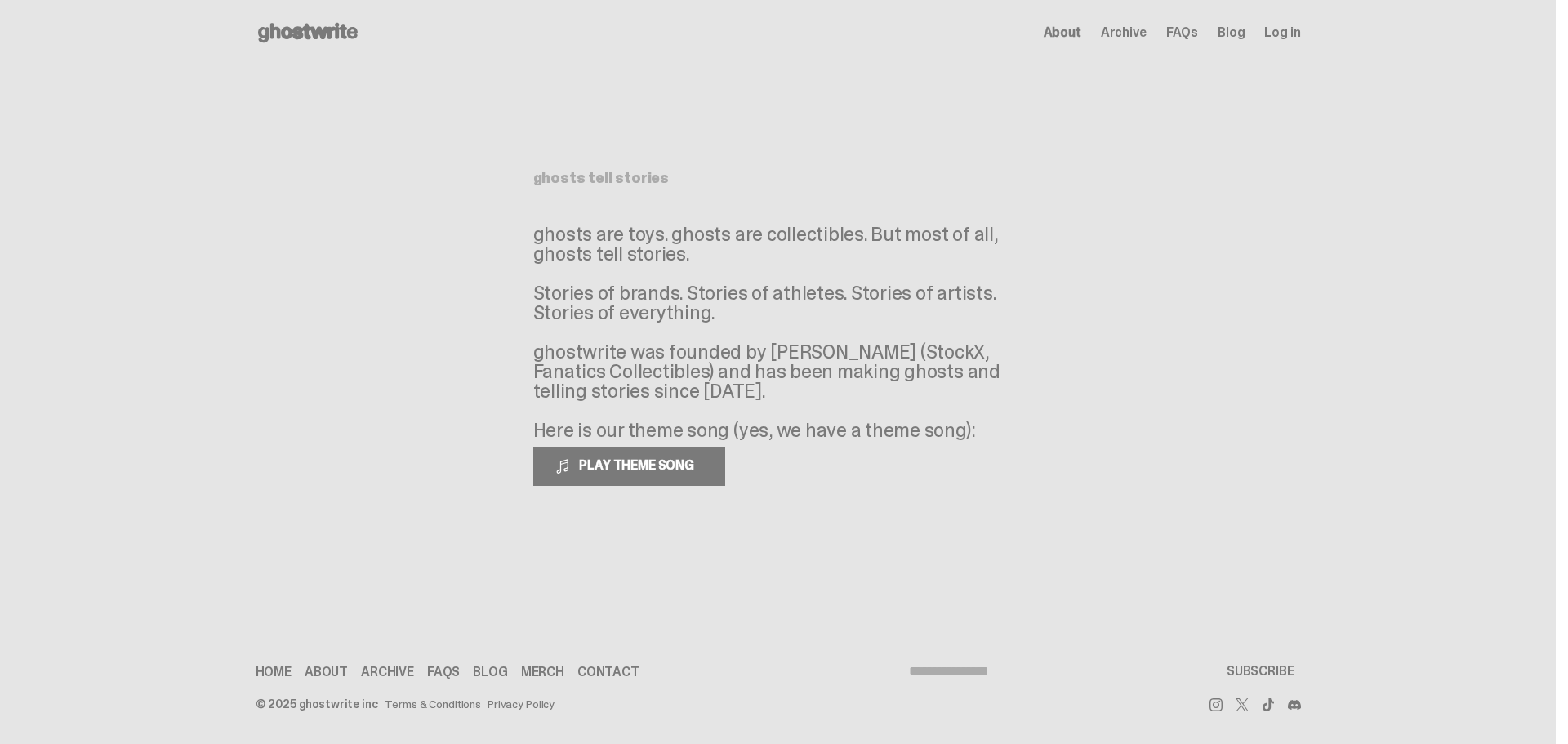
click at [317, 26] on icon at bounding box center [308, 32] width 105 height 26
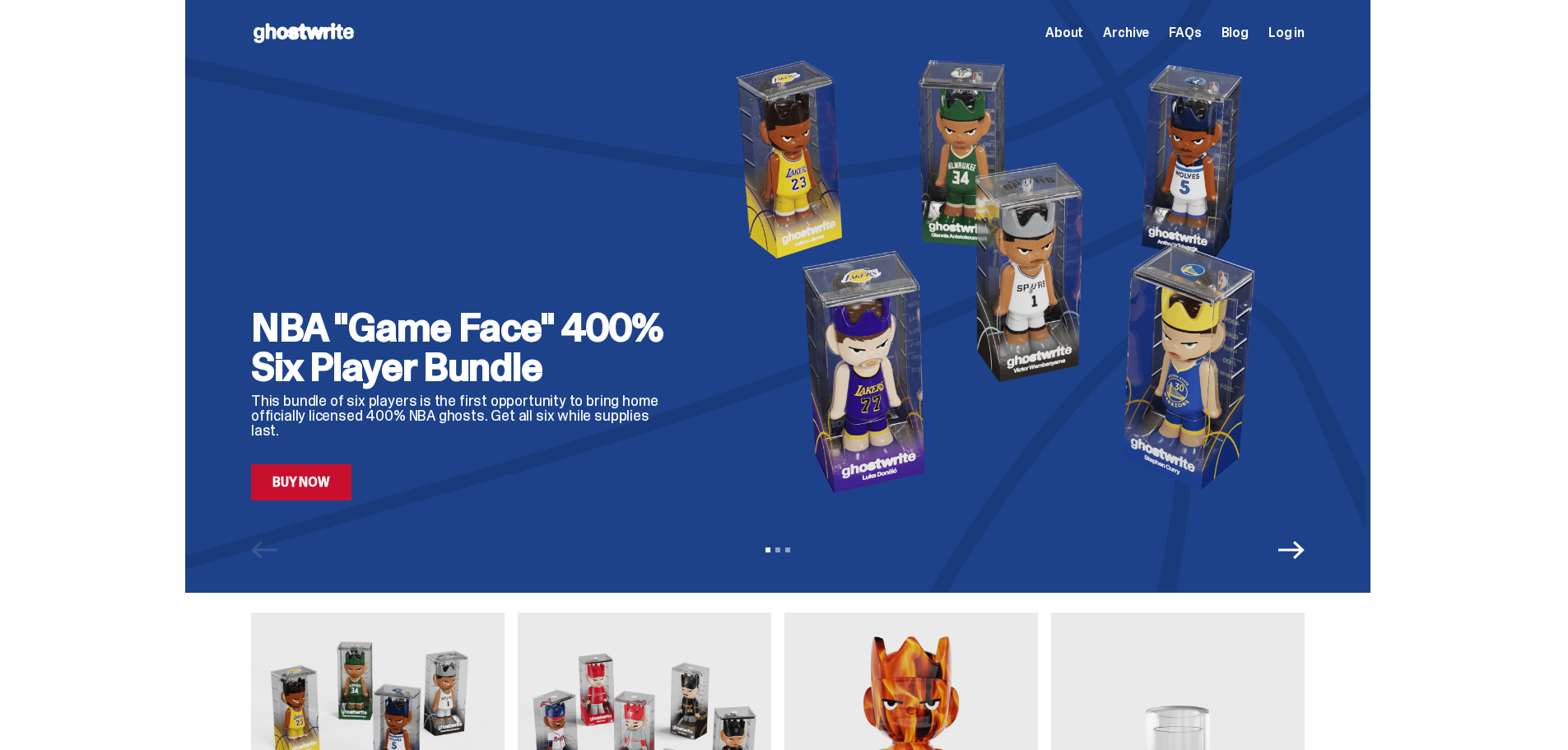
click at [299, 481] on link "Buy Now" at bounding box center [301, 482] width 101 height 36
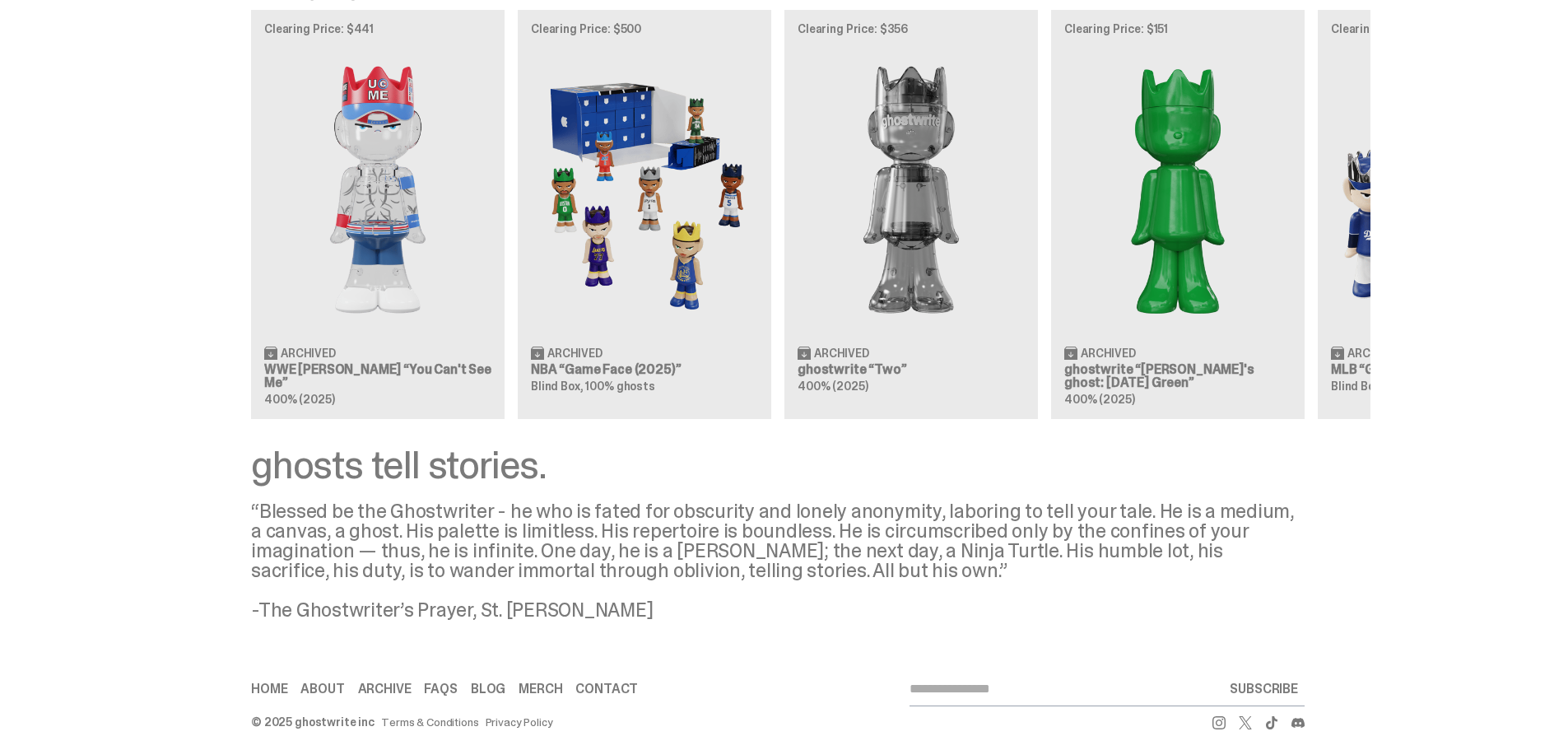
scroll to position [1515, 0]
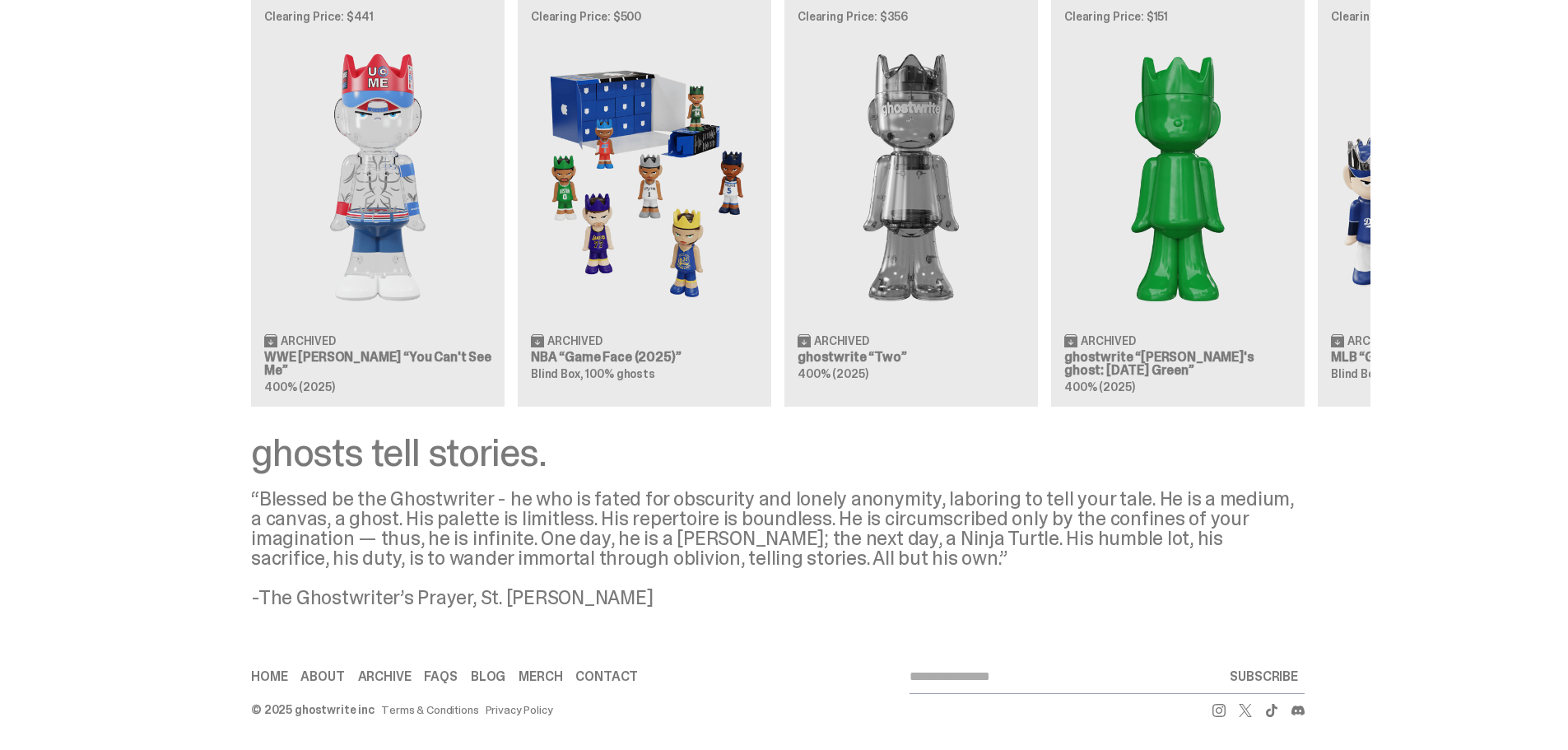
click at [614, 189] on div "Clearing Price: $441 Archived WWE [PERSON_NAME] “You Can't See Me” 400% (2025) …" at bounding box center [778, 200] width 1186 height 408
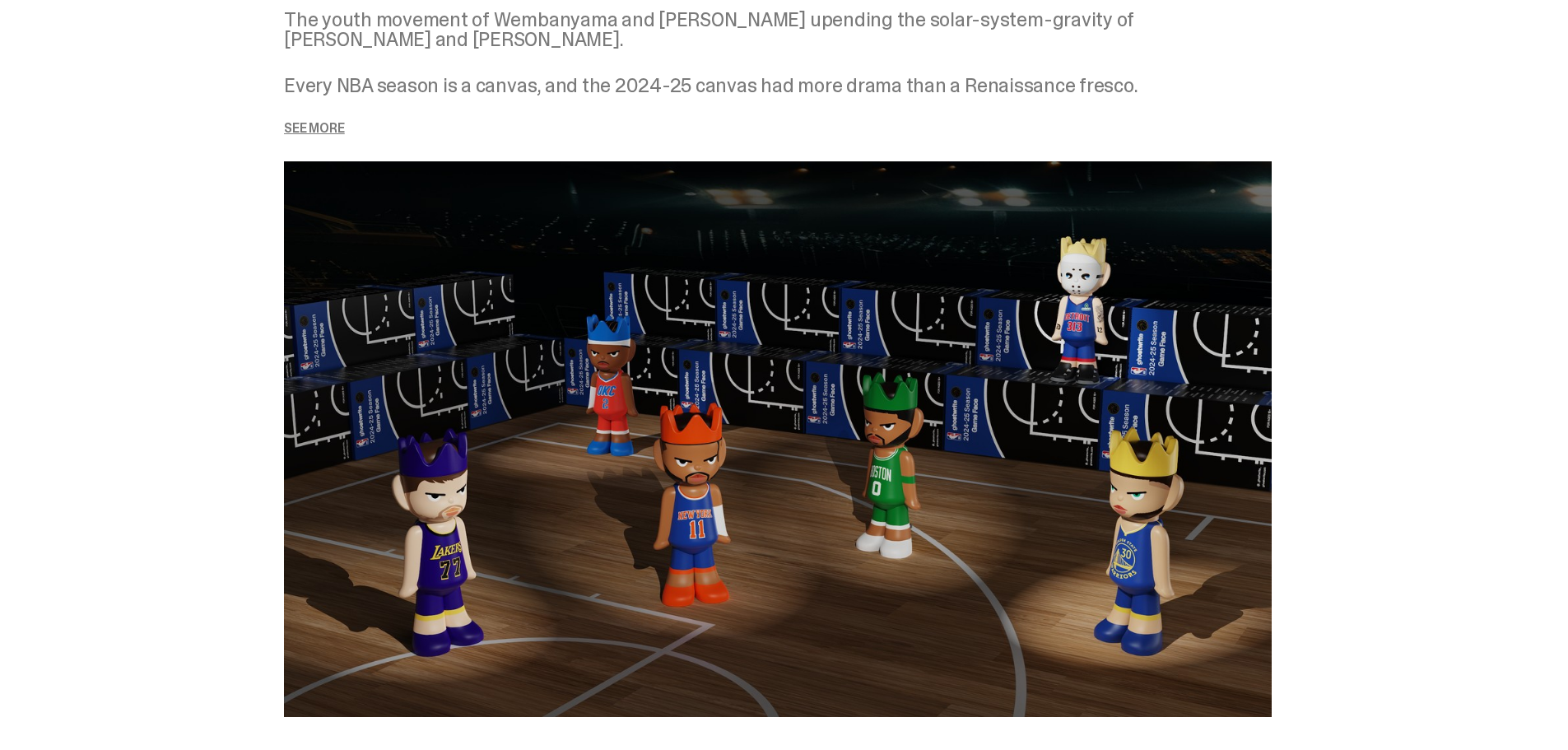
scroll to position [2305, 0]
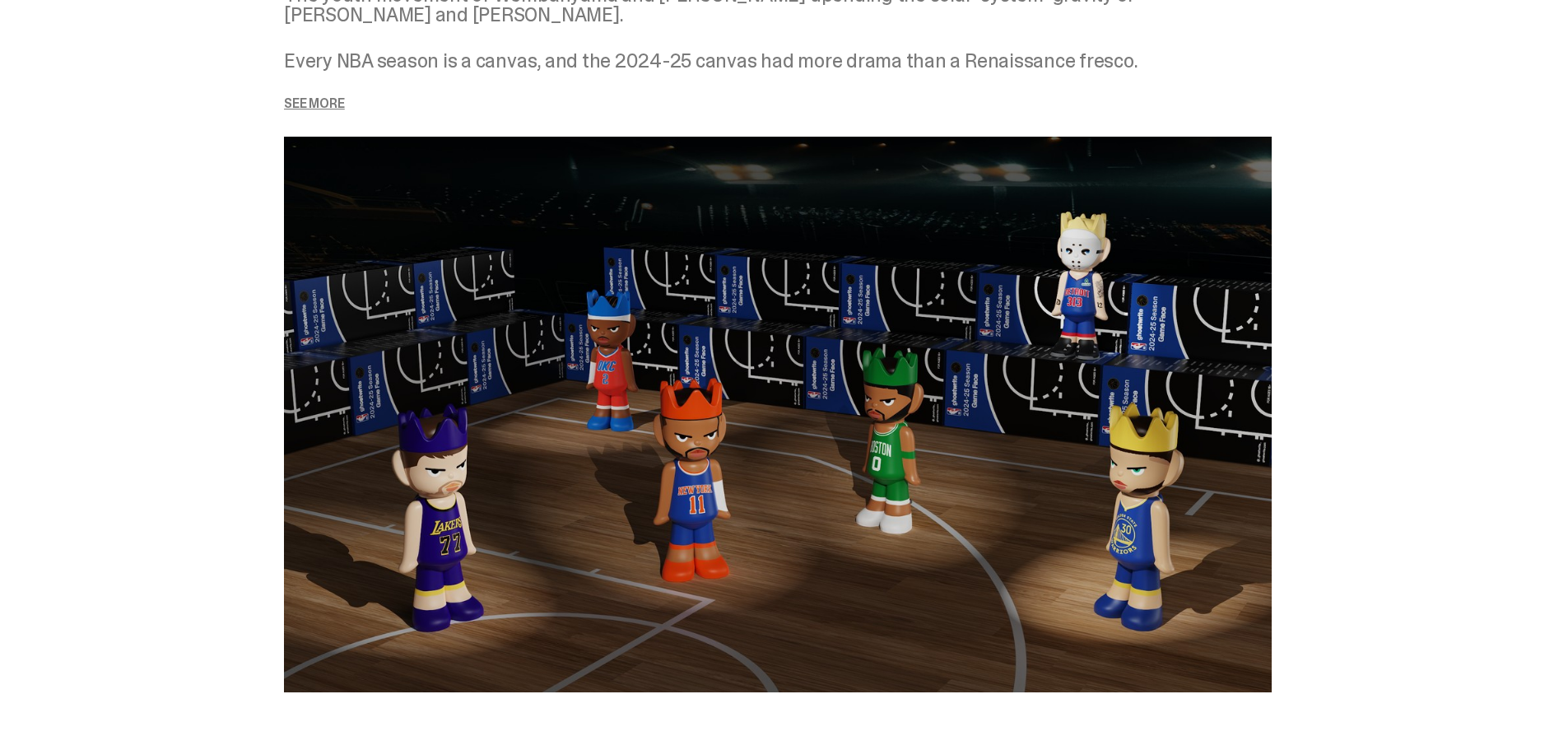
click at [339, 101] on p "See more" at bounding box center [778, 103] width 988 height 13
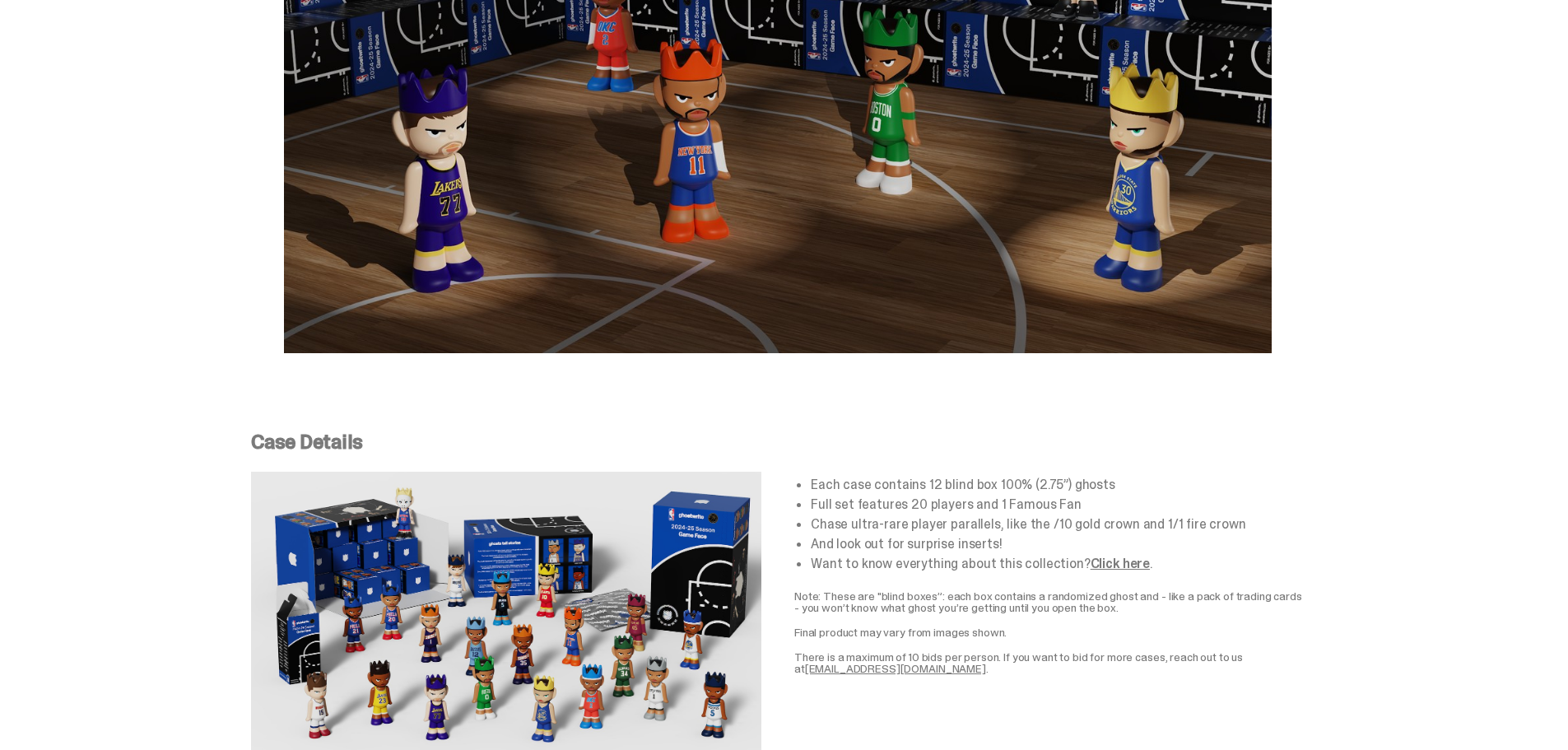
scroll to position [3127, 0]
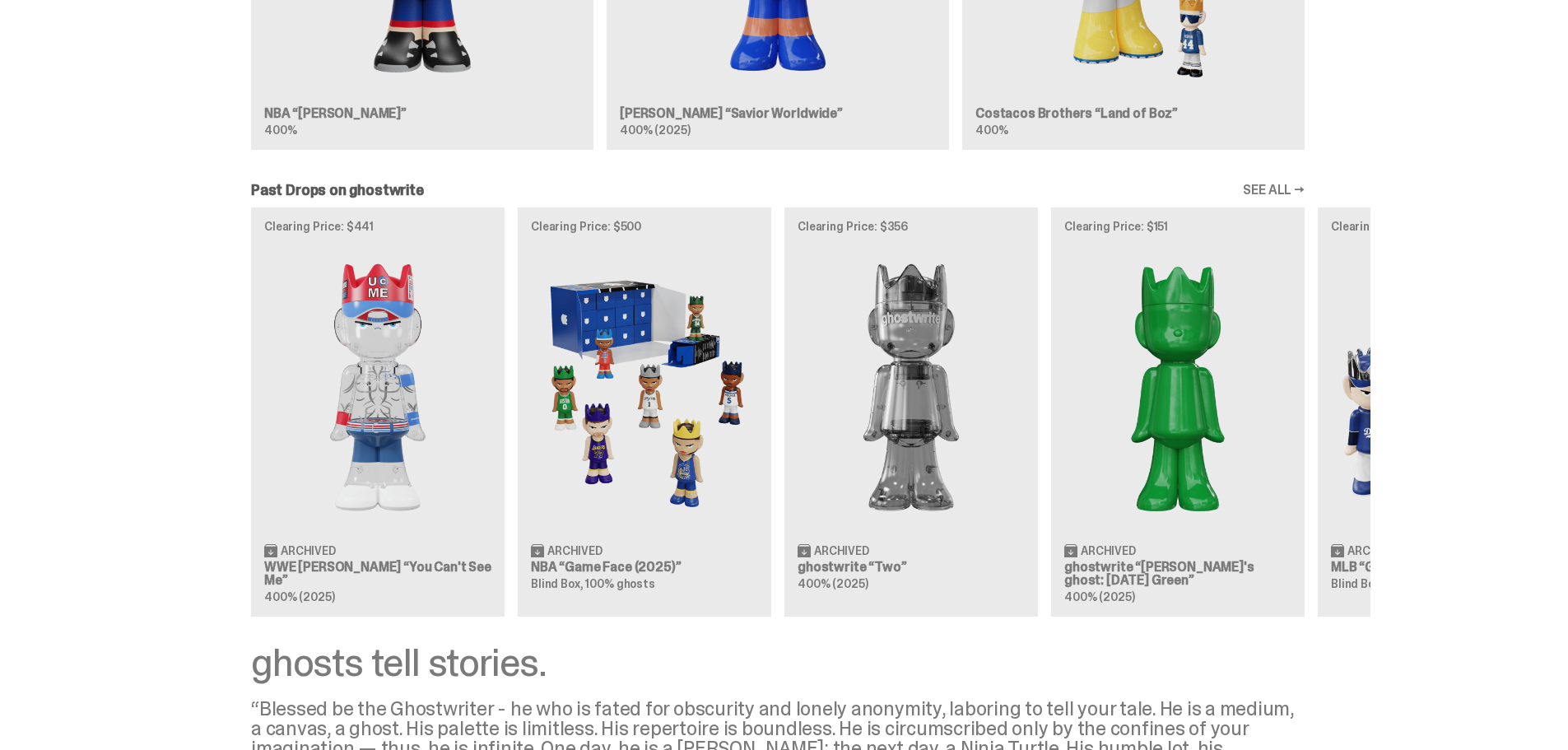
scroll to position [1268, 0]
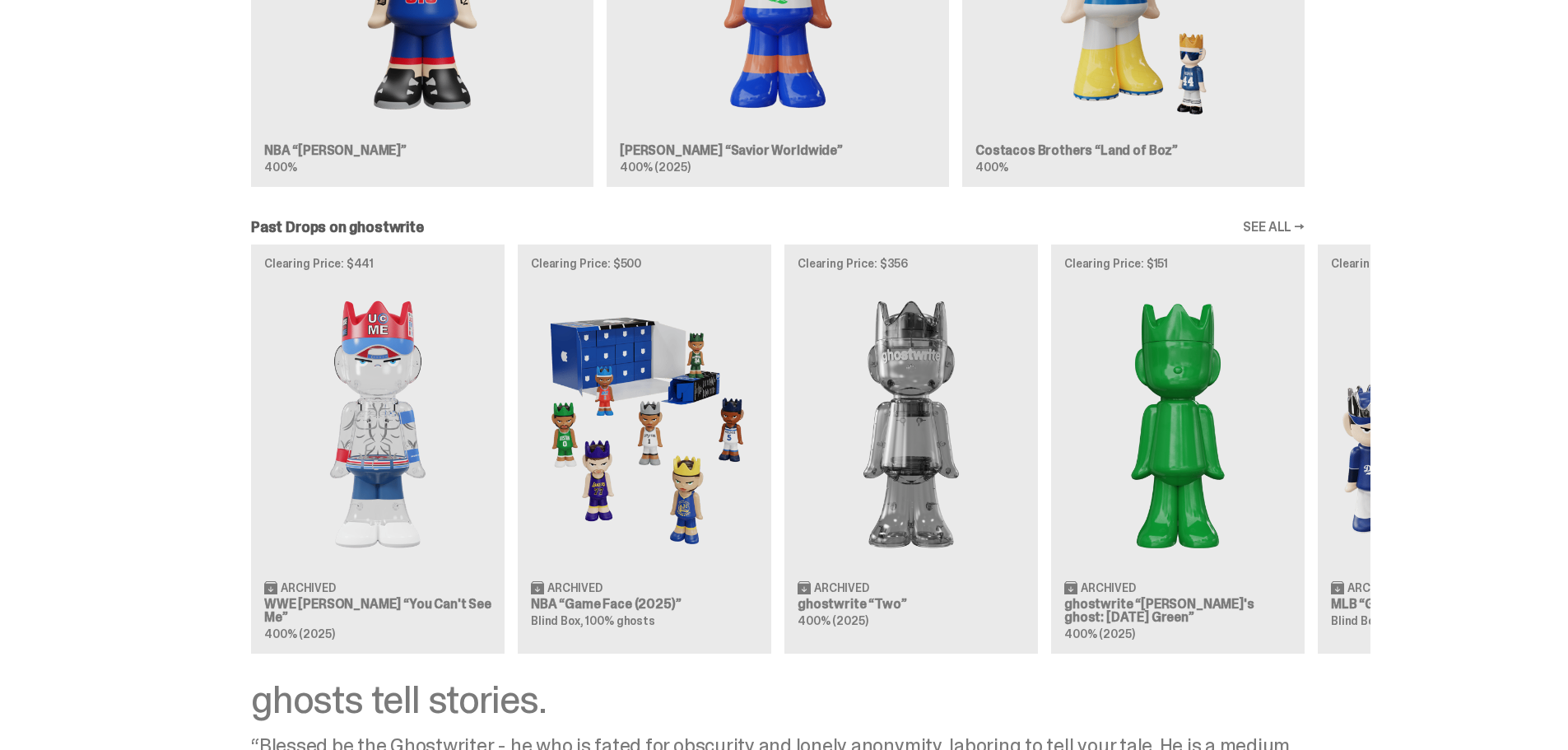
click at [663, 440] on div "Clearing Price: $441 Archived WWE John Cena “You Can't See Me” 400% (2025) Clea…" at bounding box center [778, 448] width 1186 height 408
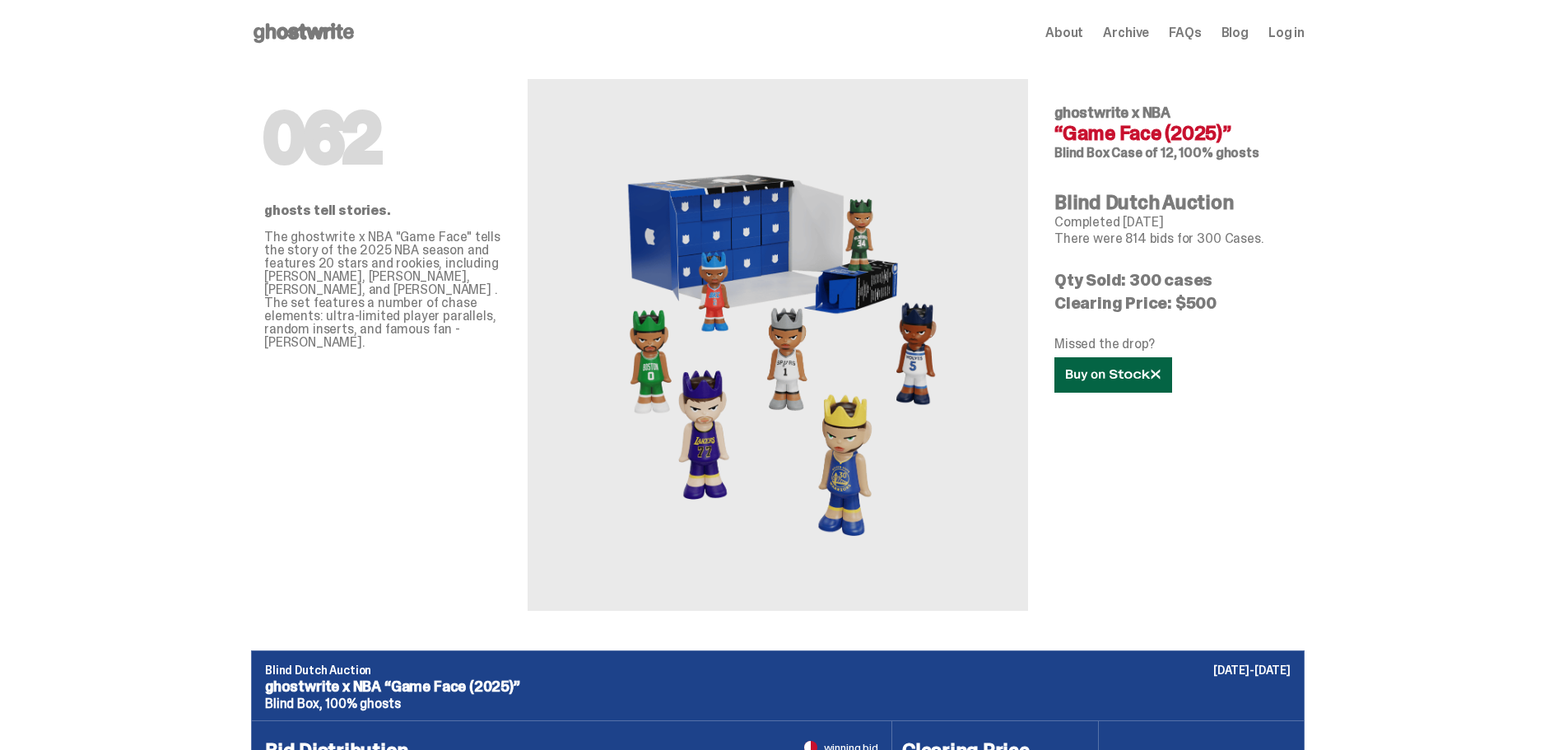
click at [1124, 362] on link at bounding box center [1113, 375] width 117 height 35
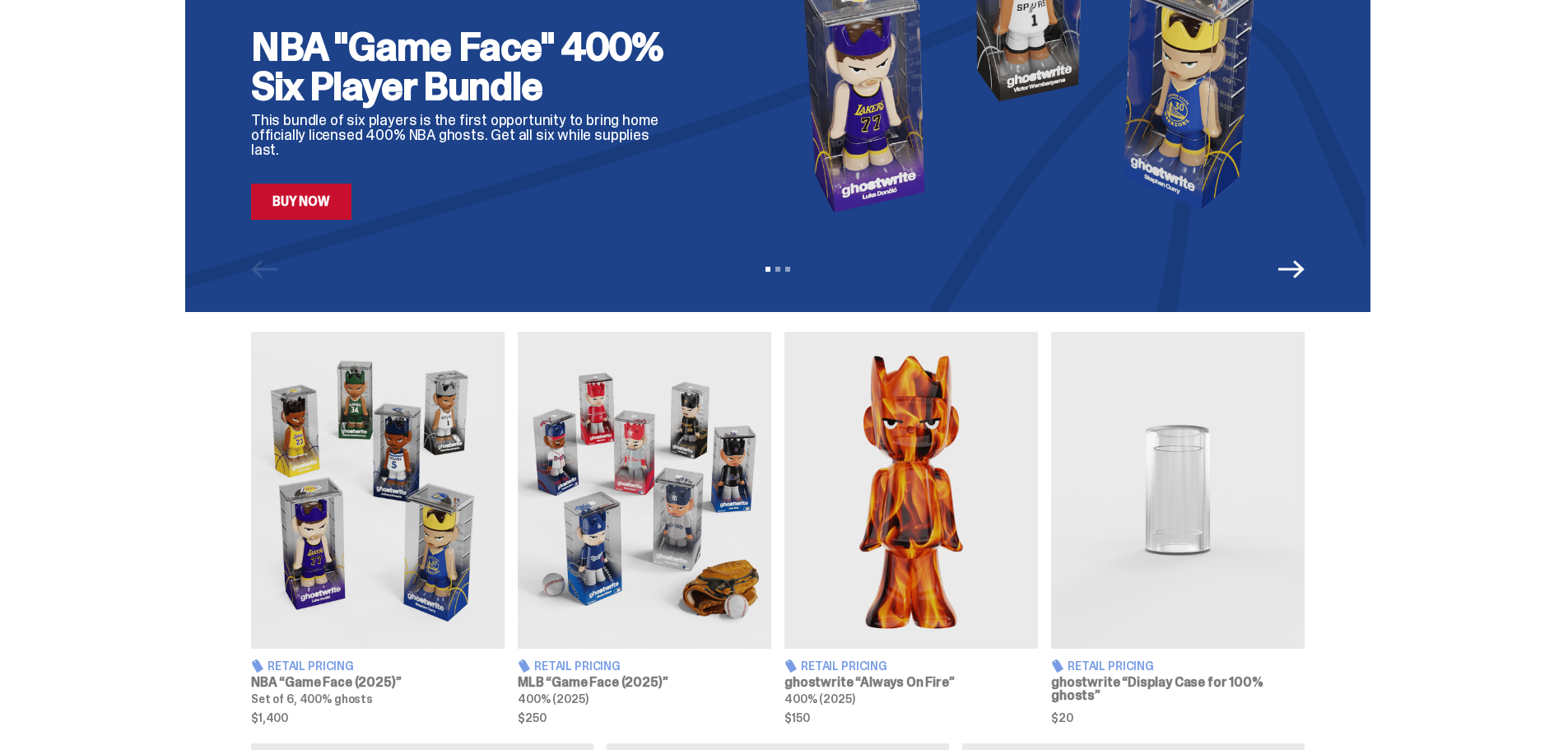
scroll to position [363, 0]
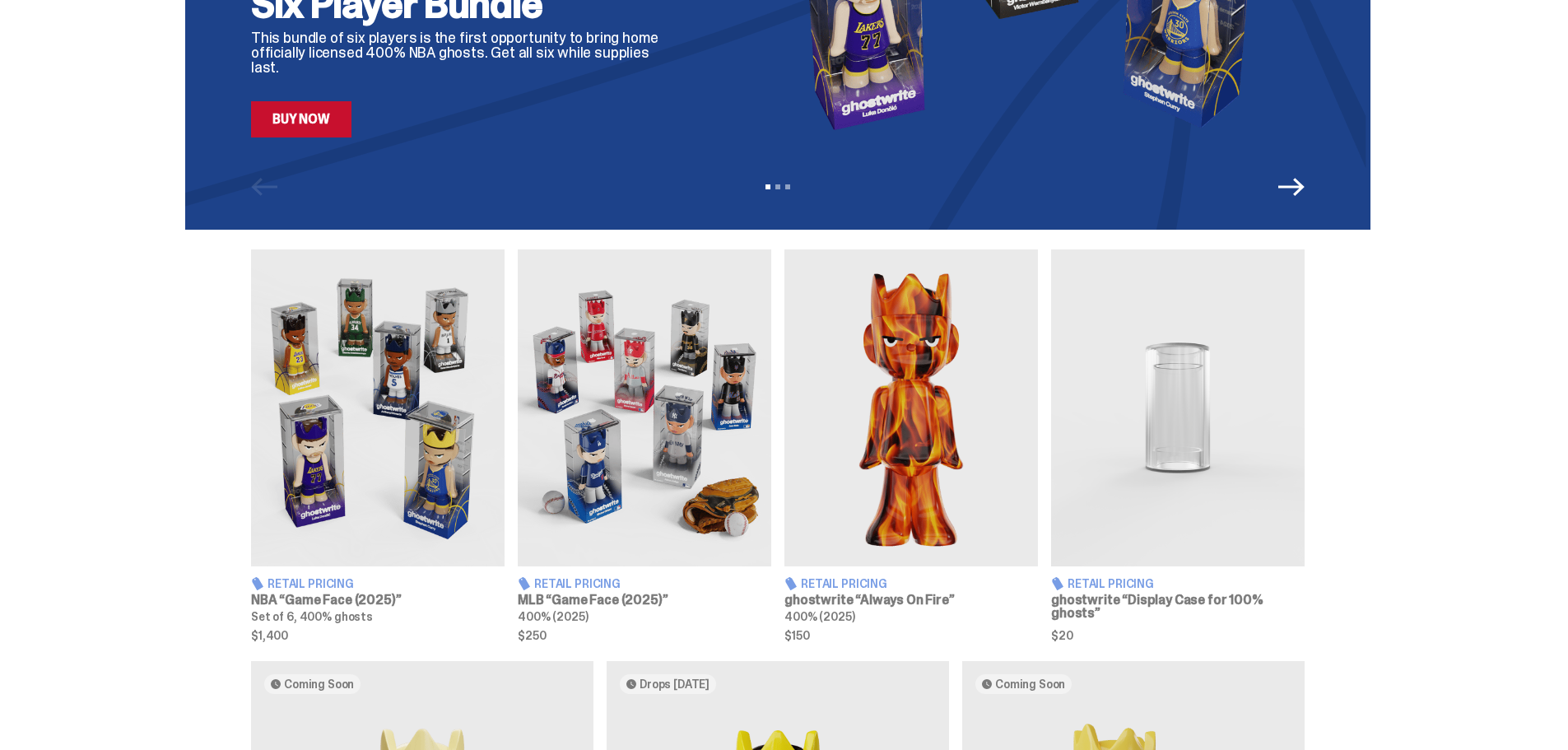
click at [423, 418] on img at bounding box center [378, 408] width 253 height 317
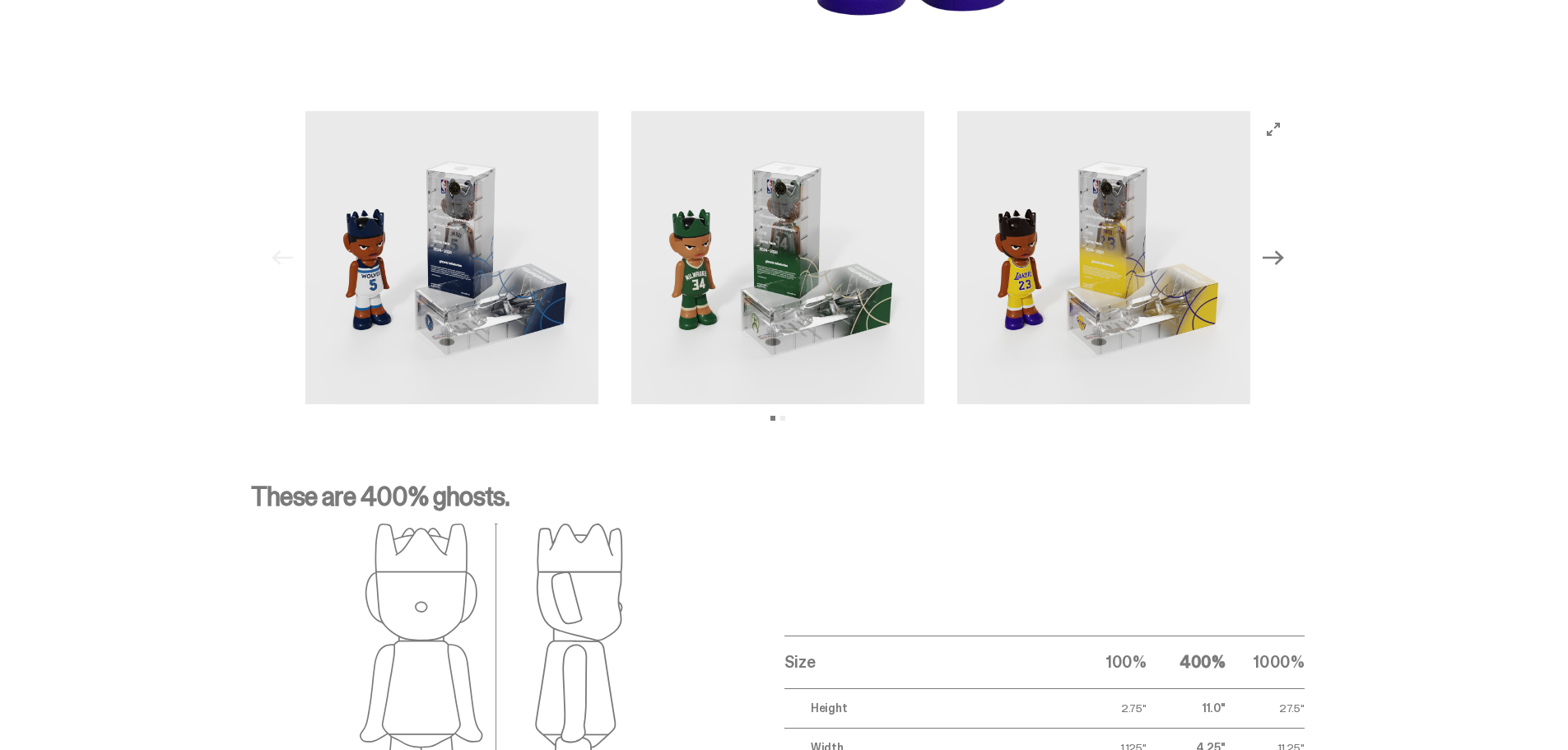
scroll to position [1728, 0]
click at [1281, 257] on icon "Next" at bounding box center [1274, 256] width 22 height 15
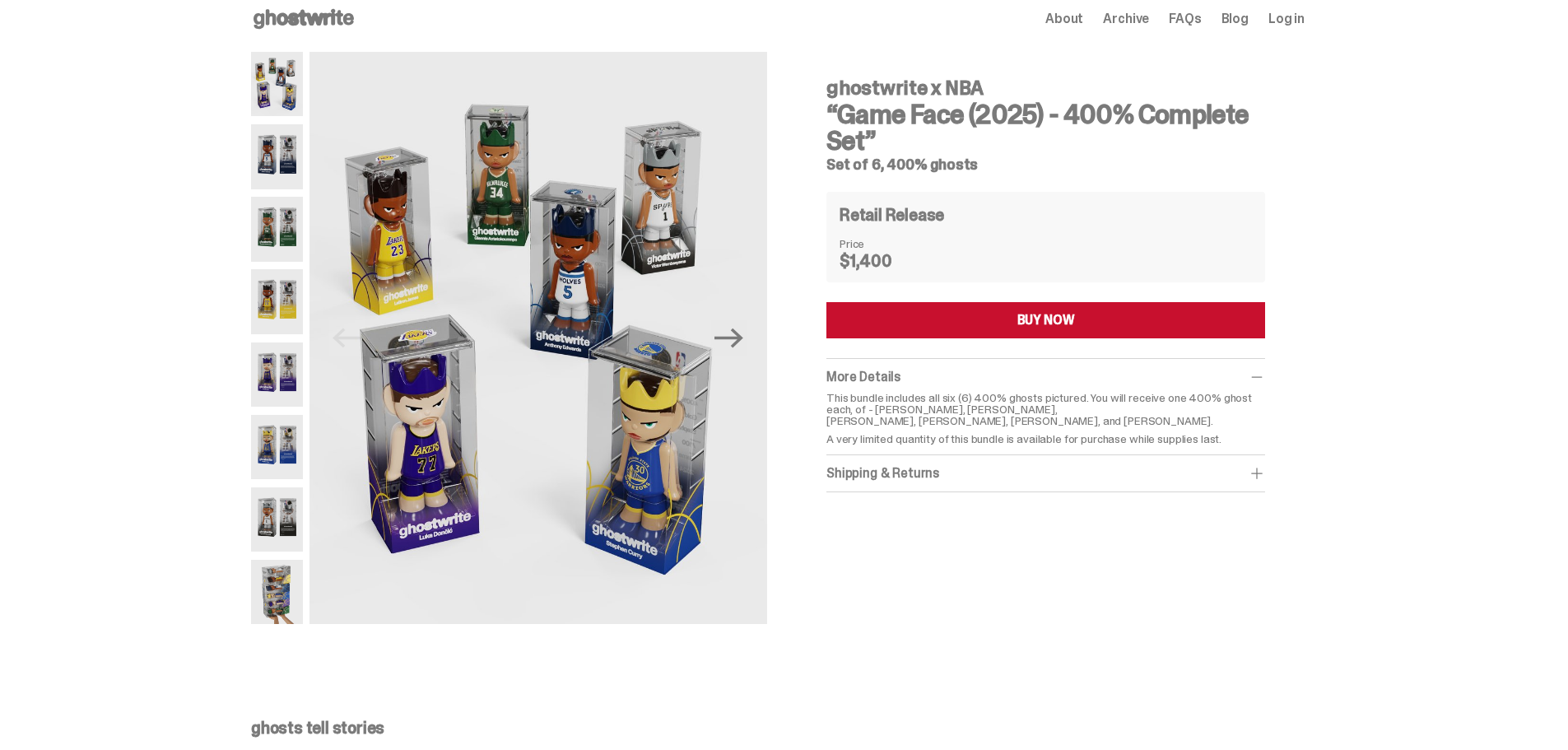
scroll to position [0, 0]
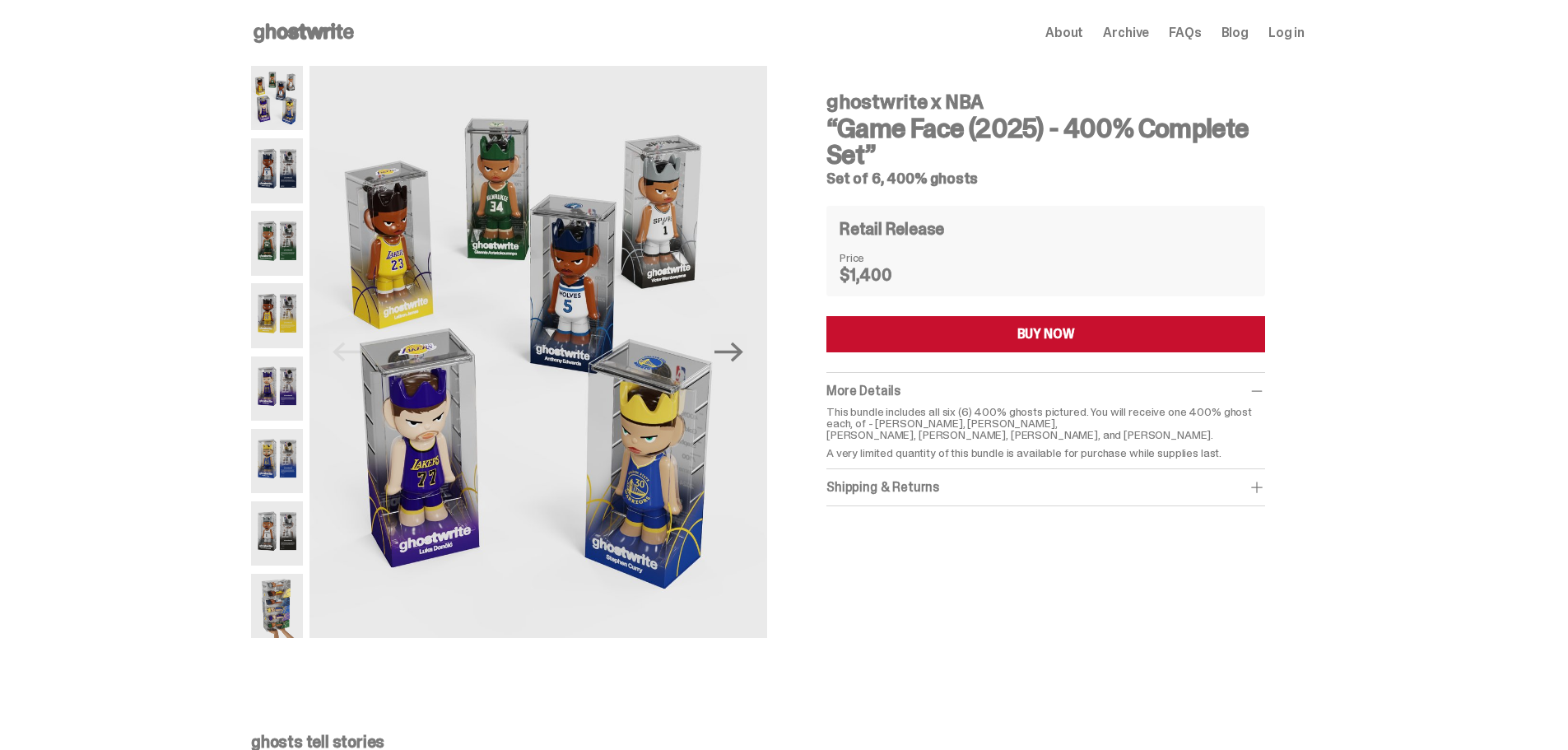
click at [115, 226] on div "ghostwrite x NBA “Game Face (2025) - 400% Complete Set” Set of 6, 400% ghosts P…" at bounding box center [778, 360] width 1556 height 589
drag, startPoint x: 60, startPoint y: 170, endPoint x: 58, endPoint y: 208, distance: 38.1
click at [60, 170] on div "ghostwrite x NBA “Game Face (2025) - 400% Complete Set” Set of 6, 400% ghosts P…" at bounding box center [778, 360] width 1556 height 589
click at [153, 172] on div "ghostwrite x NBA “Game Face (2025) - 400% Complete Set” Set of 6, 400% ghosts P…" at bounding box center [778, 360] width 1556 height 589
